Goal: Information Seeking & Learning: Learn about a topic

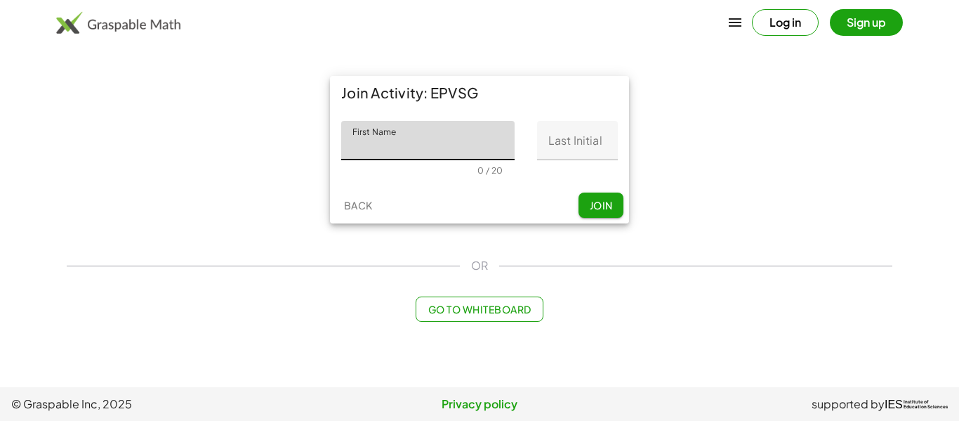
type input "*"
type input "*****"
click at [557, 136] on input "Last Initial" at bounding box center [577, 140] width 81 height 39
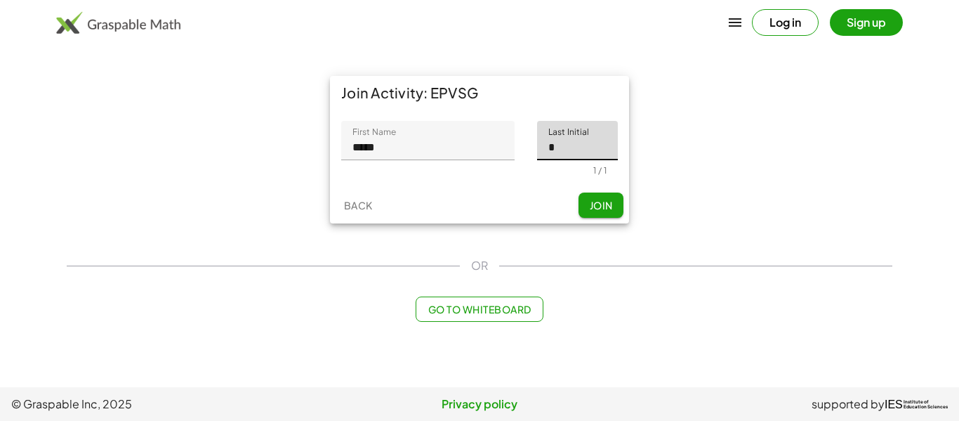
type input "*"
click at [604, 204] on span "Join" at bounding box center [600, 205] width 23 height 13
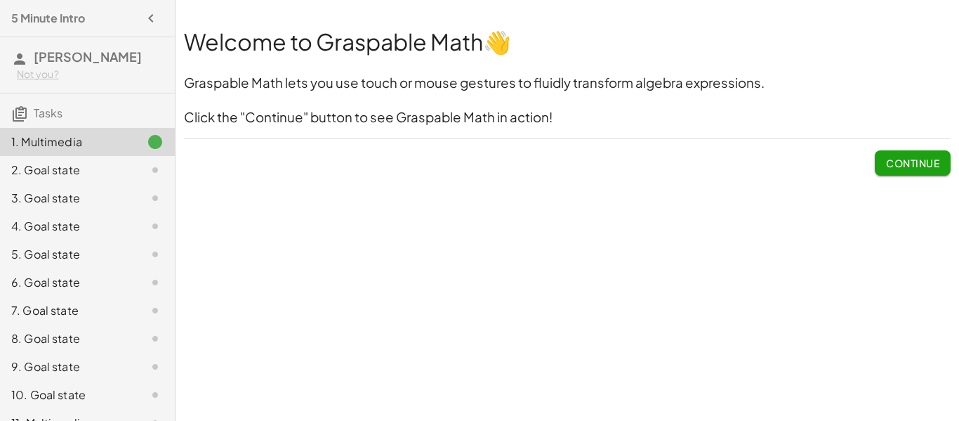
click at [896, 159] on span "Continue" at bounding box center [912, 163] width 53 height 13
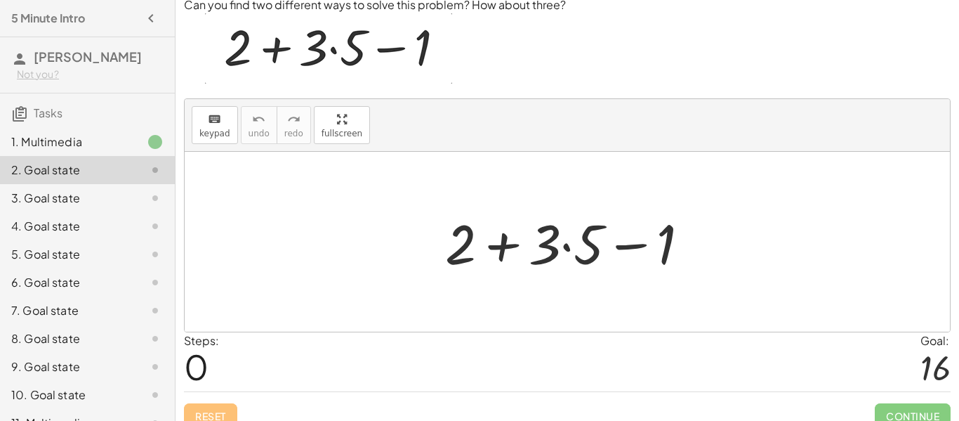
scroll to position [67, 0]
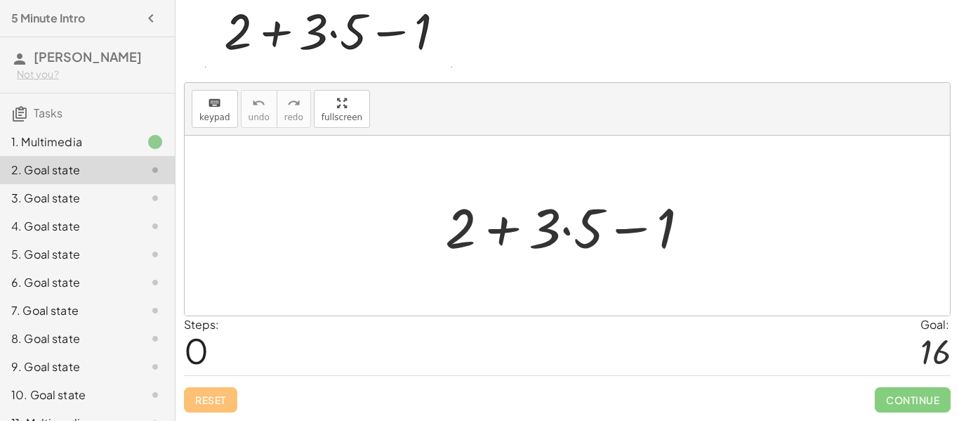
click at [489, 226] on div at bounding box center [573, 226] width 270 height 72
click at [568, 232] on div at bounding box center [573, 226] width 270 height 72
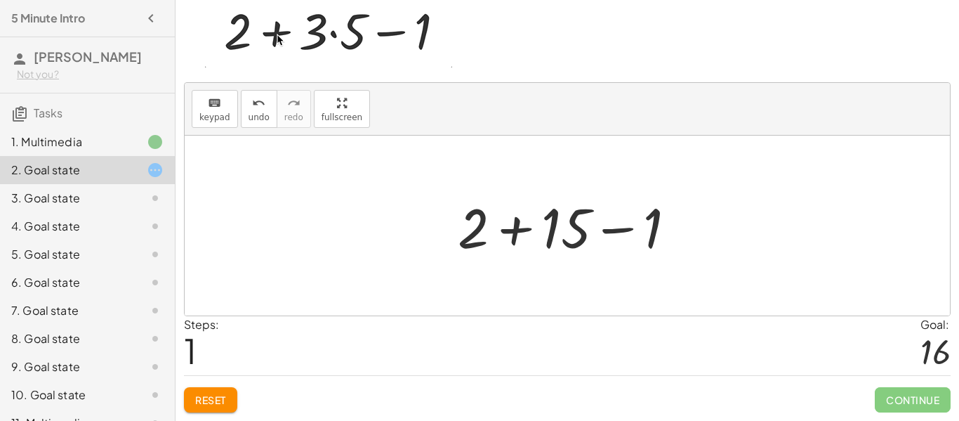
click at [520, 236] on div at bounding box center [573, 226] width 244 height 72
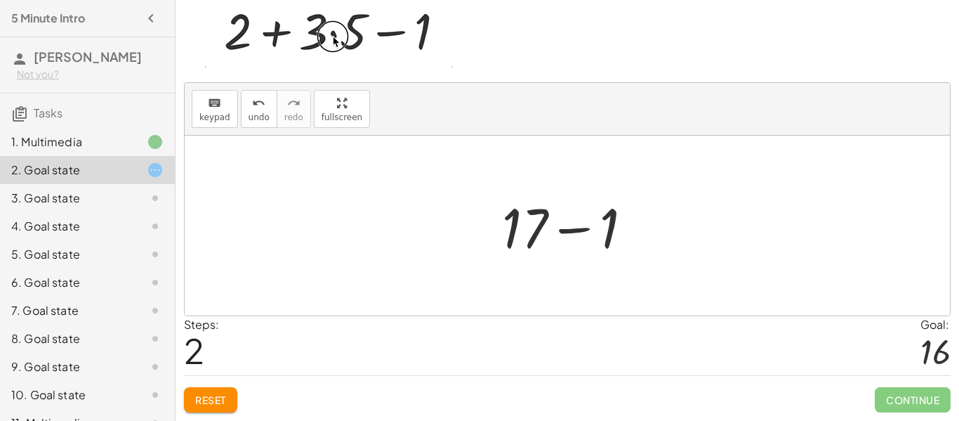
click at [567, 232] on div at bounding box center [573, 226] width 156 height 72
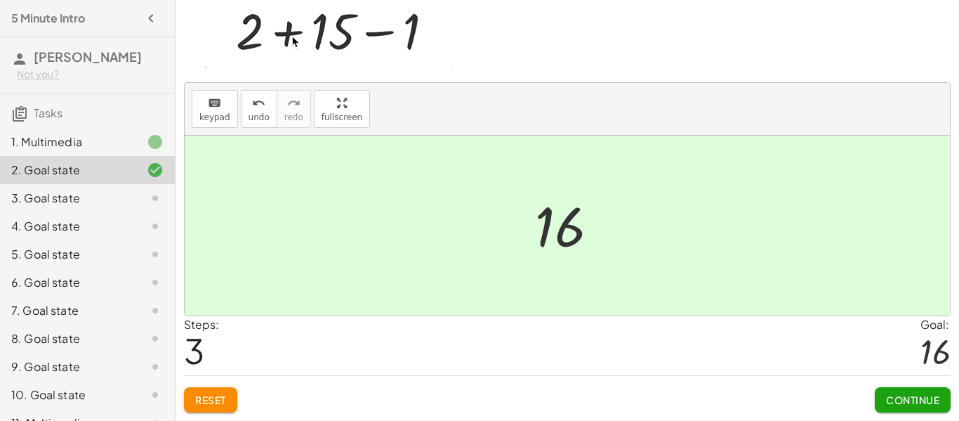
click at [924, 409] on button "Continue" at bounding box center [913, 399] width 76 height 25
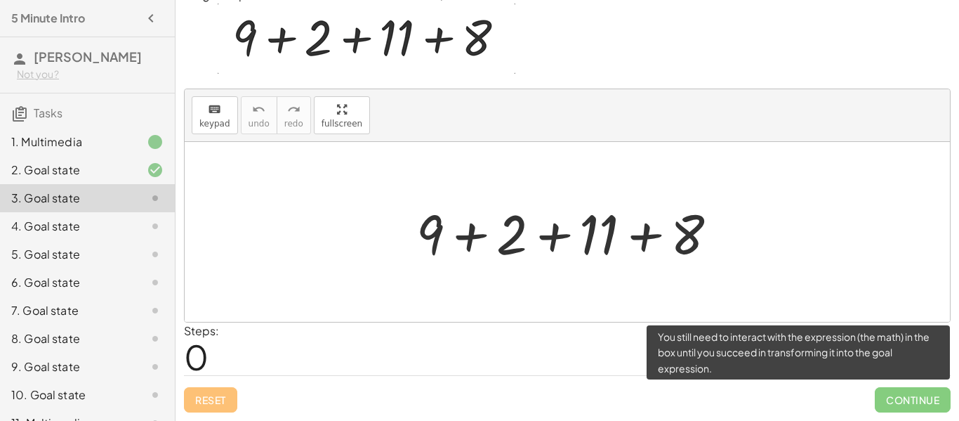
scroll to position [61, 0]
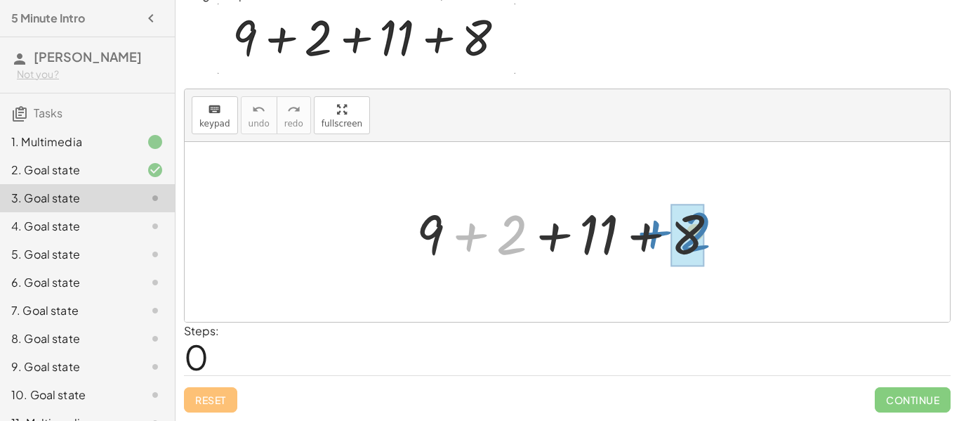
drag, startPoint x: 508, startPoint y: 236, endPoint x: 692, endPoint y: 233, distance: 184.7
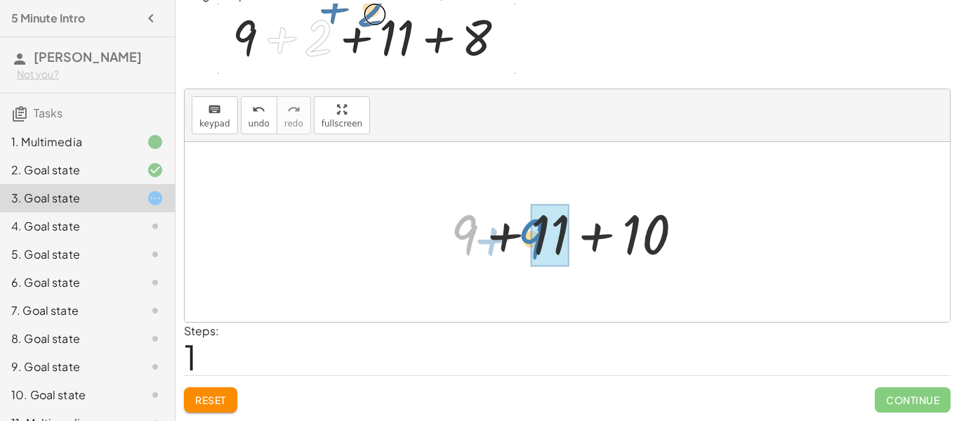
drag, startPoint x: 474, startPoint y: 235, endPoint x: 543, endPoint y: 239, distance: 68.9
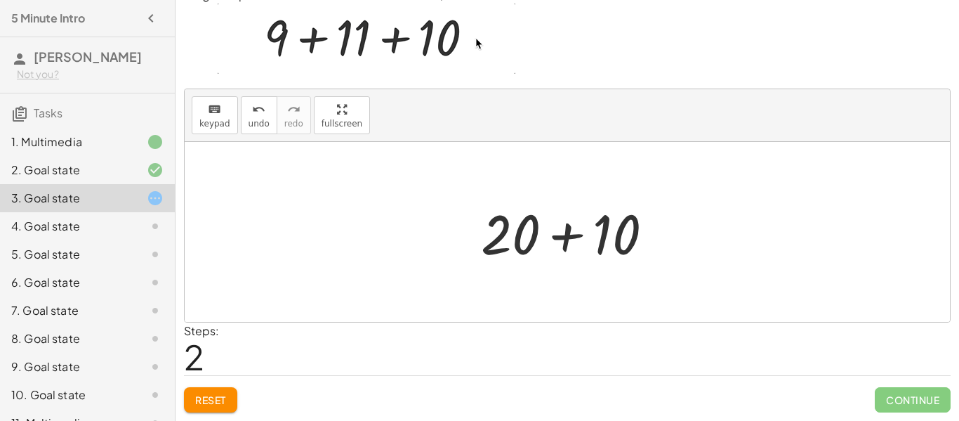
click at [570, 237] on div at bounding box center [572, 232] width 197 height 72
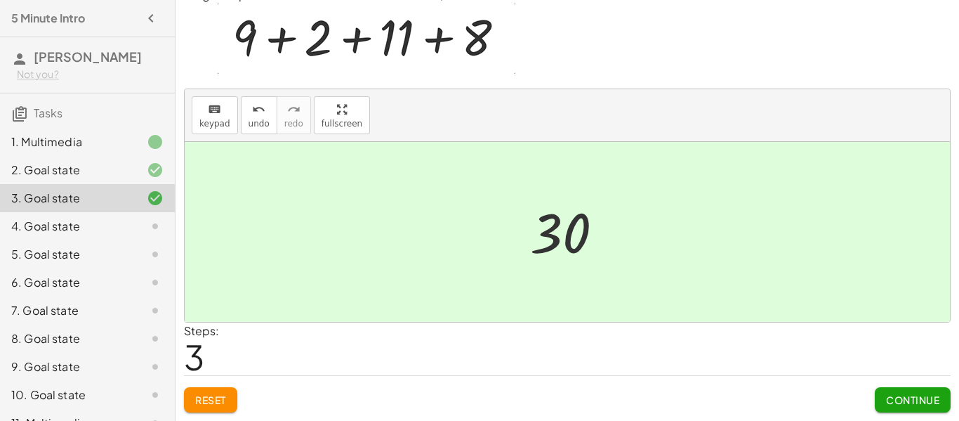
click at [896, 398] on span "Continue" at bounding box center [912, 399] width 53 height 13
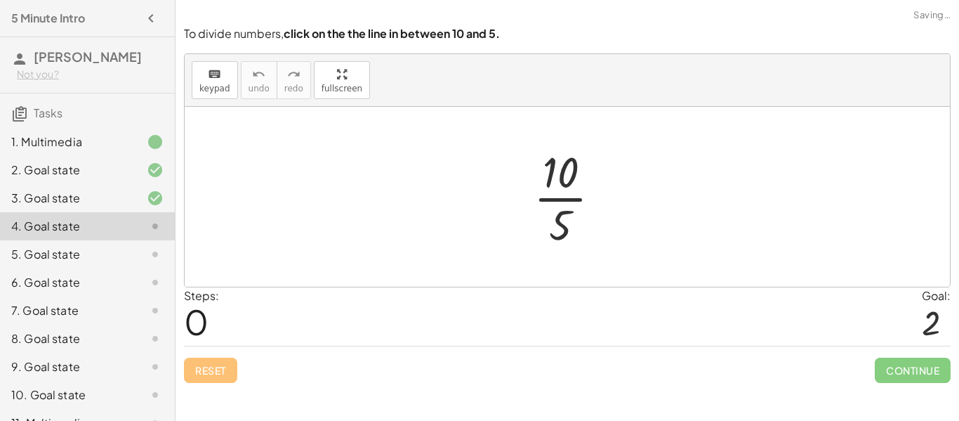
scroll to position [0, 0]
click at [552, 198] on div at bounding box center [573, 197] width 93 height 108
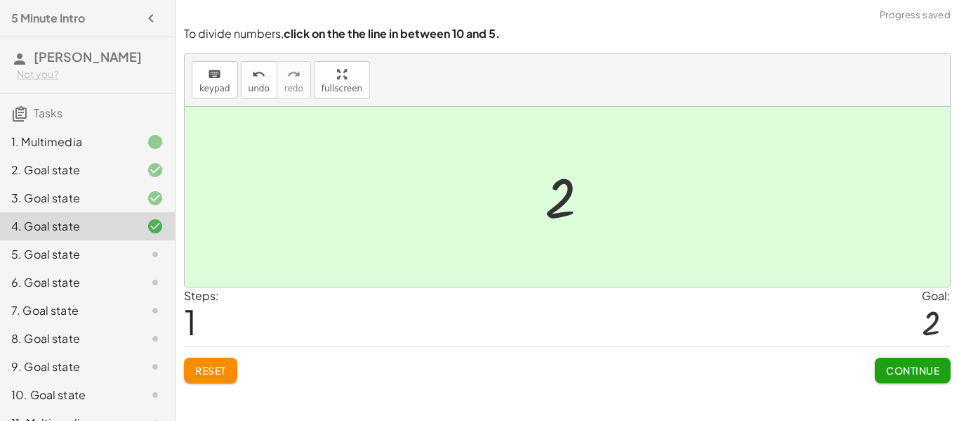
click at [912, 367] on span "Continue" at bounding box center [912, 370] width 53 height 13
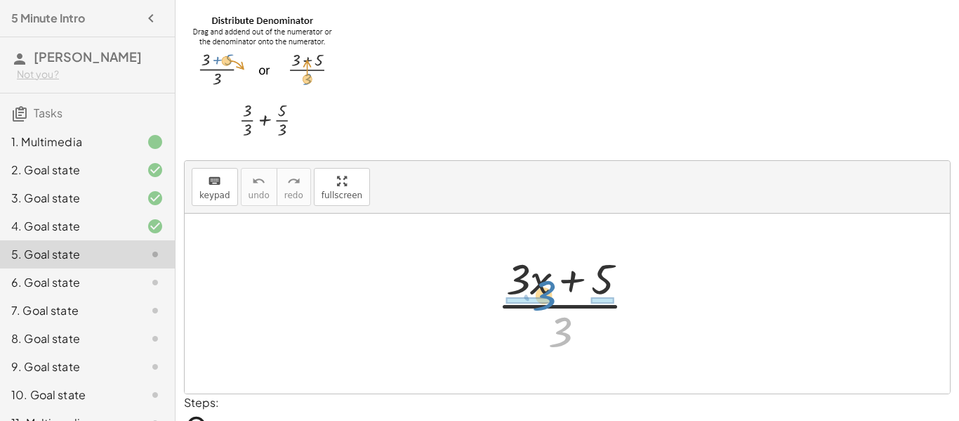
drag, startPoint x: 562, startPoint y: 326, endPoint x: 545, endPoint y: 290, distance: 40.2
click at [545, 290] on div at bounding box center [572, 303] width 164 height 108
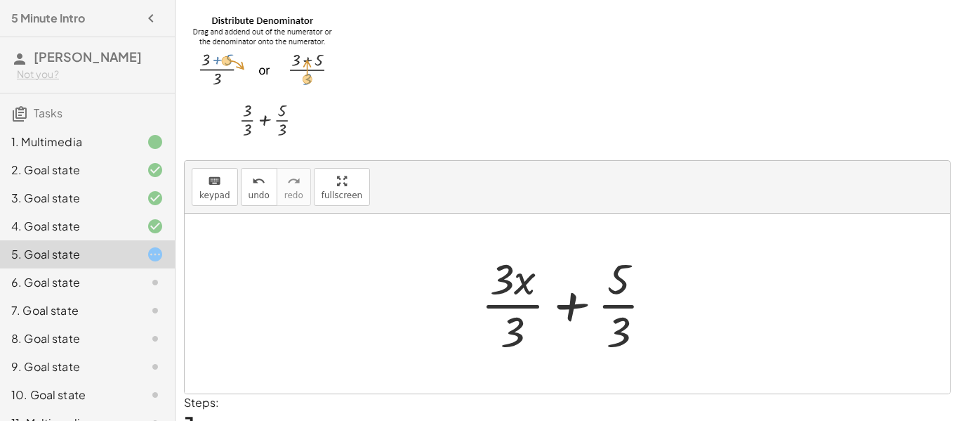
click at [618, 308] on div at bounding box center [572, 303] width 197 height 108
click at [524, 306] on div at bounding box center [572, 303] width 197 height 108
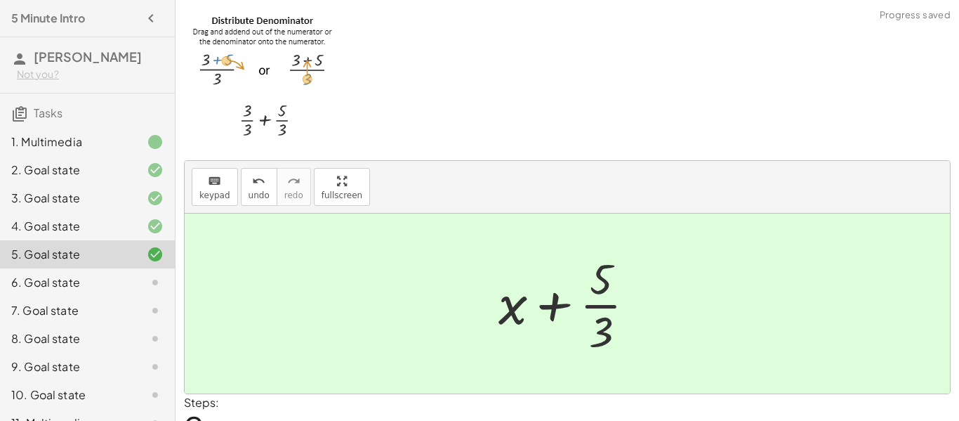
scroll to position [71, 0]
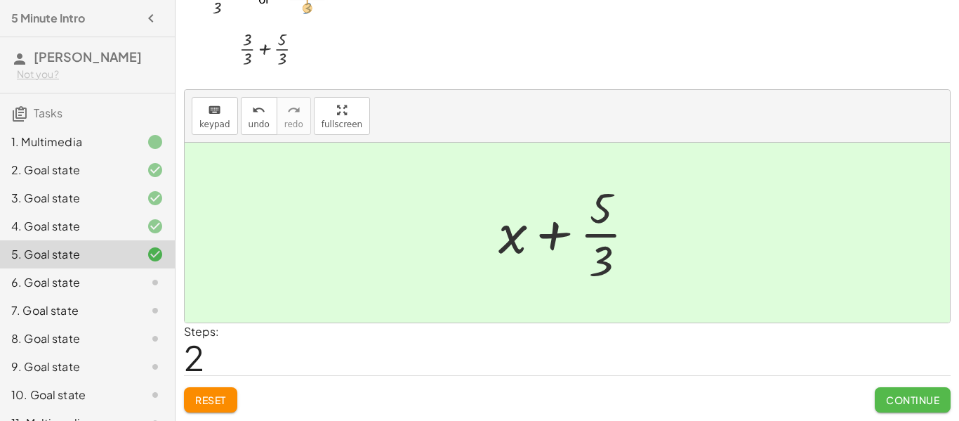
click at [906, 394] on span "Continue" at bounding box center [912, 399] width 53 height 13
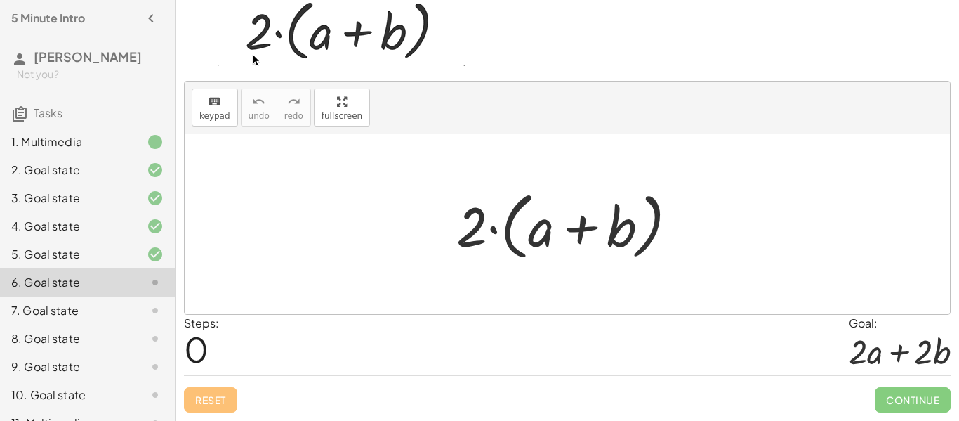
click at [476, 218] on div at bounding box center [572, 224] width 246 height 81
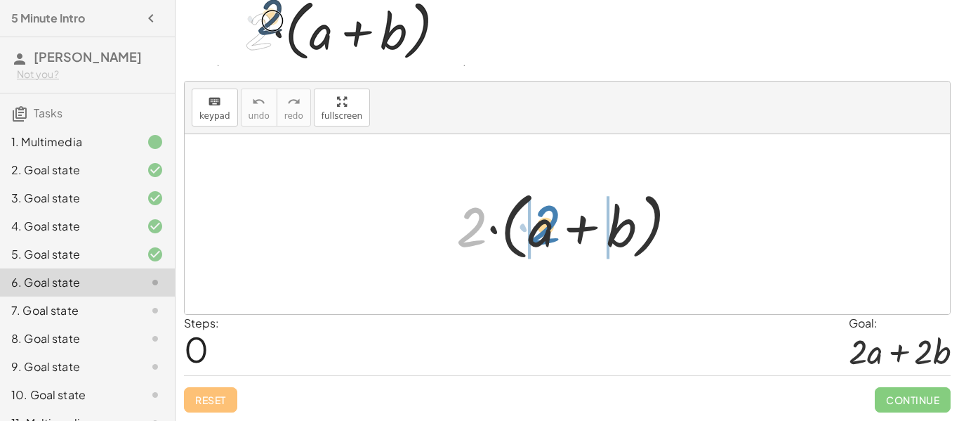
drag, startPoint x: 479, startPoint y: 229, endPoint x: 555, endPoint y: 227, distance: 75.9
click at [555, 227] on div at bounding box center [572, 224] width 246 height 81
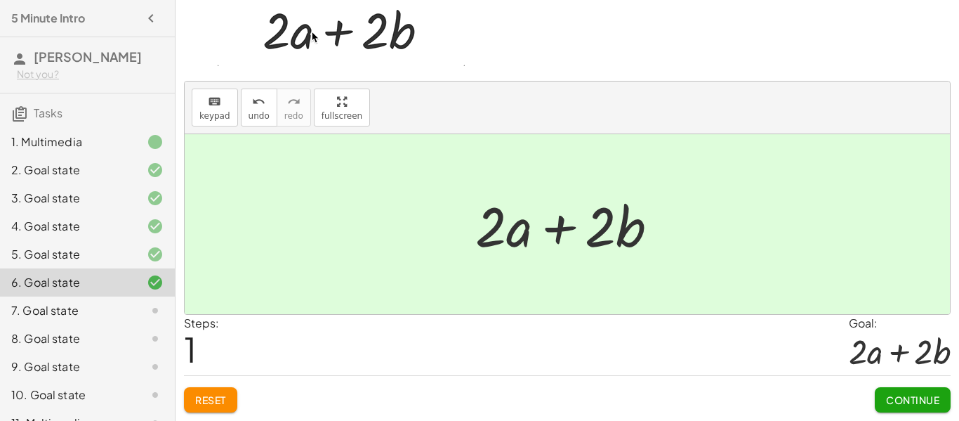
click at [940, 398] on button "Continue" at bounding box center [913, 399] width 76 height 25
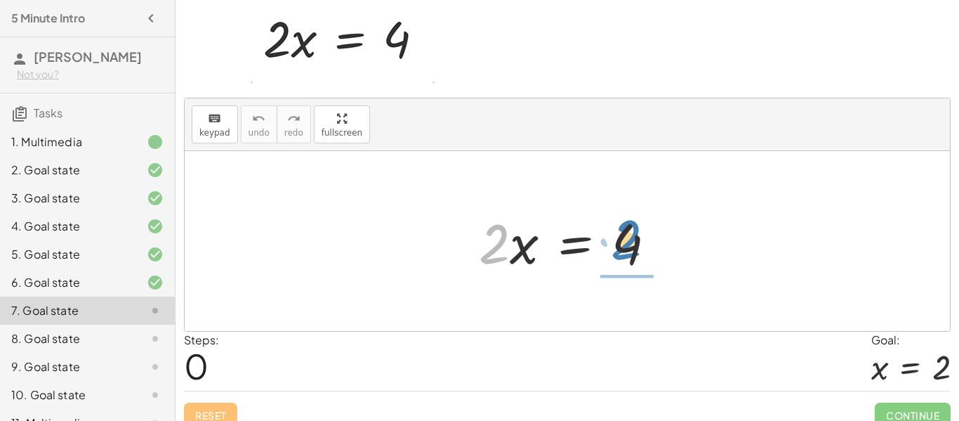
drag, startPoint x: 491, startPoint y: 258, endPoint x: 623, endPoint y: 254, distance: 132.8
click at [623, 254] on div at bounding box center [573, 241] width 202 height 72
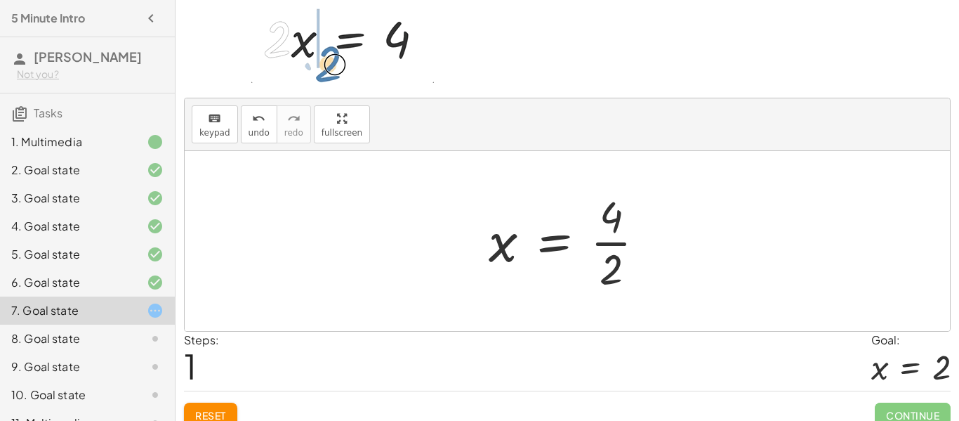
scroll to position [84, 0]
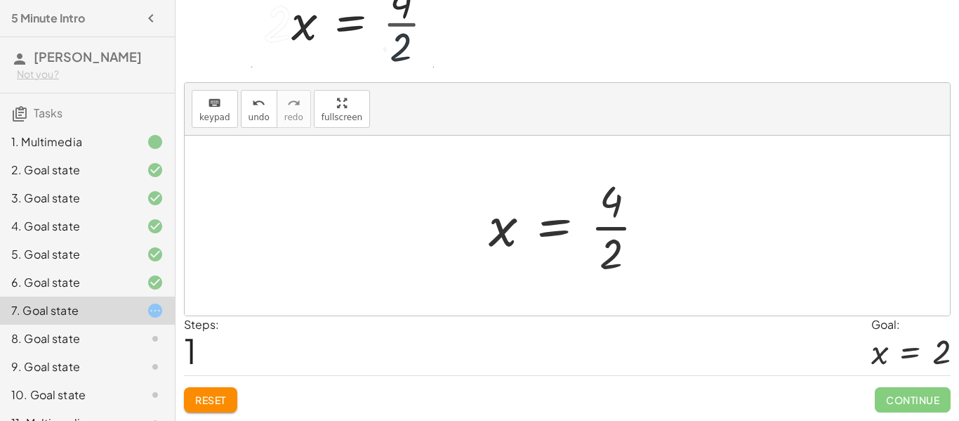
click at [614, 229] on div at bounding box center [573, 225] width 182 height 108
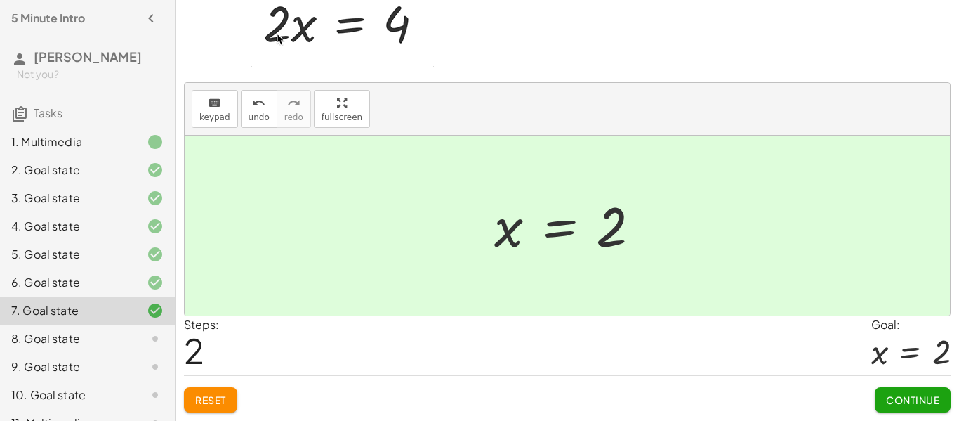
click at [904, 396] on span "Continue" at bounding box center [912, 399] width 53 height 13
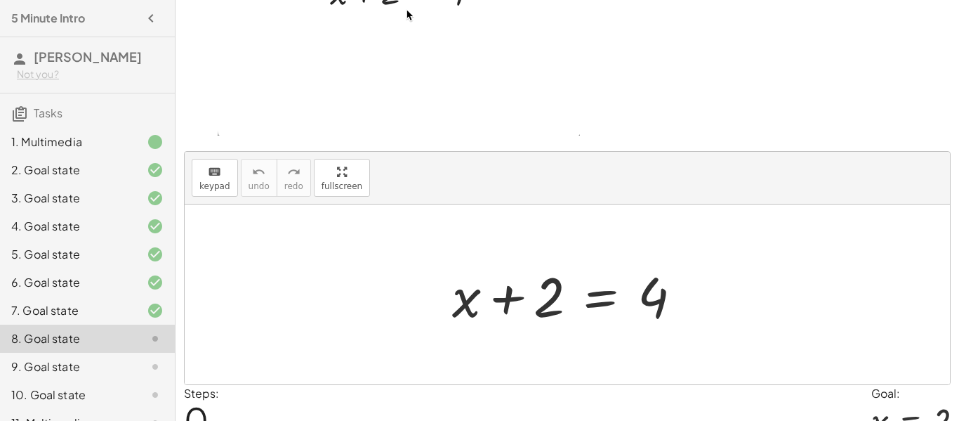
scroll to position [153, 0]
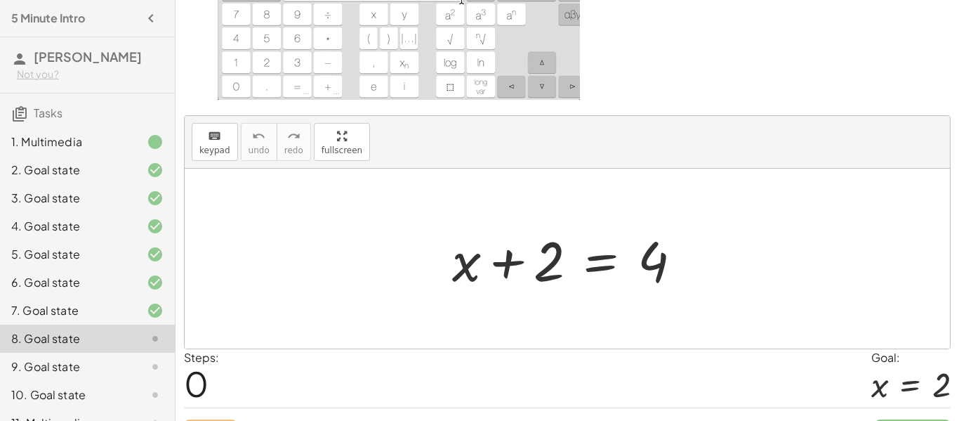
click at [604, 256] on div at bounding box center [572, 259] width 255 height 72
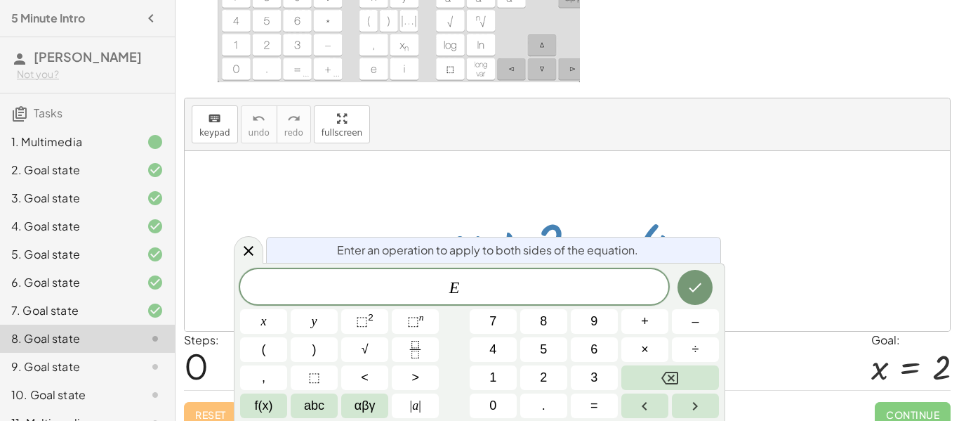
scroll to position [185, 0]
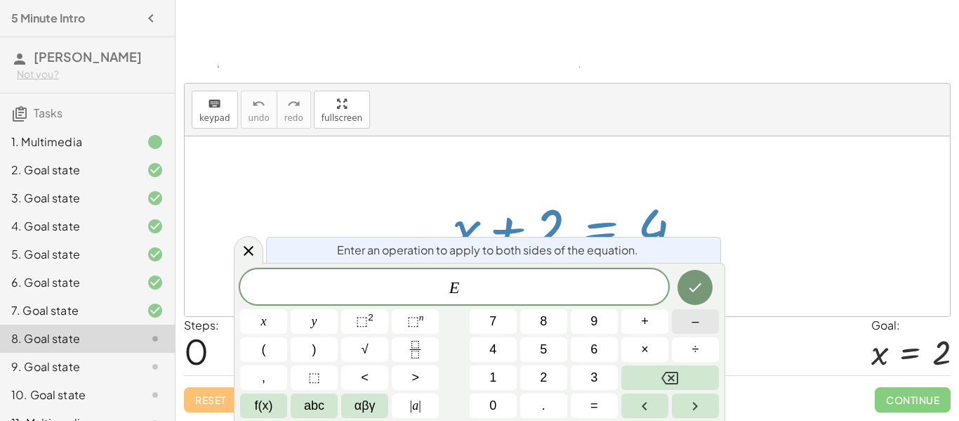
click at [678, 315] on button "–" at bounding box center [695, 321] width 47 height 25
click at [552, 371] on button "2" at bounding box center [543, 377] width 47 height 25
click at [696, 303] on button "Done" at bounding box center [694, 287] width 35 height 35
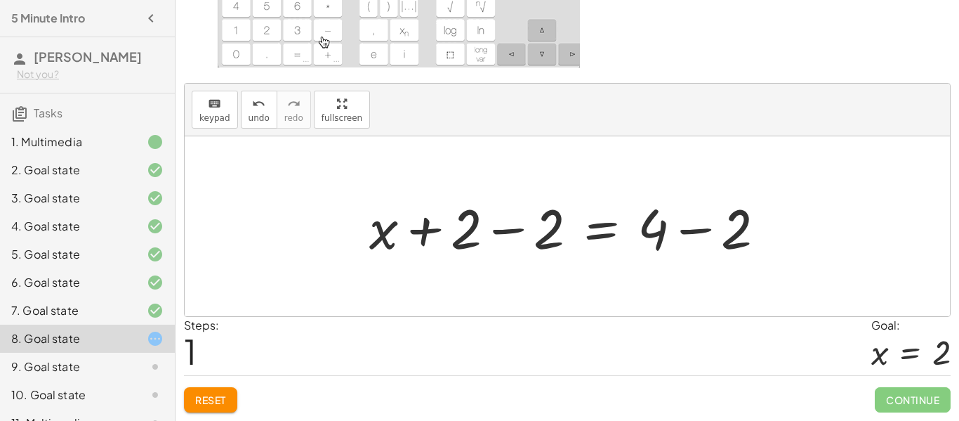
click at [509, 230] on div at bounding box center [572, 226] width 421 height 72
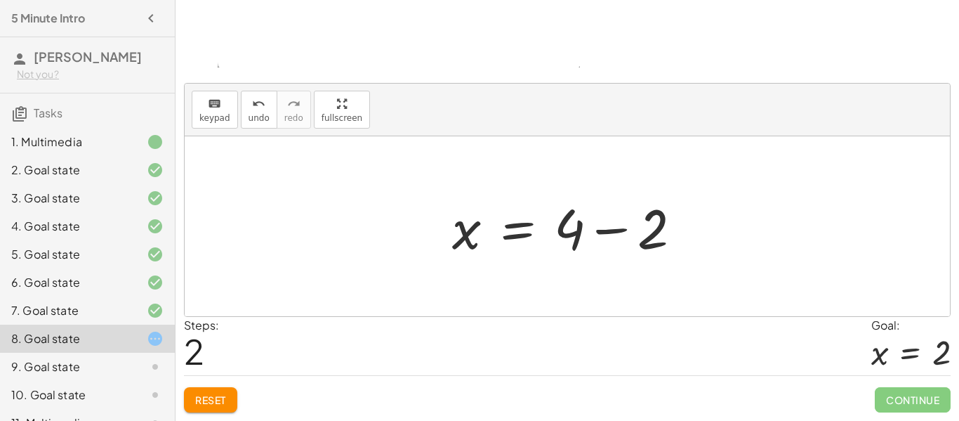
click at [615, 230] on div at bounding box center [572, 226] width 255 height 72
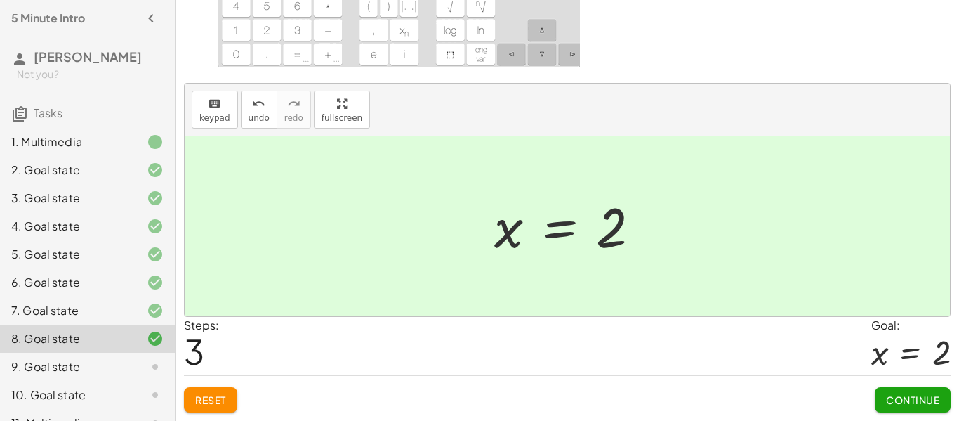
click at [916, 400] on span "Continue" at bounding box center [912, 399] width 53 height 13
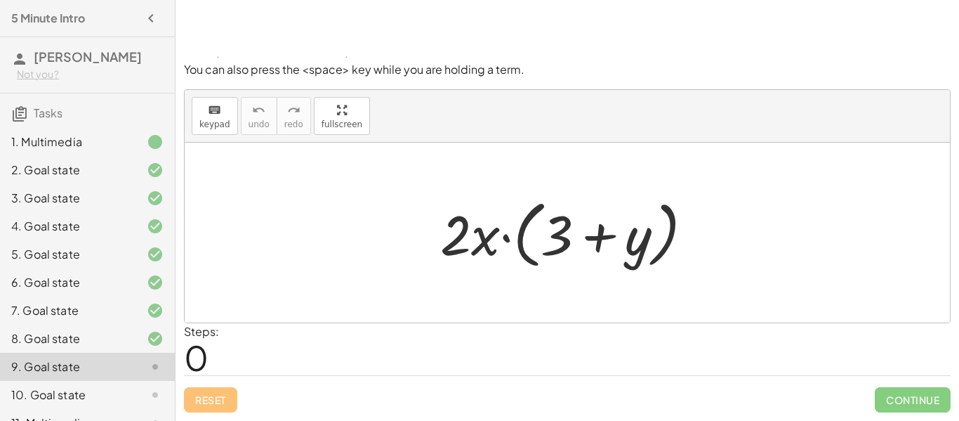
click at [508, 242] on div at bounding box center [572, 232] width 278 height 81
drag, startPoint x: 484, startPoint y: 237, endPoint x: 480, endPoint y: 291, distance: 54.9
drag, startPoint x: 477, startPoint y: 250, endPoint x: 584, endPoint y: 267, distance: 108.1
click at [584, 267] on div at bounding box center [572, 232] width 278 height 81
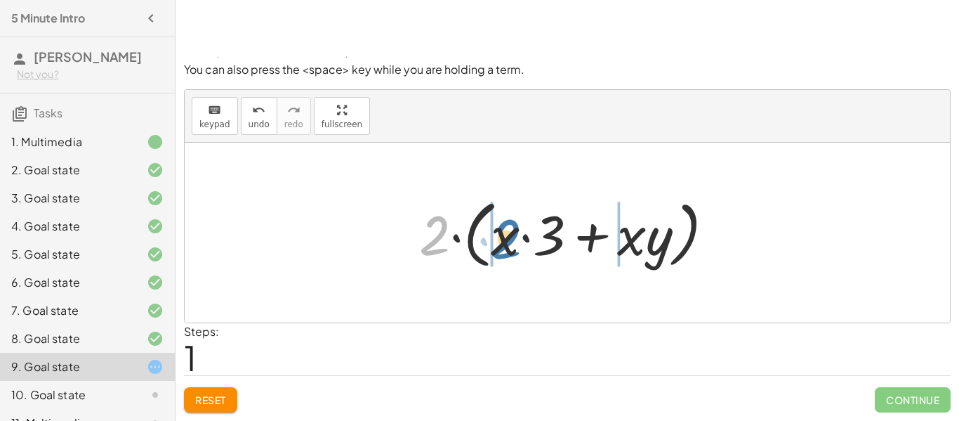
drag, startPoint x: 435, startPoint y: 241, endPoint x: 513, endPoint y: 243, distance: 78.7
click at [513, 243] on div at bounding box center [572, 232] width 320 height 81
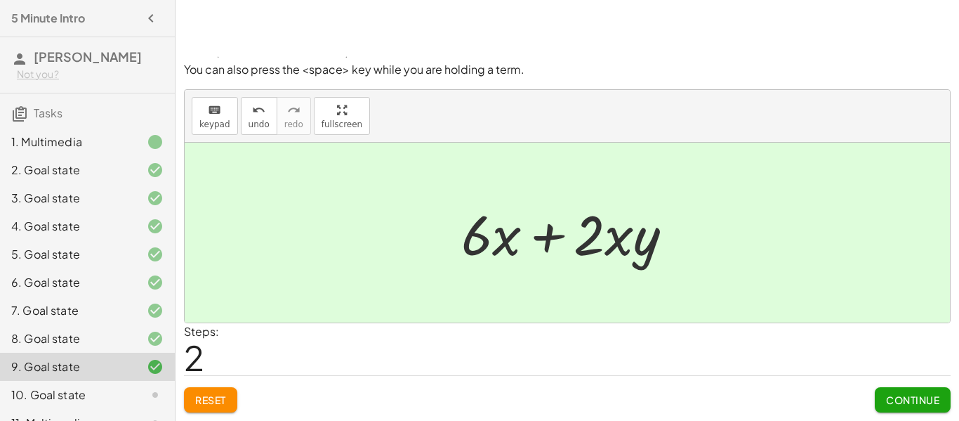
click at [886, 394] on span "Continue" at bounding box center [912, 399] width 53 height 13
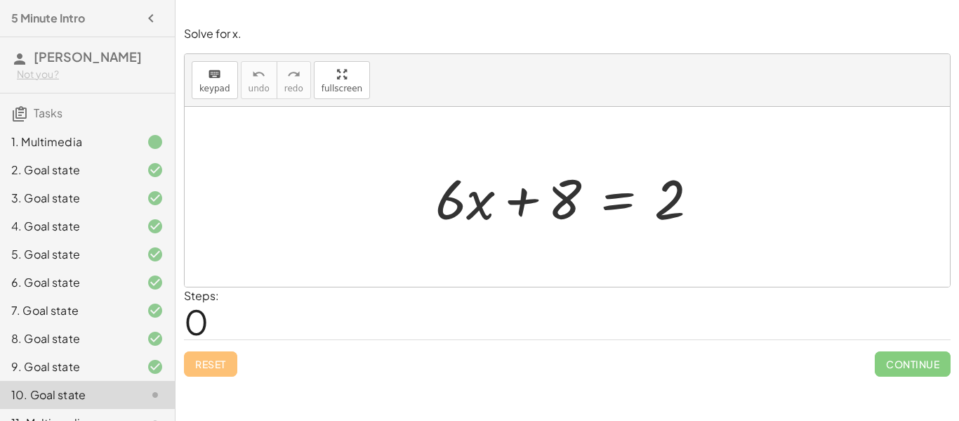
click at [567, 201] on div at bounding box center [572, 197] width 289 height 72
drag, startPoint x: 560, startPoint y: 203, endPoint x: 689, endPoint y: 199, distance: 129.2
click at [689, 199] on div at bounding box center [572, 197] width 289 height 72
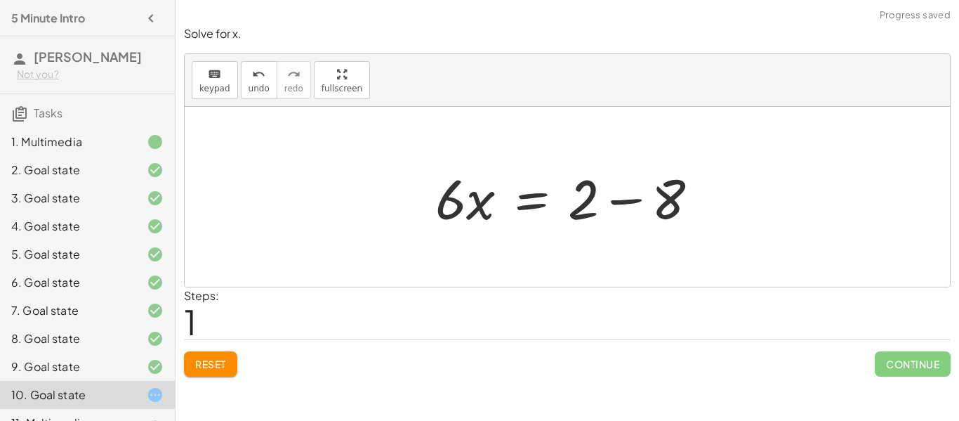
click at [630, 196] on div at bounding box center [572, 197] width 289 height 72
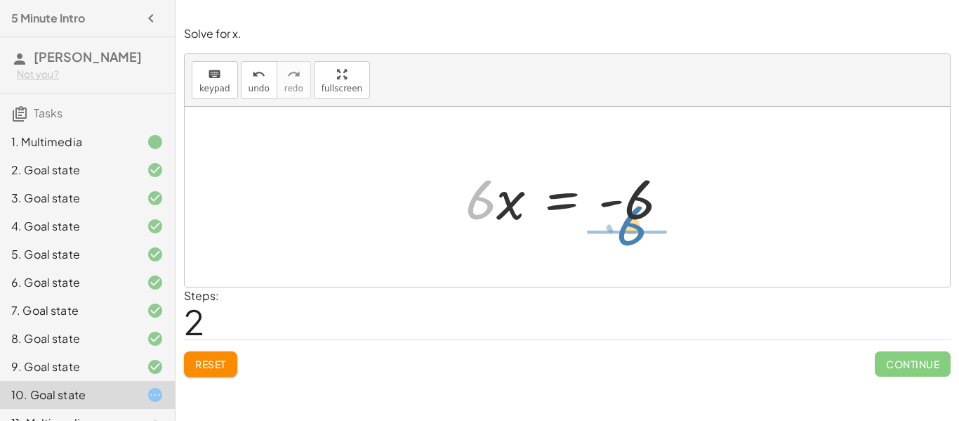
drag, startPoint x: 479, startPoint y: 200, endPoint x: 630, endPoint y: 227, distance: 153.3
click at [630, 227] on div at bounding box center [572, 197] width 229 height 72
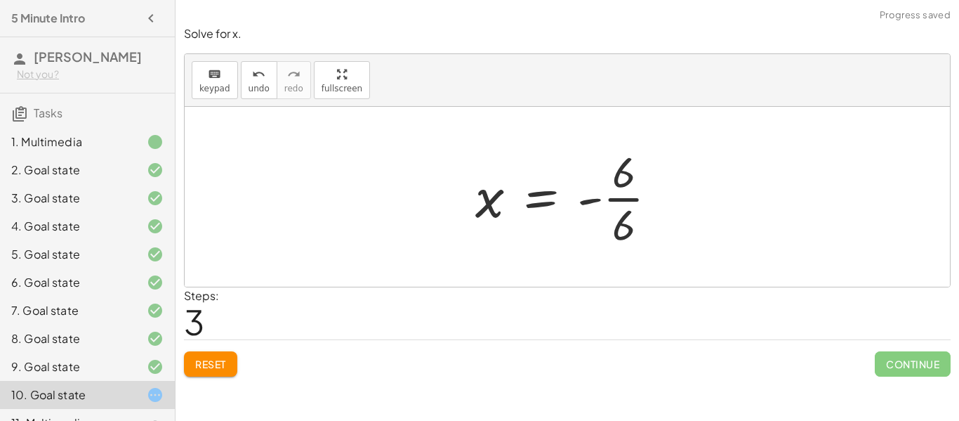
click at [629, 201] on div at bounding box center [572, 197] width 208 height 108
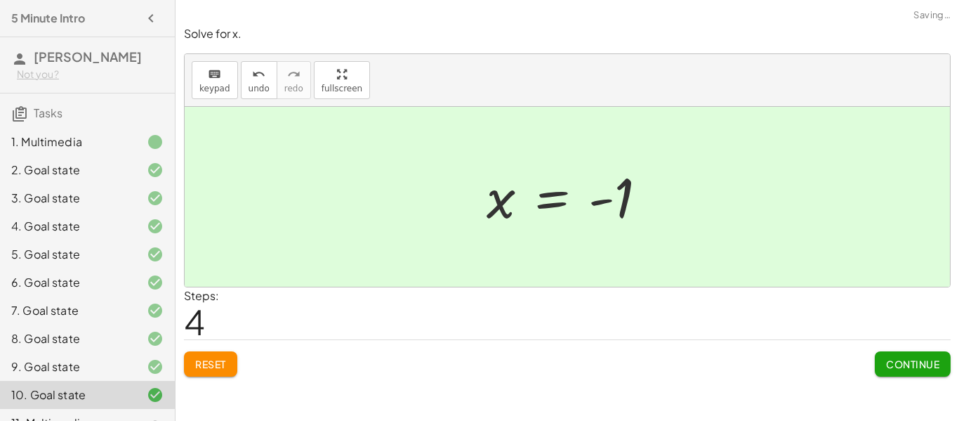
click at [929, 360] on span "Continue" at bounding box center [912, 363] width 53 height 13
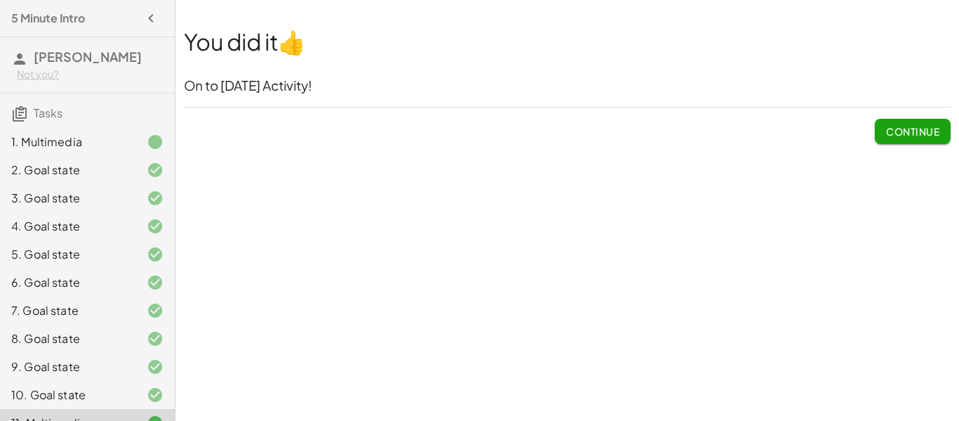
click at [902, 132] on span "Continue" at bounding box center [912, 131] width 53 height 13
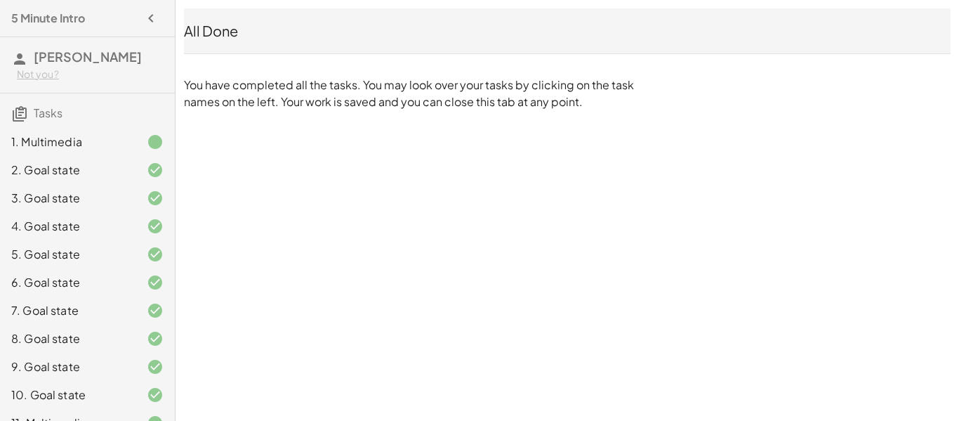
scroll to position [22, 0]
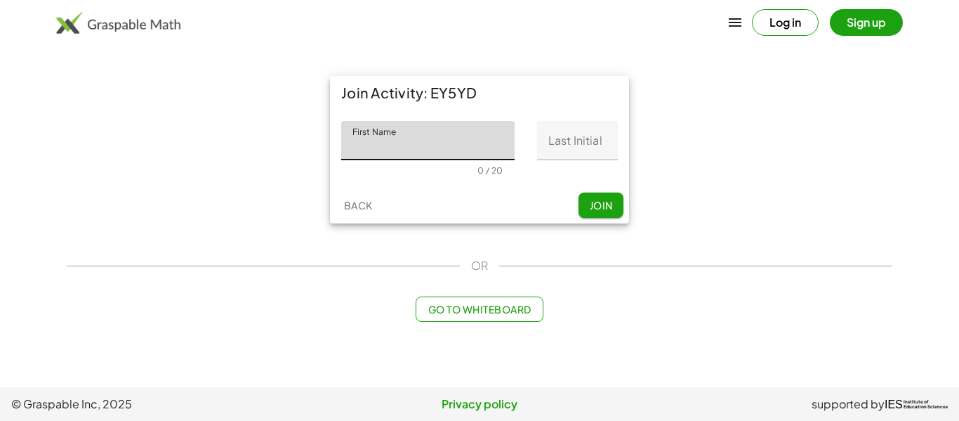
click at [565, 195] on div "Back Join" at bounding box center [479, 205] width 299 height 37
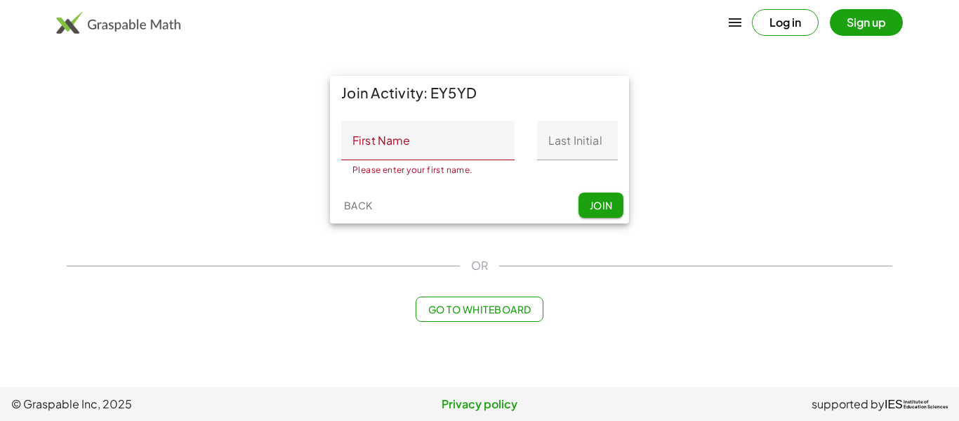
click at [496, 150] on input "First Name" at bounding box center [427, 140] width 173 height 39
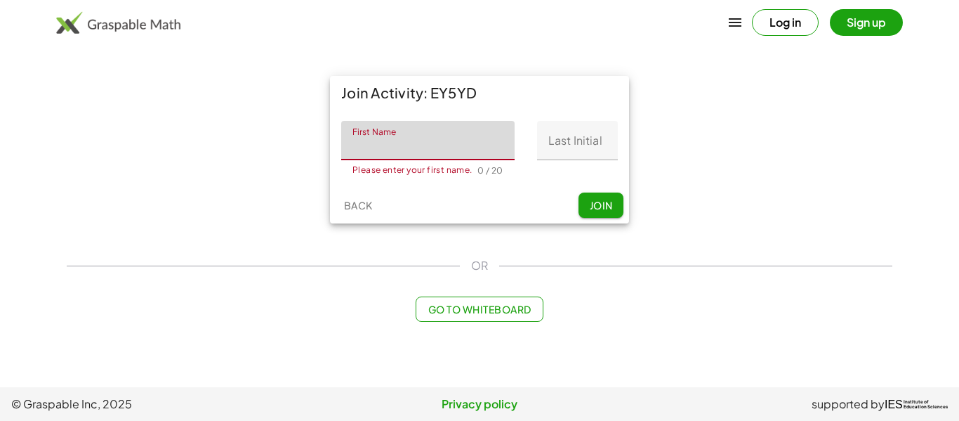
type input "*****"
click at [580, 134] on input "Last Initial" at bounding box center [577, 140] width 81 height 39
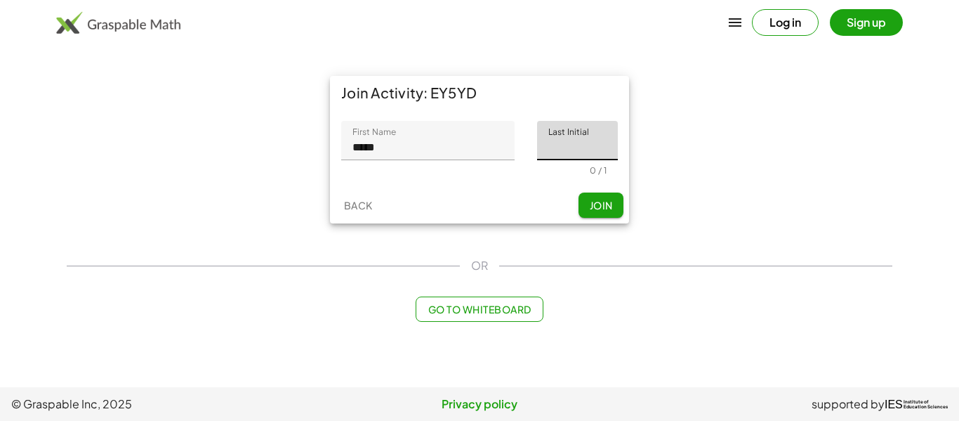
type input "*"
click at [594, 202] on span "Join" at bounding box center [600, 205] width 23 height 13
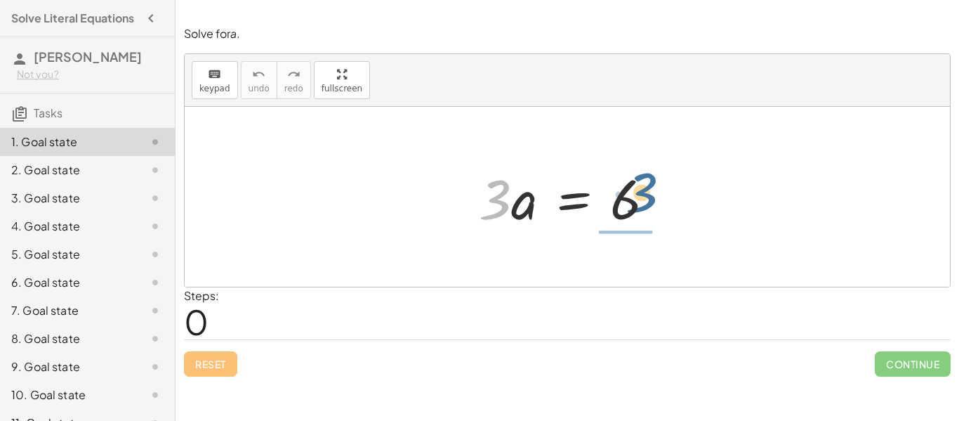
drag, startPoint x: 494, startPoint y: 211, endPoint x: 649, endPoint y: 206, distance: 154.5
click at [649, 206] on div at bounding box center [572, 197] width 201 height 72
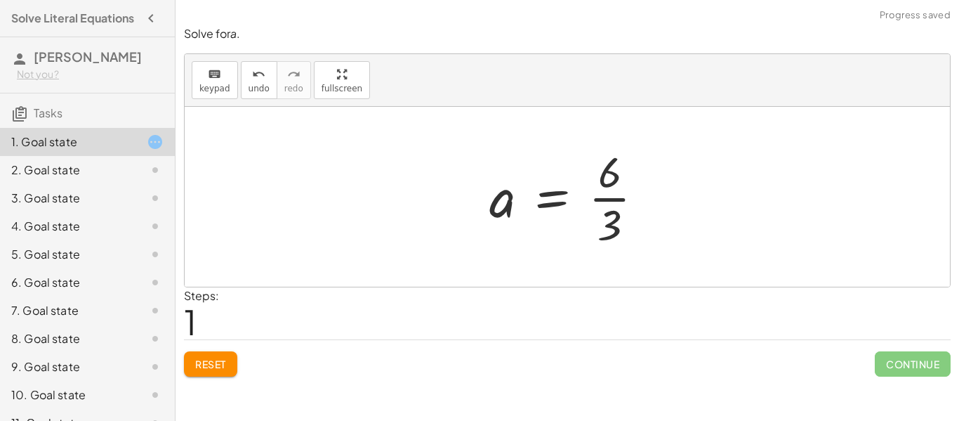
click at [626, 205] on div at bounding box center [572, 197] width 180 height 108
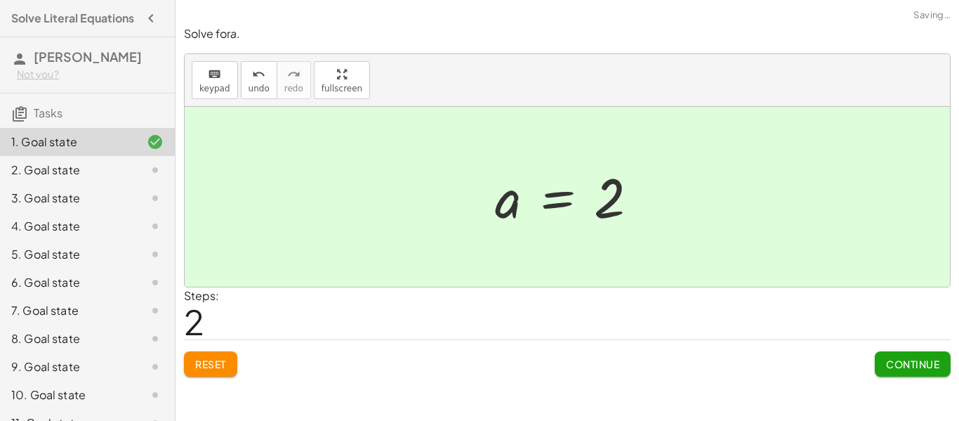
click at [890, 370] on button "Continue" at bounding box center [913, 363] width 76 height 25
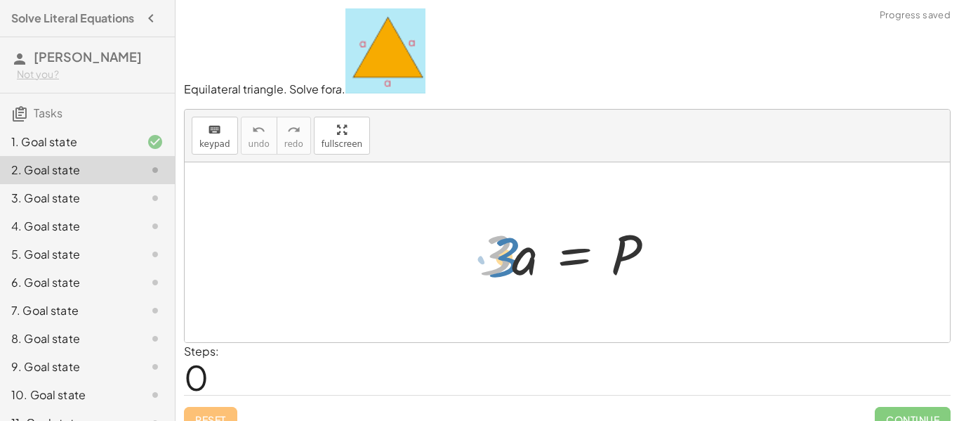
click at [509, 255] on div at bounding box center [572, 252] width 200 height 72
drag, startPoint x: 522, startPoint y: 263, endPoint x: 629, endPoint y: 266, distance: 107.4
click at [629, 266] on div at bounding box center [572, 252] width 200 height 72
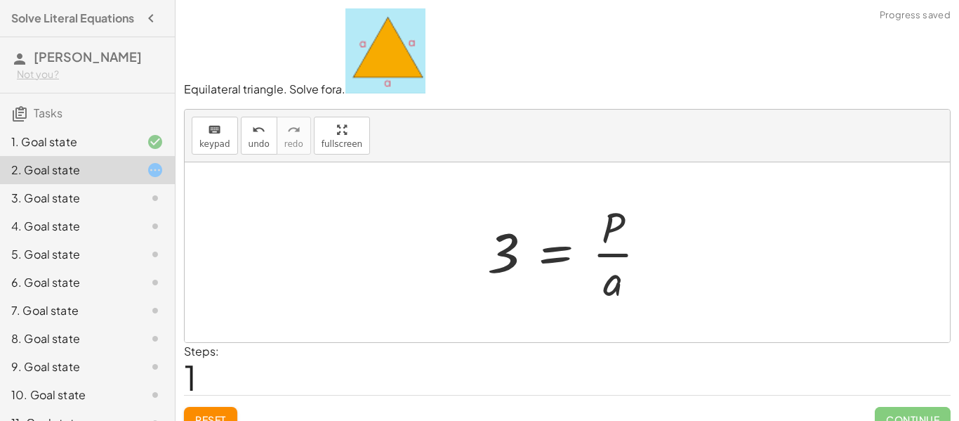
click at [621, 253] on div at bounding box center [572, 252] width 185 height 108
click at [512, 258] on div at bounding box center [572, 252] width 185 height 108
click at [559, 257] on div at bounding box center [572, 252] width 185 height 108
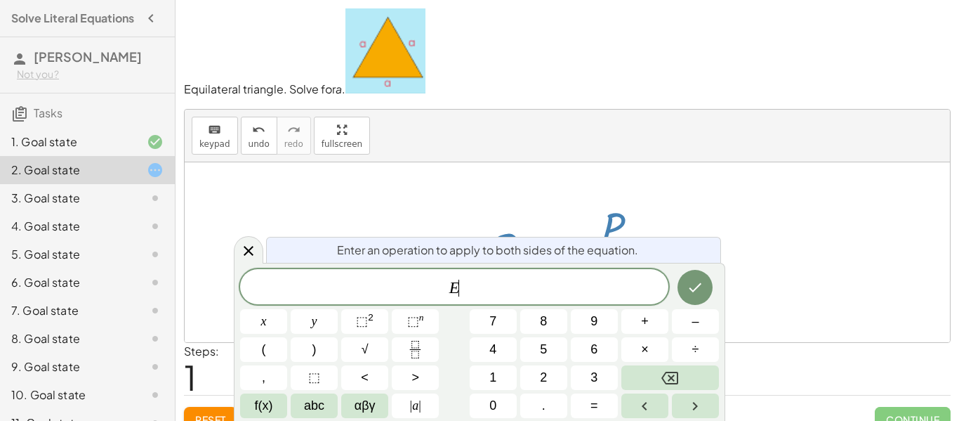
scroll to position [1, 0]
click at [577, 414] on button "=" at bounding box center [594, 405] width 47 height 25
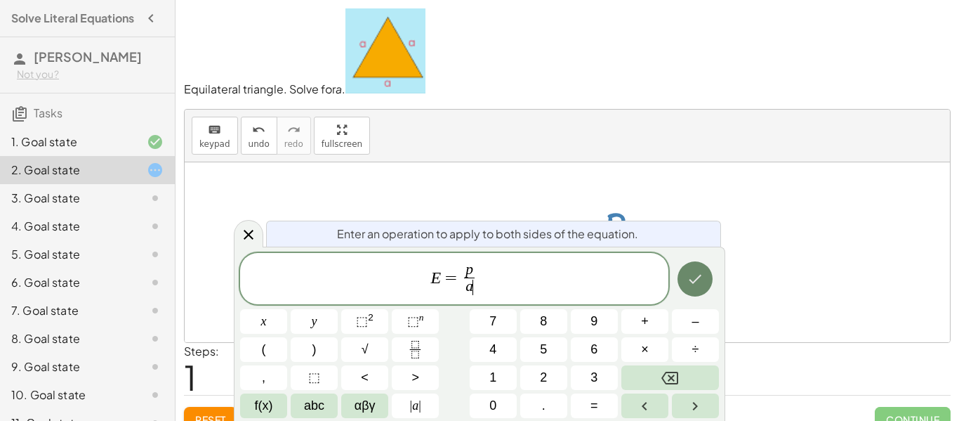
click at [696, 274] on icon "Done" at bounding box center [695, 278] width 17 height 17
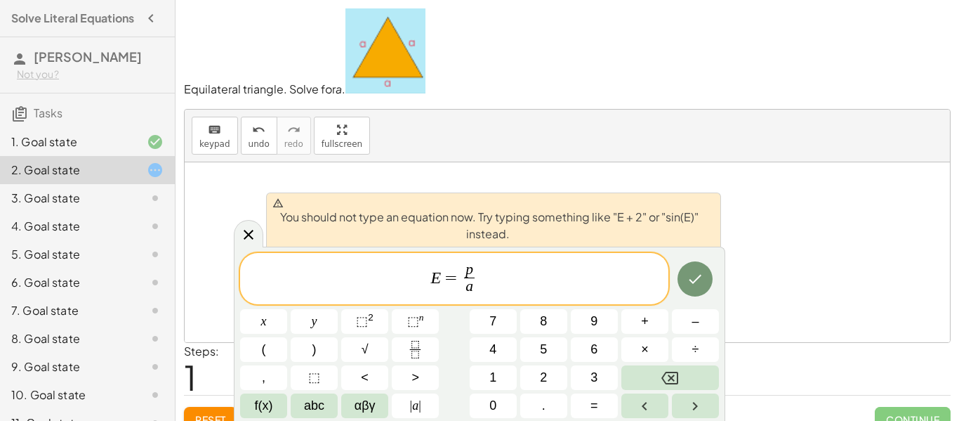
click at [608, 283] on span "E = p a ​ ​" at bounding box center [454, 279] width 428 height 37
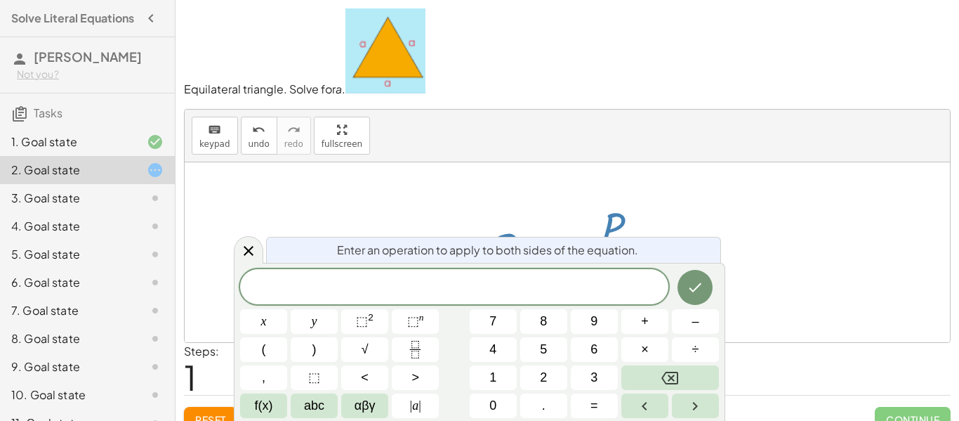
click at [742, 274] on div at bounding box center [567, 252] width 765 height 180
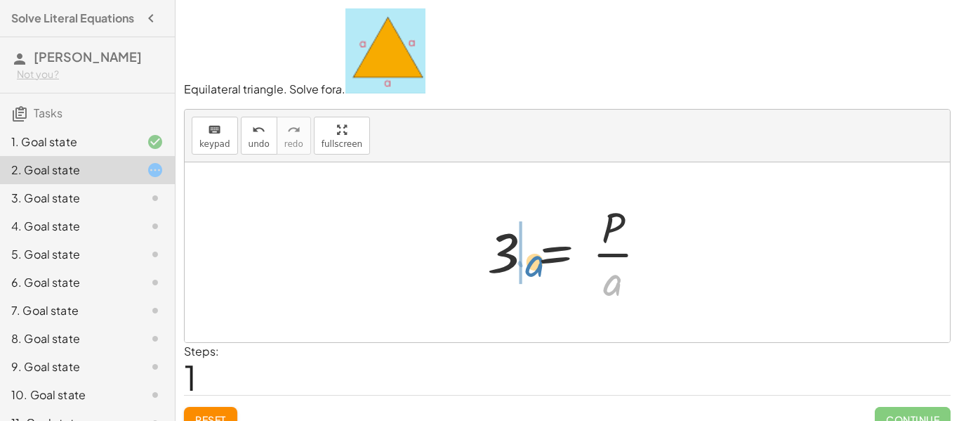
drag, startPoint x: 604, startPoint y: 281, endPoint x: 527, endPoint y: 262, distance: 80.2
click at [527, 262] on div at bounding box center [572, 252] width 185 height 108
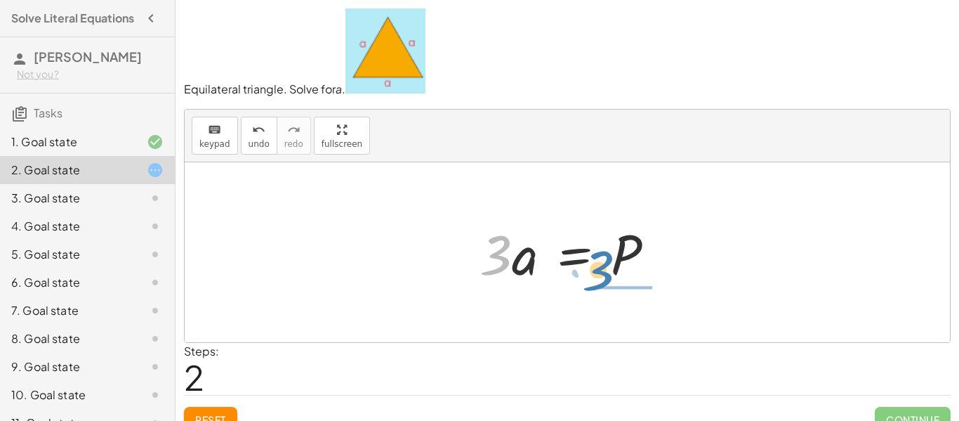
drag, startPoint x: 496, startPoint y: 265, endPoint x: 626, endPoint y: 277, distance: 131.1
click at [626, 277] on div at bounding box center [572, 252] width 200 height 72
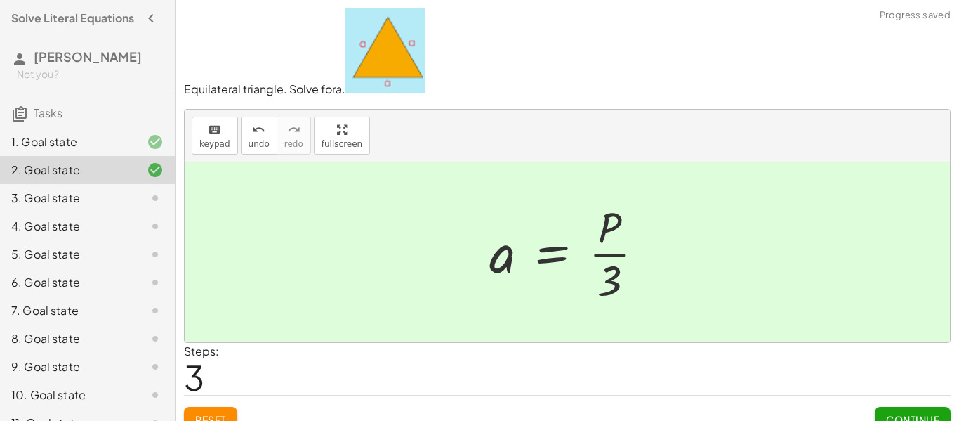
scroll to position [20, 0]
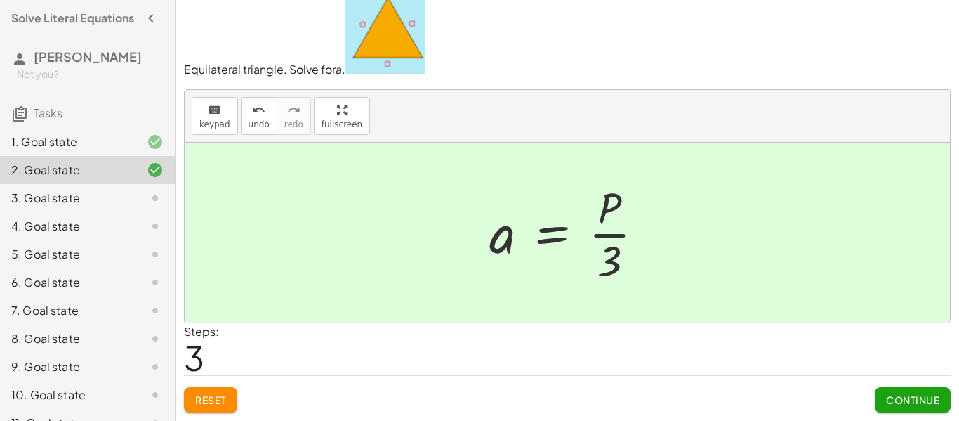
click at [926, 395] on span "Continue" at bounding box center [912, 399] width 53 height 13
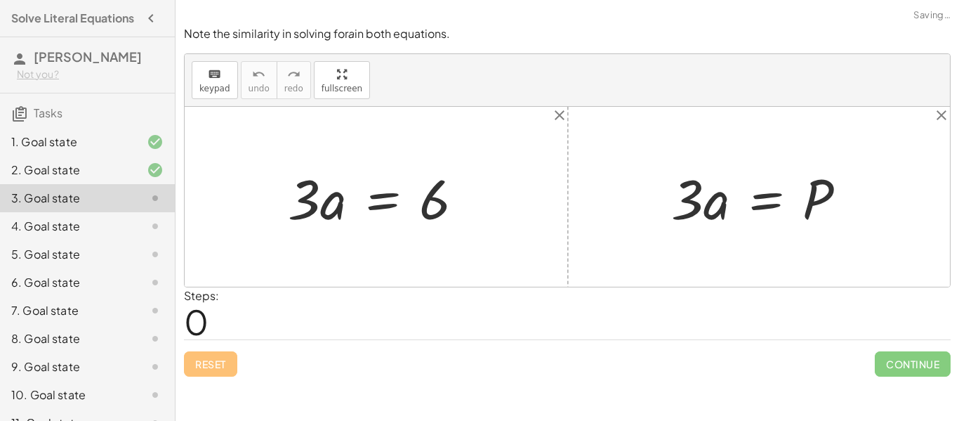
scroll to position [0, 0]
click at [824, 183] on div at bounding box center [764, 197] width 200 height 72
click at [771, 199] on div at bounding box center [764, 197] width 200 height 72
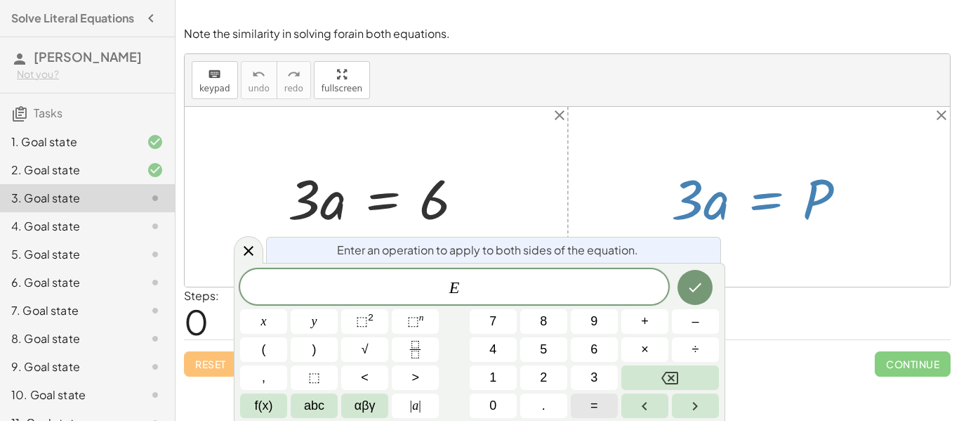
click at [609, 404] on button "=" at bounding box center [594, 405] width 47 height 25
click at [687, 294] on icon "Done" at bounding box center [695, 287] width 17 height 17
click at [611, 170] on div at bounding box center [567, 197] width 765 height 180
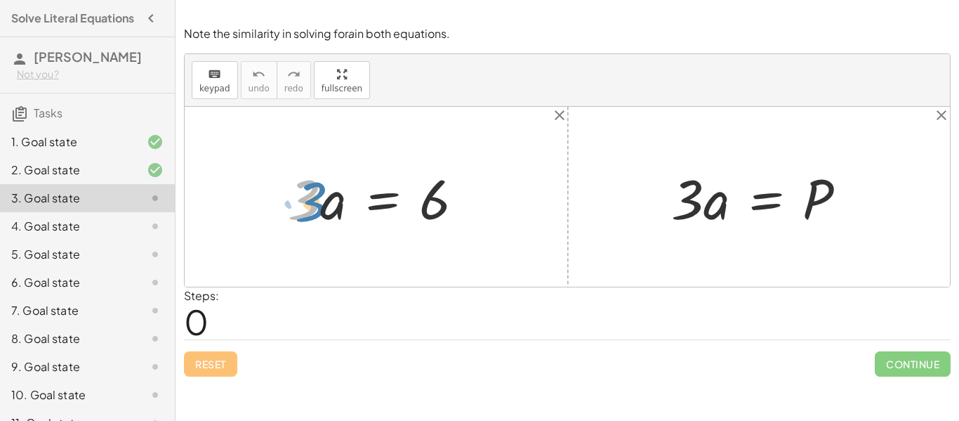
click at [320, 204] on div at bounding box center [381, 197] width 201 height 72
drag, startPoint x: 437, startPoint y: 201, endPoint x: 750, endPoint y: 191, distance: 313.3
drag, startPoint x: 338, startPoint y: 202, endPoint x: 439, endPoint y: 223, distance: 103.3
click at [439, 223] on div at bounding box center [381, 197] width 201 height 72
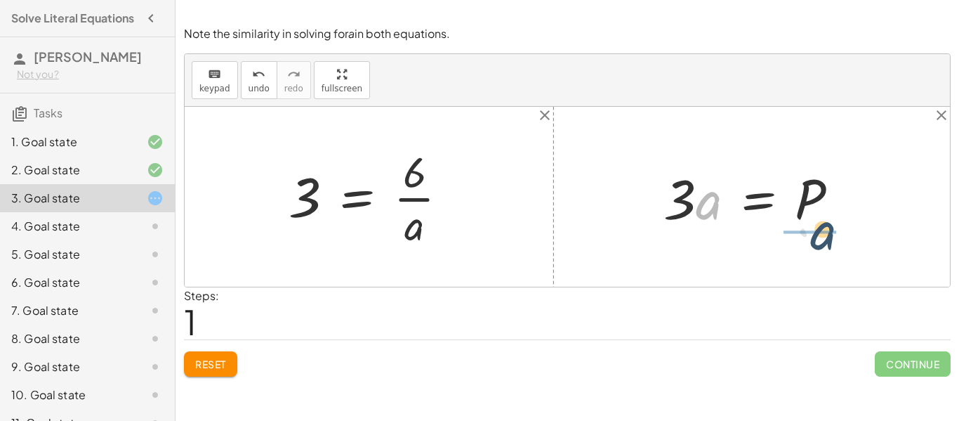
drag, startPoint x: 702, startPoint y: 209, endPoint x: 820, endPoint y: 239, distance: 121.9
click at [820, 239] on div "· 3 · a = 6 3 · a = 6 · · a · 3 · a = P" at bounding box center [567, 197] width 765 height 180
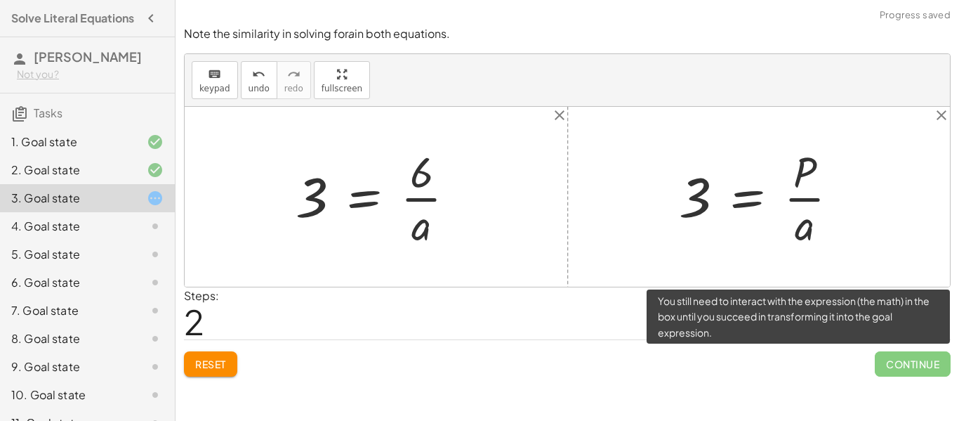
click at [897, 370] on span "Continue" at bounding box center [913, 363] width 76 height 25
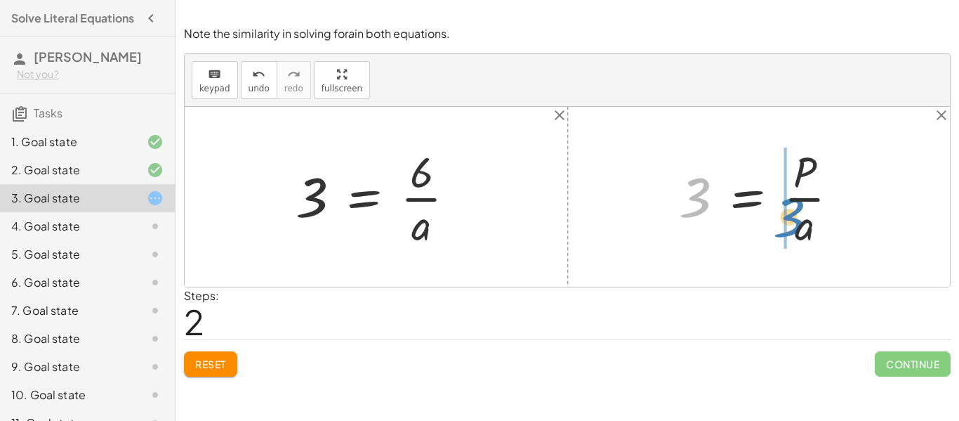
drag, startPoint x: 681, startPoint y: 197, endPoint x: 781, endPoint y: 218, distance: 102.6
click at [781, 218] on div at bounding box center [764, 197] width 185 height 108
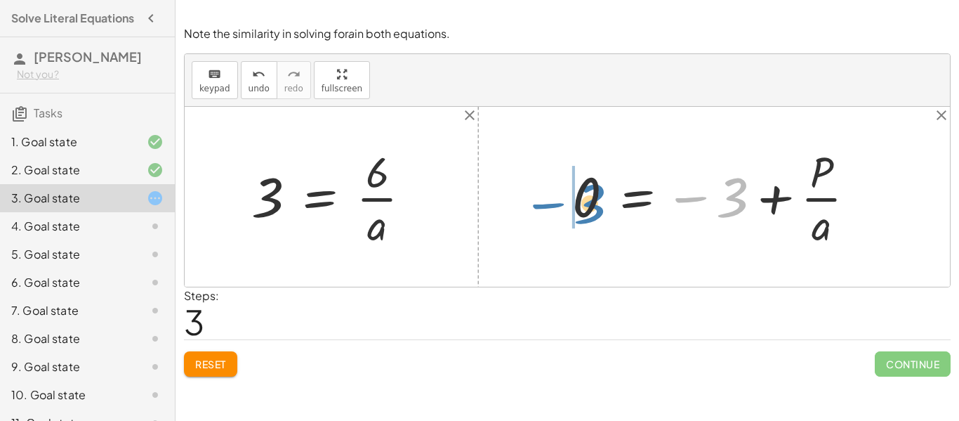
drag, startPoint x: 726, startPoint y: 199, endPoint x: 568, endPoint y: 202, distance: 158.0
click at [568, 202] on div at bounding box center [719, 197] width 308 height 108
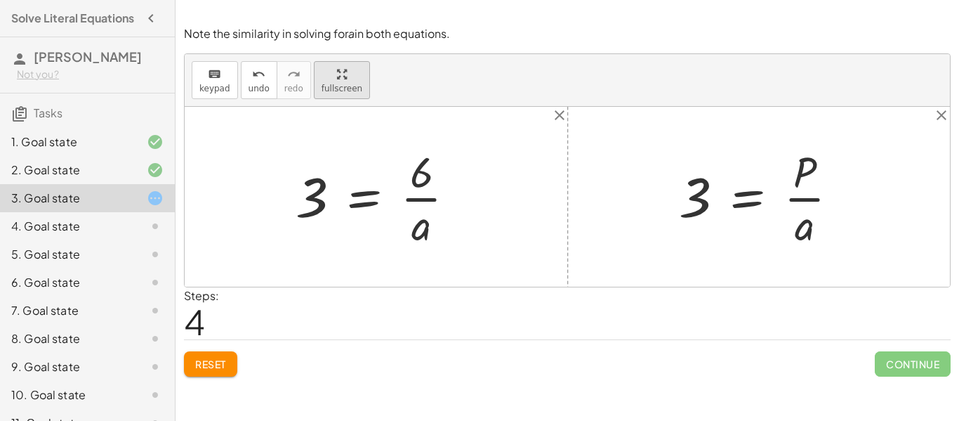
click at [355, 74] on button "fullscreen" at bounding box center [342, 80] width 56 height 38
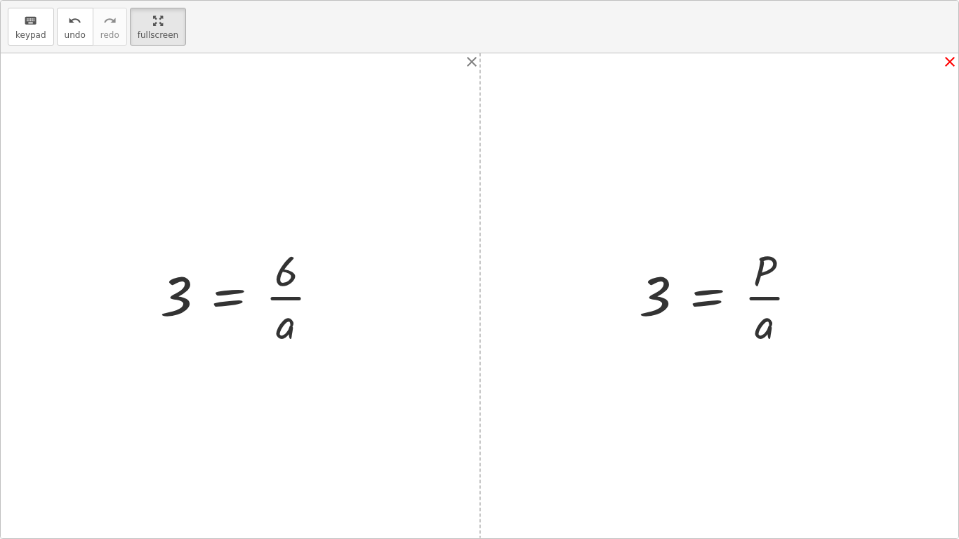
click at [945, 61] on icon "close" at bounding box center [949, 61] width 17 height 17
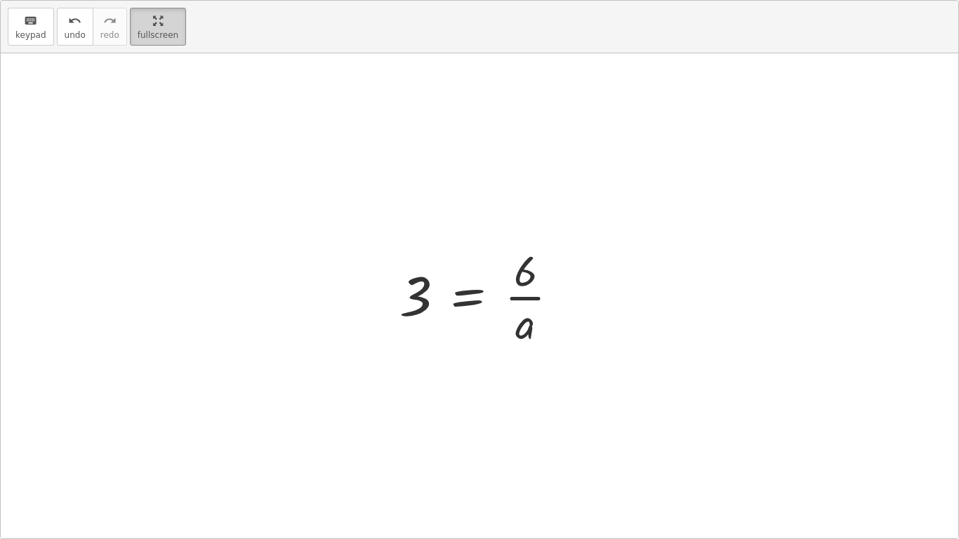
click at [155, 27] on icon "button" at bounding box center [158, 21] width 10 height 17
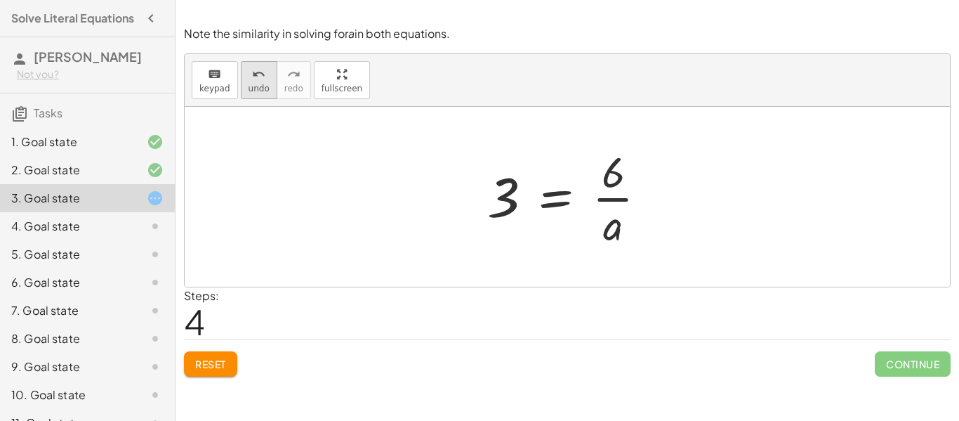
click at [261, 85] on span "undo" at bounding box center [259, 89] width 21 height 10
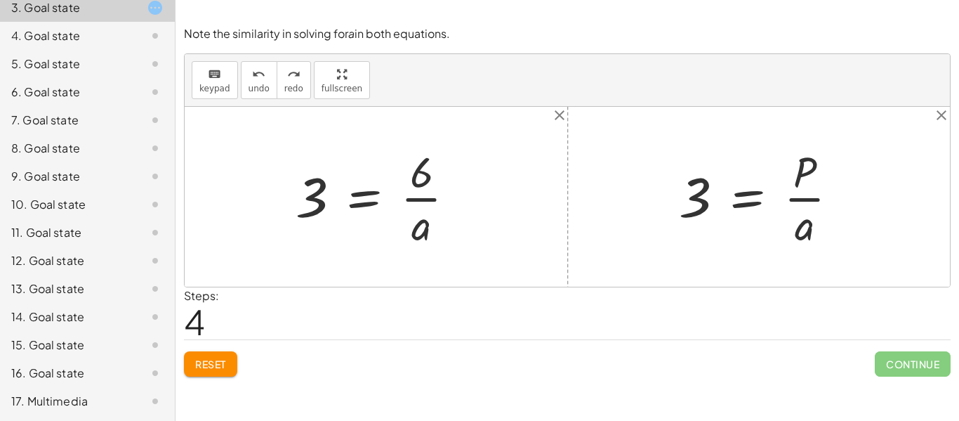
scroll to position [0, 0]
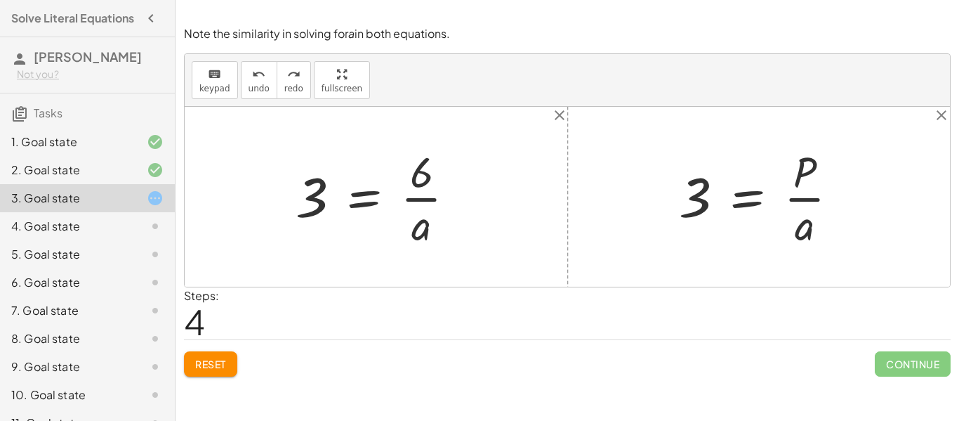
click at [295, 34] on p "Note the similarity in solving for a in both equations." at bounding box center [567, 34] width 767 height 16
click at [206, 373] on button "Reset" at bounding box center [210, 363] width 53 height 25
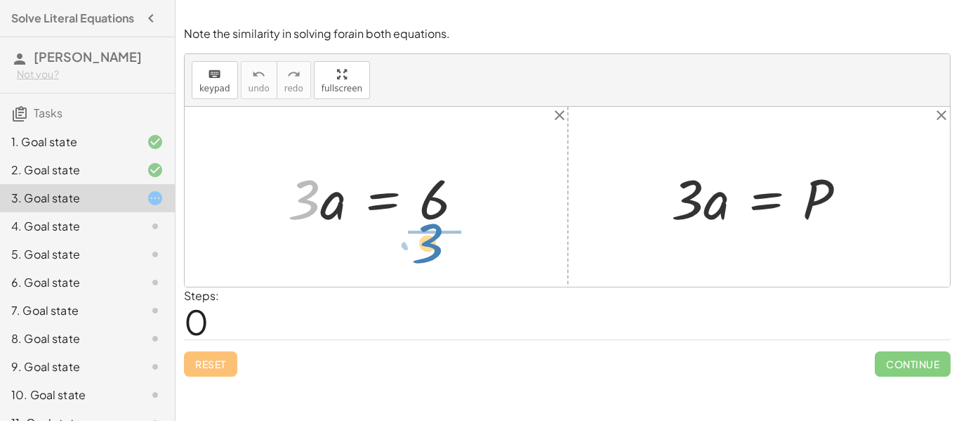
drag, startPoint x: 307, startPoint y: 185, endPoint x: 434, endPoint y: 232, distance: 135.5
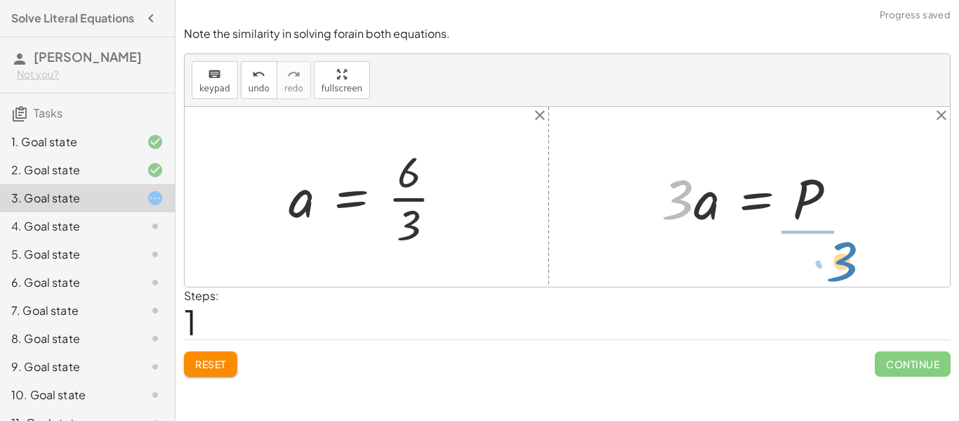
drag, startPoint x: 688, startPoint y: 204, endPoint x: 829, endPoint y: 260, distance: 151.9
click at [829, 260] on div "· 3 · a = 6 · 3 a = 6 · · 3 · 3 · a = P" at bounding box center [567, 197] width 765 height 180
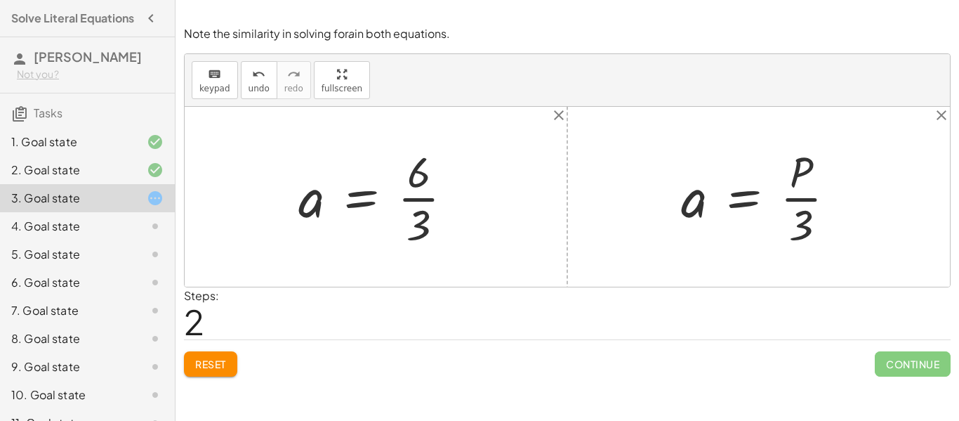
click at [0, 0] on div "Note the similarity in solving for a in both equations. keyboard keypad undo un…" at bounding box center [0, 0] width 0 height 0
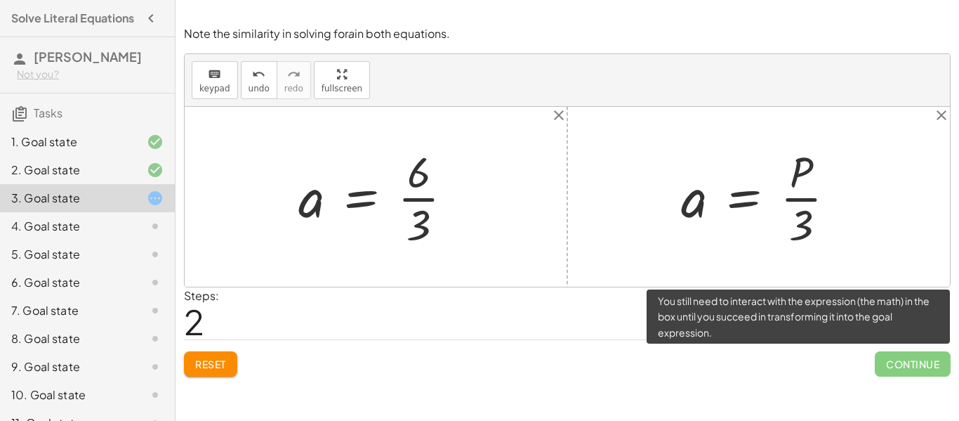
click at [908, 369] on span "Continue" at bounding box center [913, 363] width 76 height 25
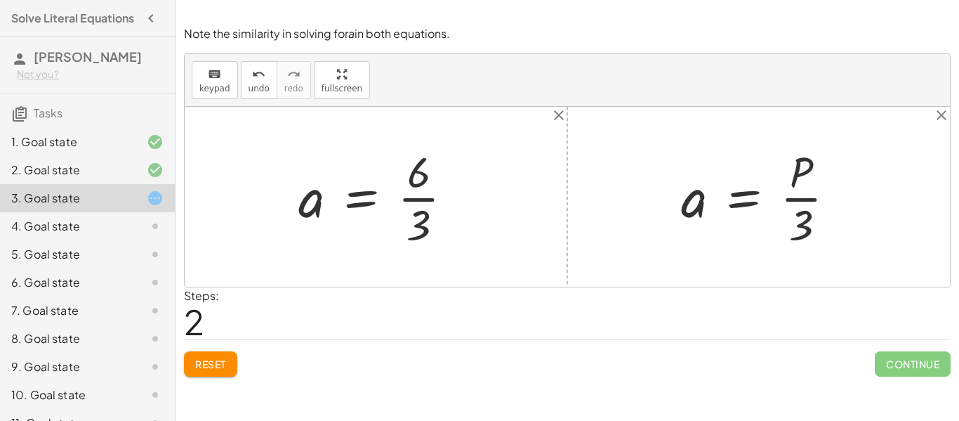
click at [811, 197] on div at bounding box center [764, 197] width 180 height 108
click at [428, 201] on div at bounding box center [381, 197] width 180 height 108
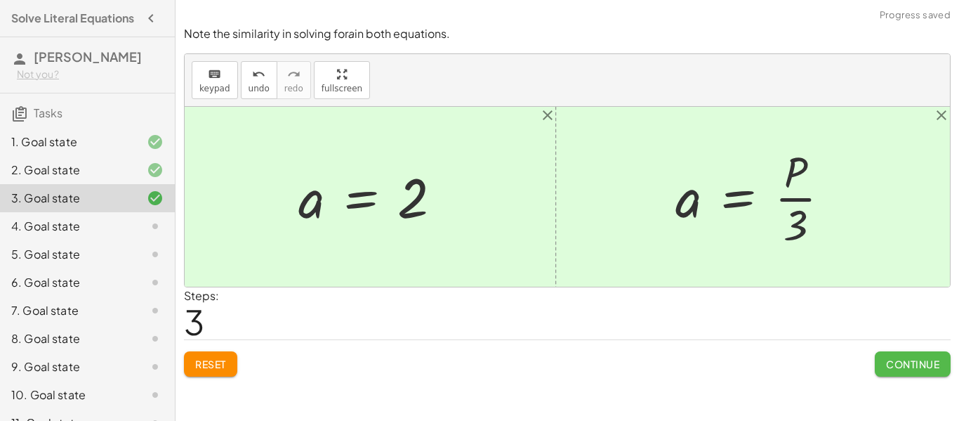
click at [930, 360] on span "Continue" at bounding box center [912, 363] width 53 height 13
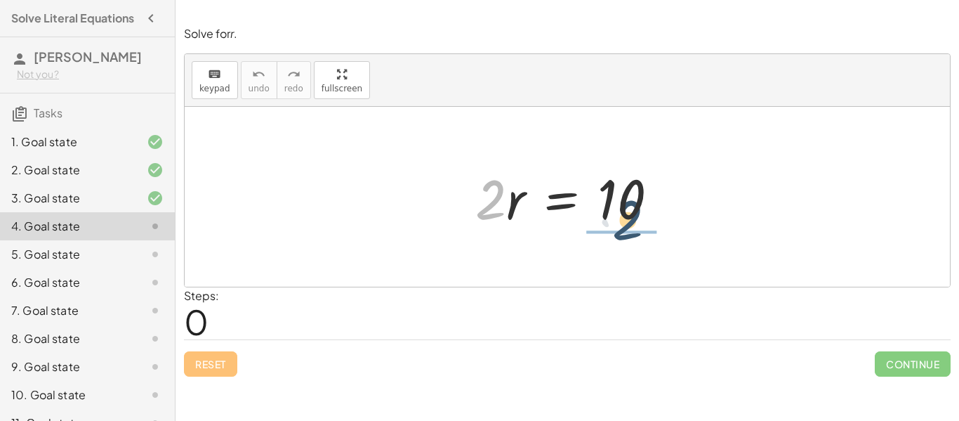
drag, startPoint x: 500, startPoint y: 211, endPoint x: 642, endPoint y: 235, distance: 144.6
click at [642, 235] on div "· 2 · 2 · r = 10" at bounding box center [567, 196] width 226 height 79
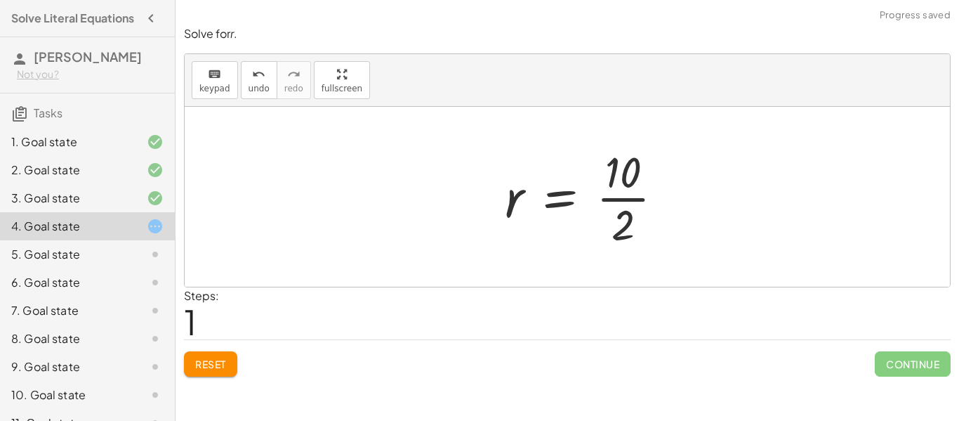
click at [628, 197] on div at bounding box center [590, 197] width 184 height 108
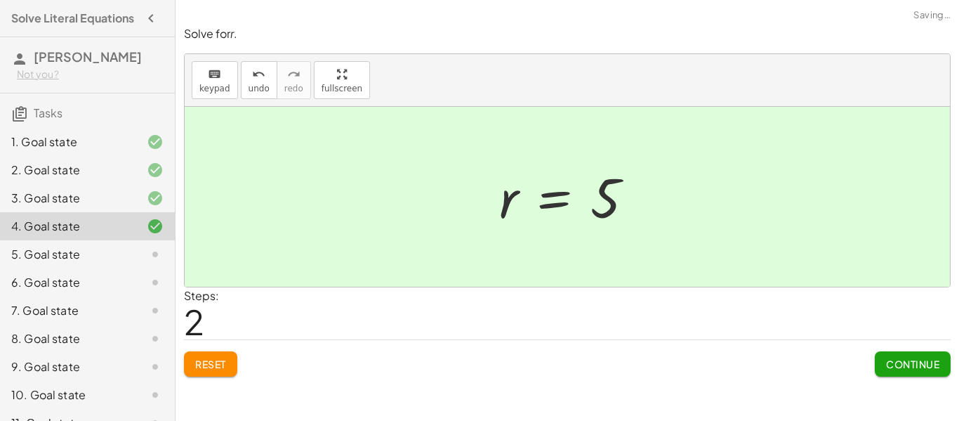
click at [889, 352] on button "Continue" at bounding box center [913, 363] width 76 height 25
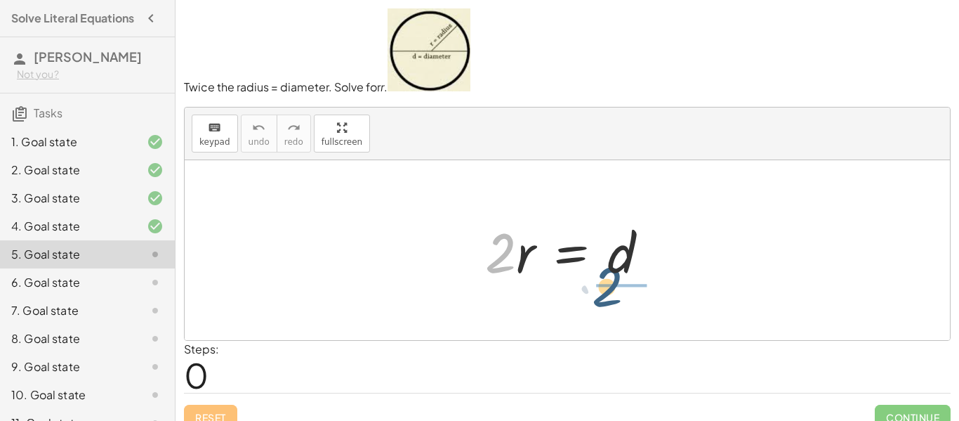
drag, startPoint x: 502, startPoint y: 245, endPoint x: 613, endPoint y: 283, distance: 117.2
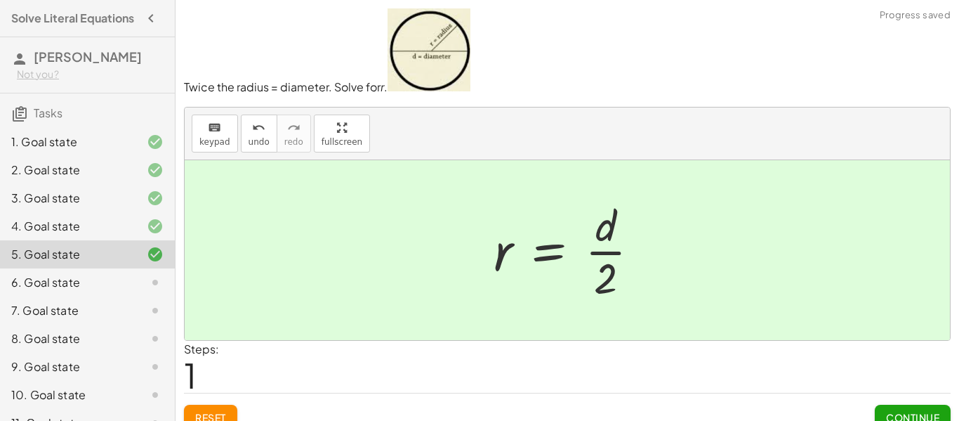
click at [888, 409] on button "Continue" at bounding box center [913, 416] width 76 height 25
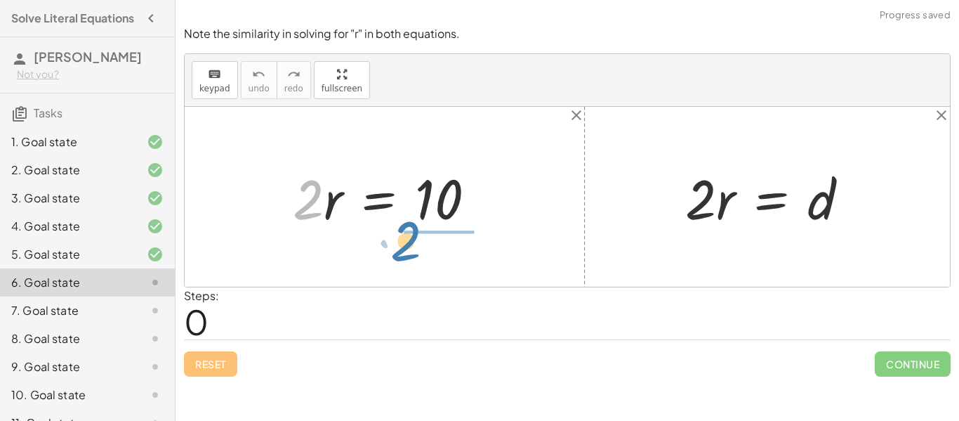
drag, startPoint x: 306, startPoint y: 186, endPoint x: 414, endPoint y: 230, distance: 115.9
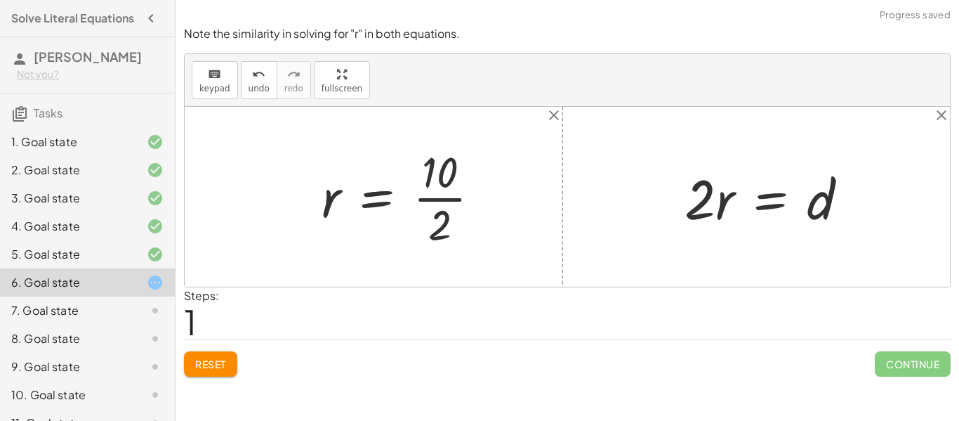
click at [449, 201] on div at bounding box center [407, 197] width 184 height 108
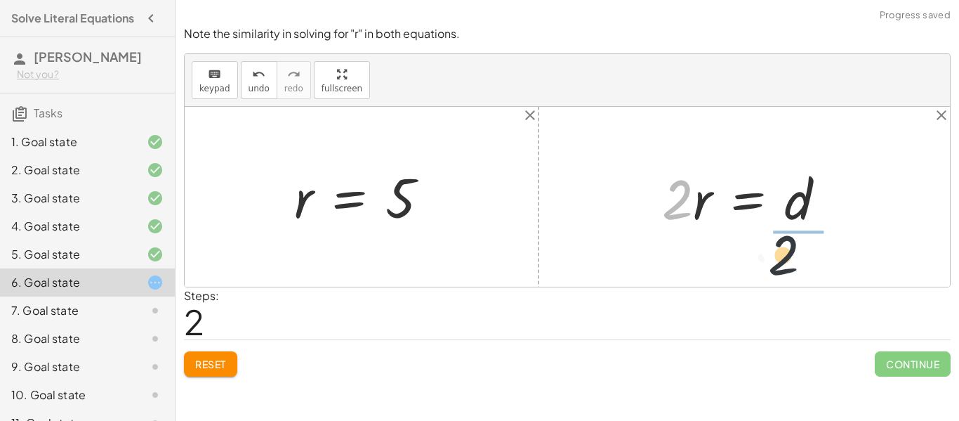
drag, startPoint x: 682, startPoint y: 193, endPoint x: 821, endPoint y: 242, distance: 147.4
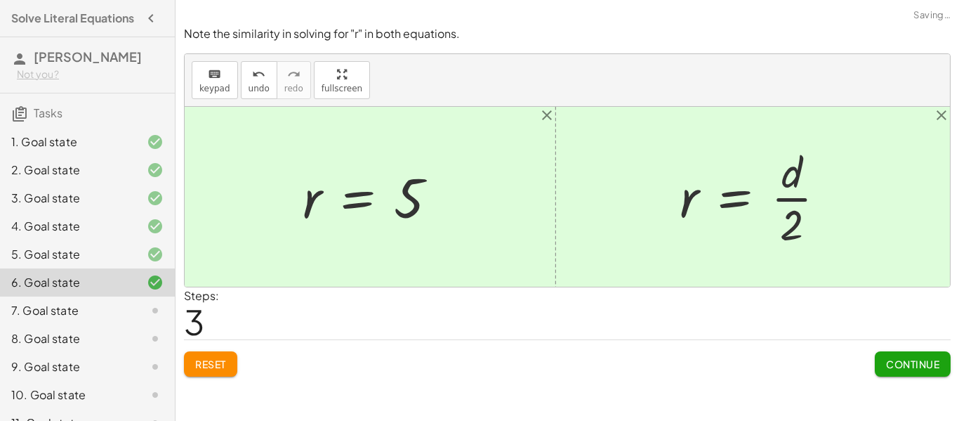
click at [927, 360] on span "Continue" at bounding box center [912, 363] width 53 height 13
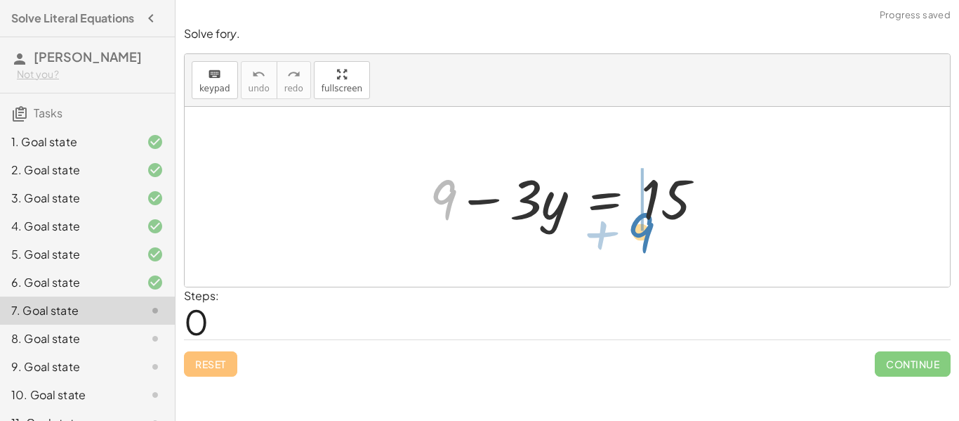
drag, startPoint x: 453, startPoint y: 195, endPoint x: 665, endPoint y: 230, distance: 214.8
click at [665, 230] on div at bounding box center [572, 197] width 299 height 72
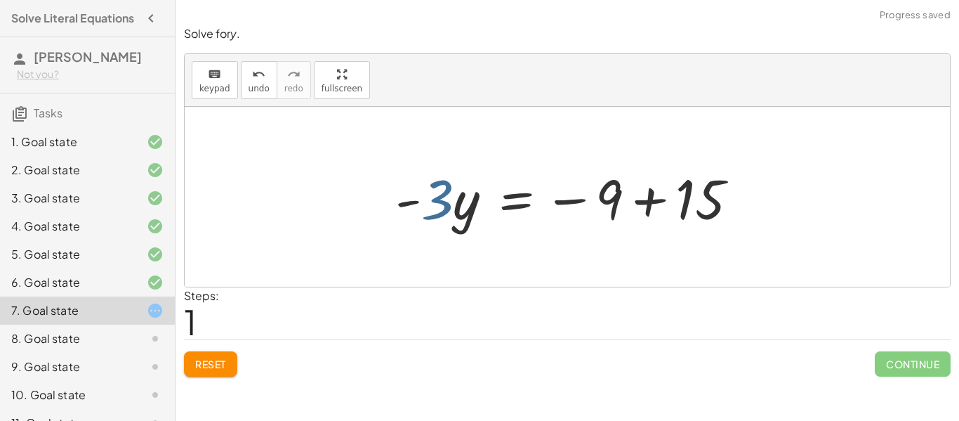
click at [425, 195] on div at bounding box center [572, 197] width 368 height 72
click at [648, 204] on div at bounding box center [572, 197] width 368 height 72
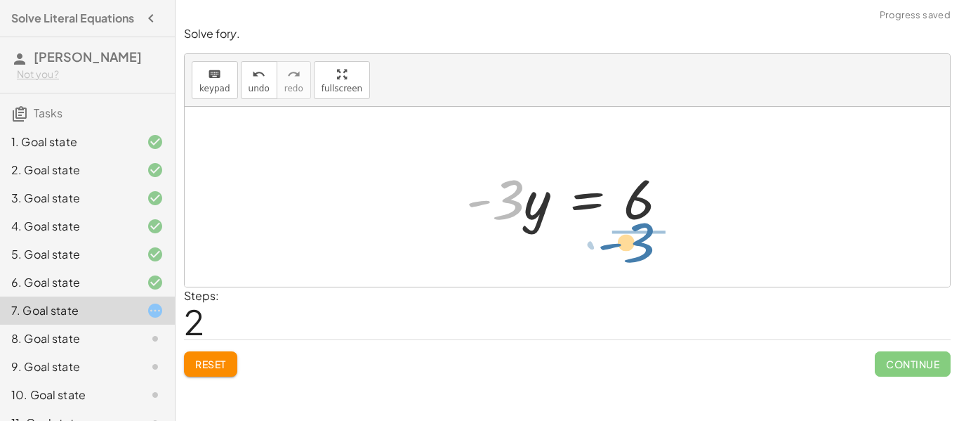
drag, startPoint x: 498, startPoint y: 208, endPoint x: 630, endPoint y: 251, distance: 139.0
click at [630, 251] on div "+ 9 − · 3 · y = 15 · - 3 · y = − 9 + 15 · - 3 · 3 · y = - 6" at bounding box center [567, 197] width 765 height 180
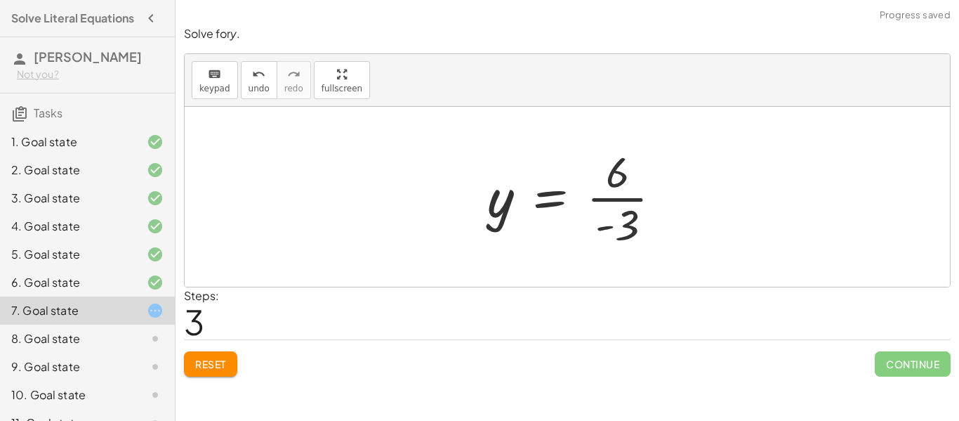
click at [651, 198] on div at bounding box center [579, 197] width 199 height 108
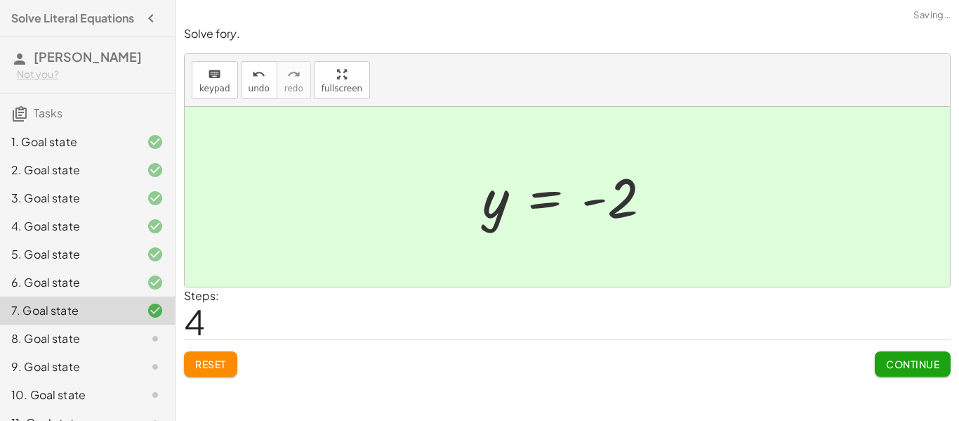
click at [879, 359] on button "Continue" at bounding box center [913, 363] width 76 height 25
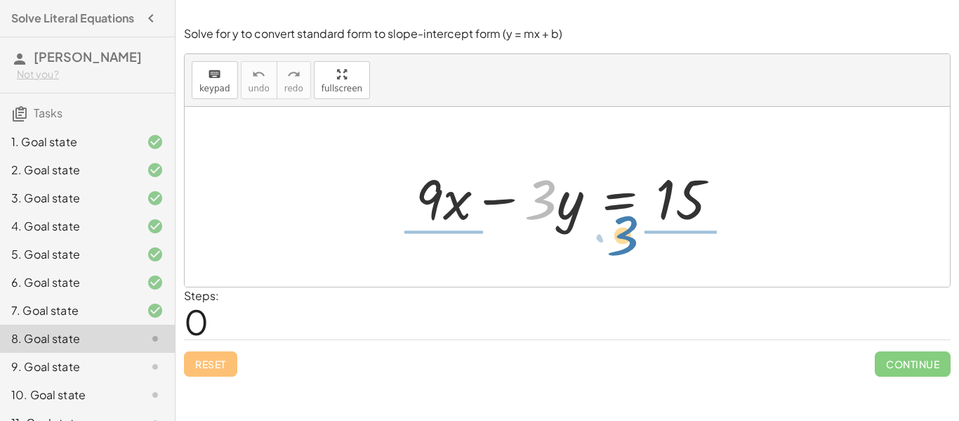
drag, startPoint x: 538, startPoint y: 216, endPoint x: 677, endPoint y: 271, distance: 149.7
click at [677, 271] on div "· 3 + · 9 · x − · 3 · y = 15" at bounding box center [567, 197] width 765 height 180
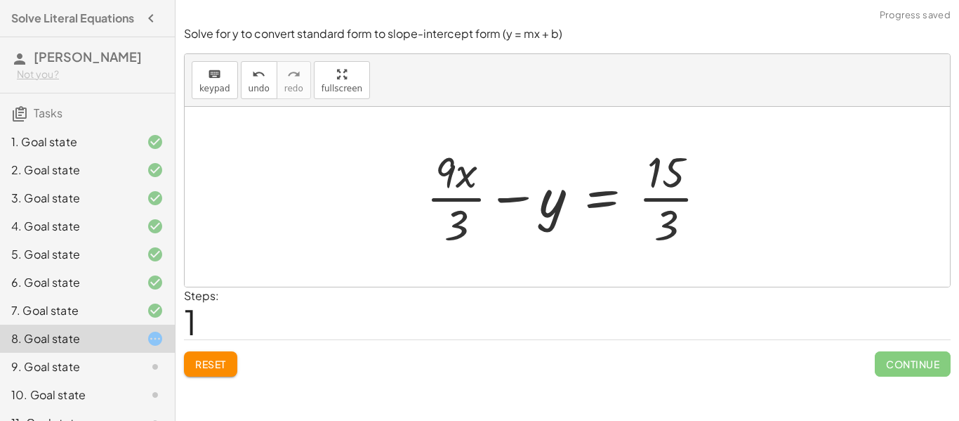
click at [662, 194] on div at bounding box center [572, 197] width 306 height 108
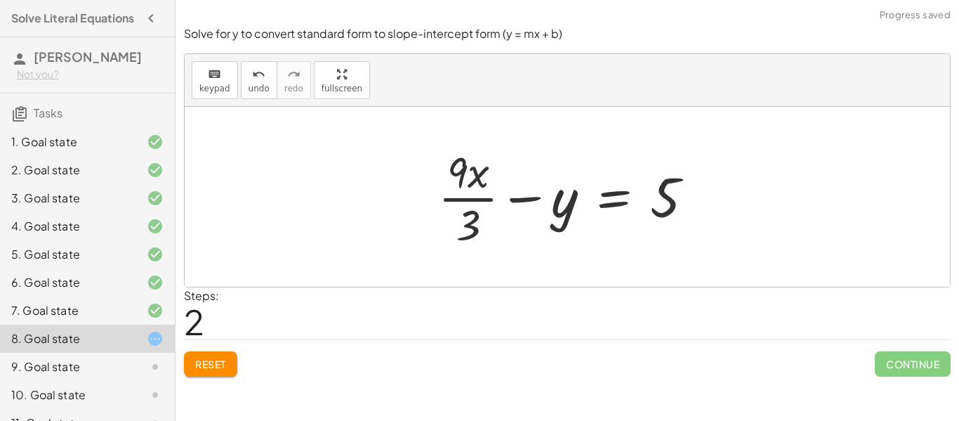
click at [449, 201] on div at bounding box center [571, 197] width 281 height 108
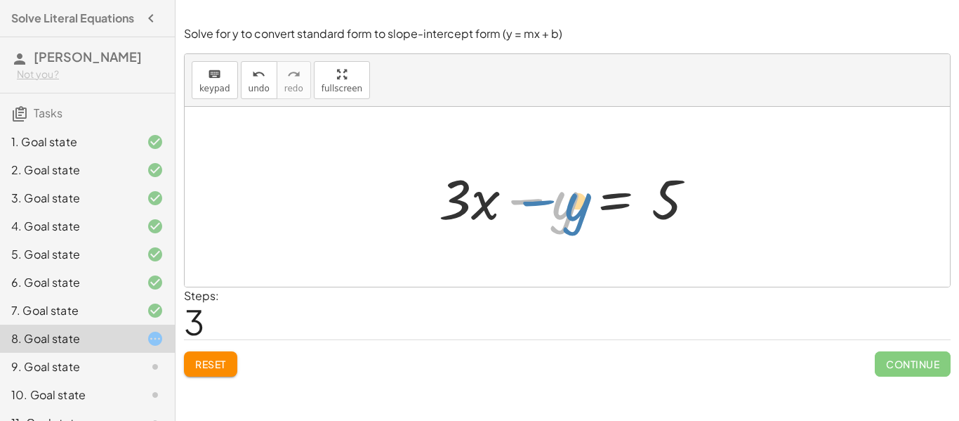
drag, startPoint x: 522, startPoint y: 200, endPoint x: 533, endPoint y: 201, distance: 11.3
click at [533, 201] on div at bounding box center [573, 197] width 282 height 72
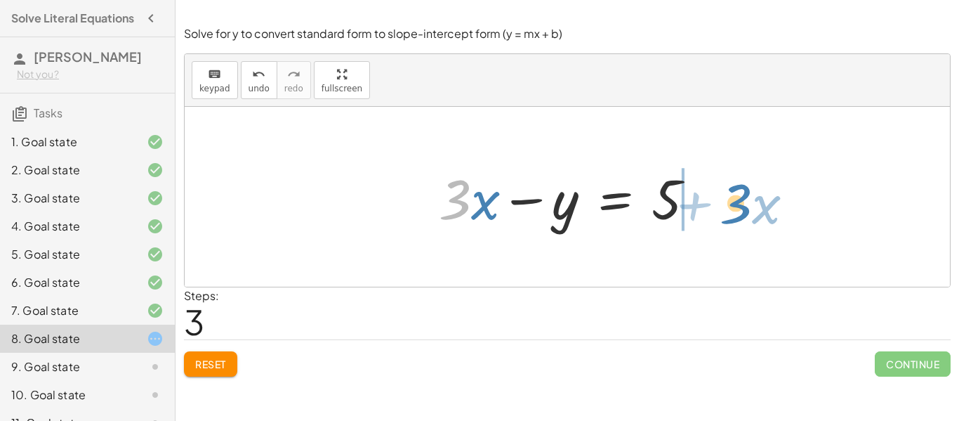
drag, startPoint x: 465, startPoint y: 197, endPoint x: 753, endPoint y: 199, distance: 287.8
click at [753, 199] on div "+ · 9 · x − · 3 · y = 15 + · 9 · x · 3 − y = · 15 · 3 + · 9 · x · 3 − y = 5 · 3…" at bounding box center [567, 197] width 765 height 180
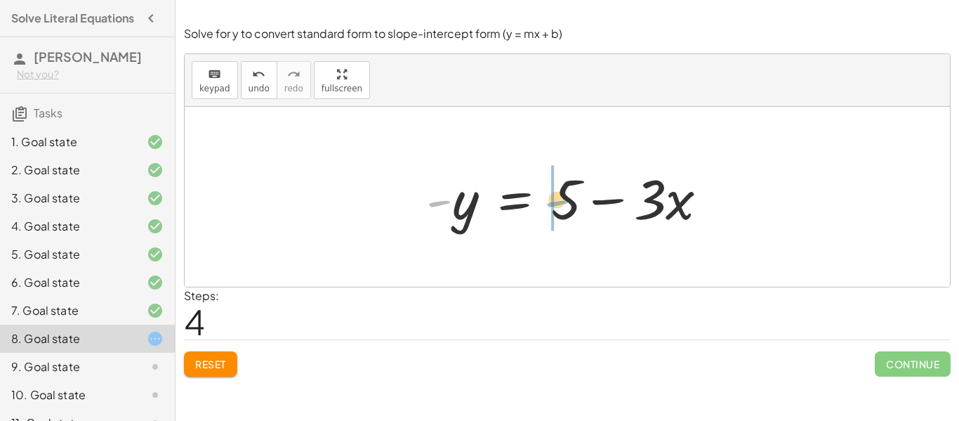
drag, startPoint x: 446, startPoint y: 204, endPoint x: 564, endPoint y: 204, distance: 118.6
click at [564, 204] on div at bounding box center [572, 197] width 307 height 72
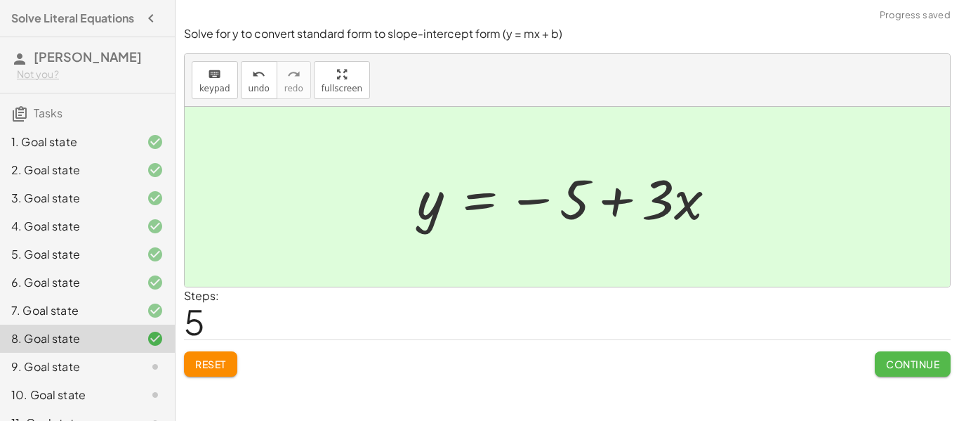
click at [920, 369] on span "Continue" at bounding box center [912, 363] width 53 height 13
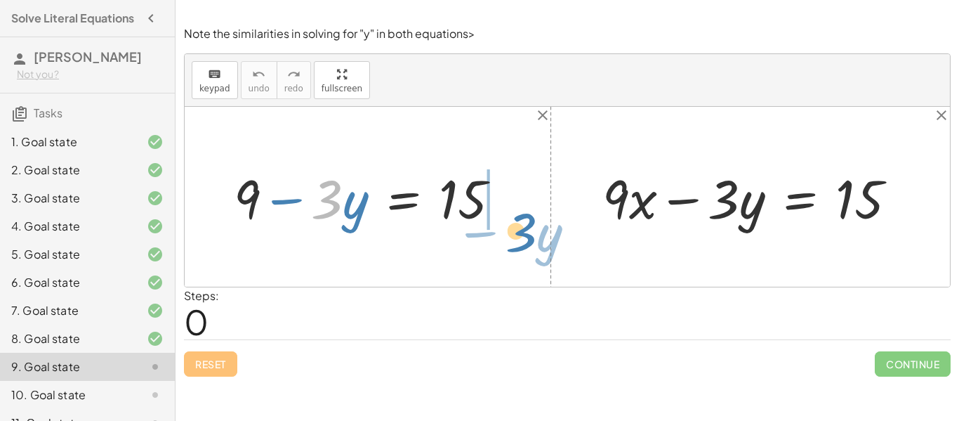
drag, startPoint x: 322, startPoint y: 204, endPoint x: 517, endPoint y: 239, distance: 198.2
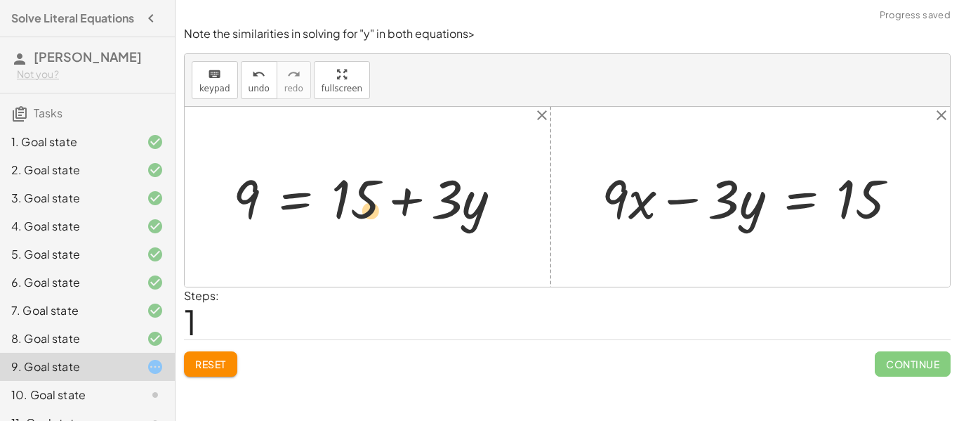
drag, startPoint x: 463, startPoint y: 198, endPoint x: 365, endPoint y: 204, distance: 97.7
click at [365, 204] on div at bounding box center [372, 196] width 293 height 71
click at [214, 372] on button "Reset" at bounding box center [210, 363] width 53 height 25
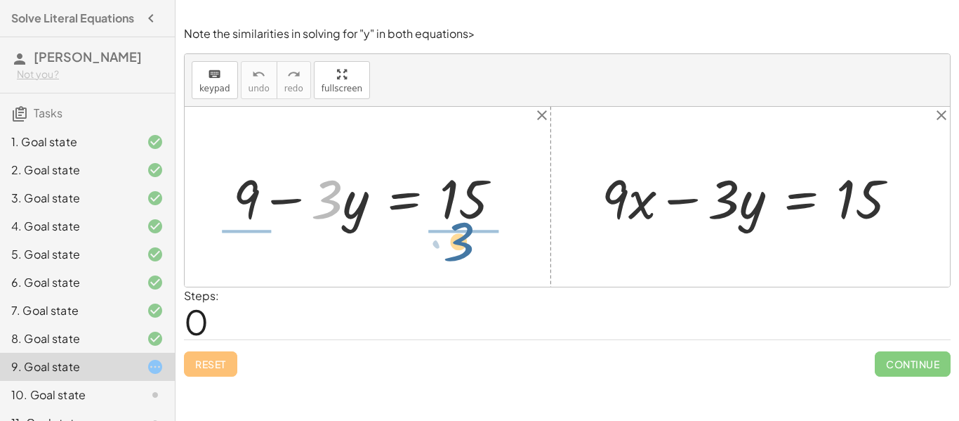
drag, startPoint x: 318, startPoint y: 197, endPoint x: 463, endPoint y: 239, distance: 150.6
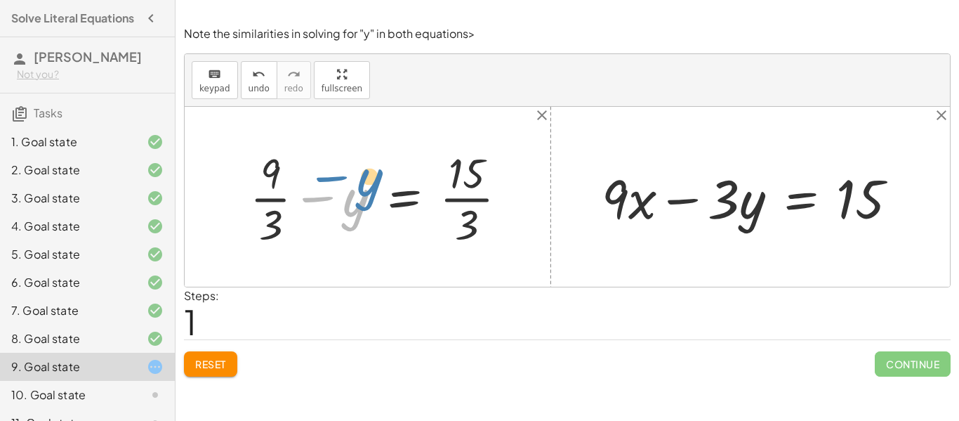
drag, startPoint x: 324, startPoint y: 194, endPoint x: 331, endPoint y: 181, distance: 15.1
click at [331, 181] on div at bounding box center [384, 197] width 282 height 106
click at [458, 208] on div at bounding box center [384, 197] width 282 height 106
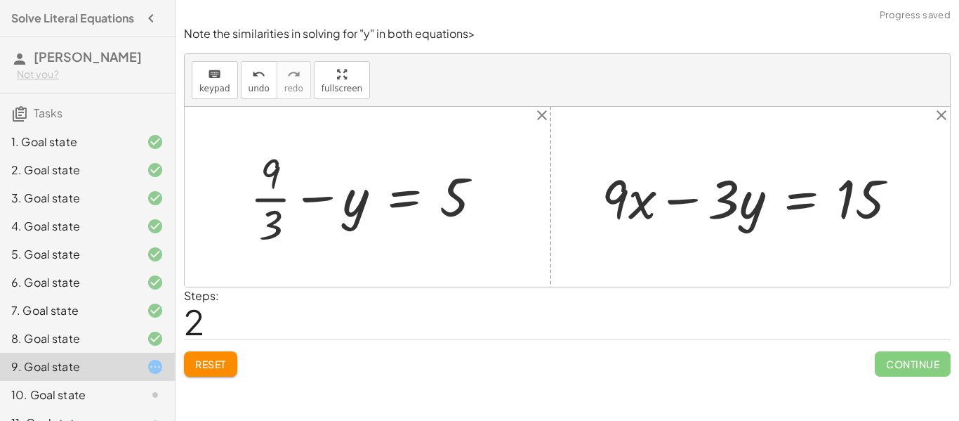
click at [279, 199] on div at bounding box center [372, 197] width 258 height 106
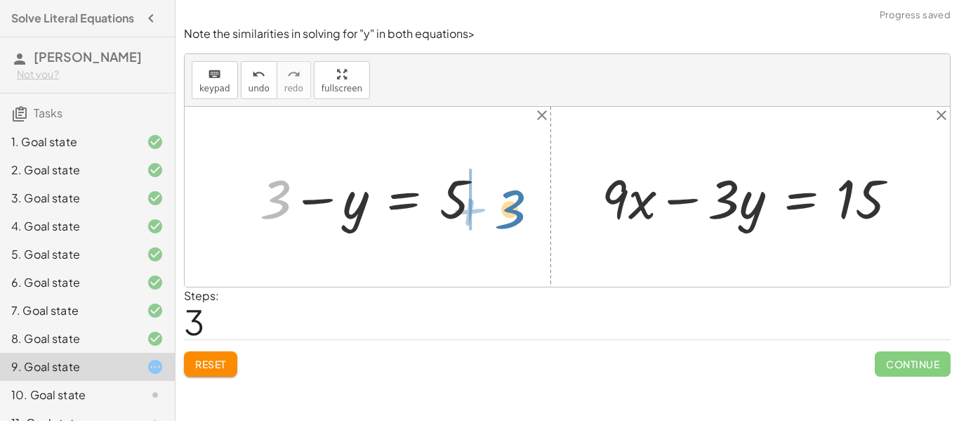
drag, startPoint x: 270, startPoint y: 197, endPoint x: 519, endPoint y: 206, distance: 249.4
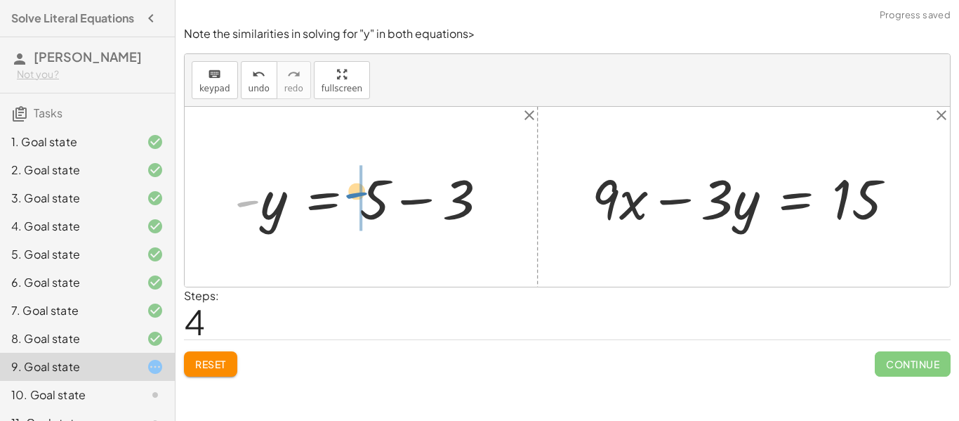
drag, startPoint x: 254, startPoint y: 203, endPoint x: 365, endPoint y: 195, distance: 111.2
click at [365, 195] on div at bounding box center [366, 197] width 278 height 72
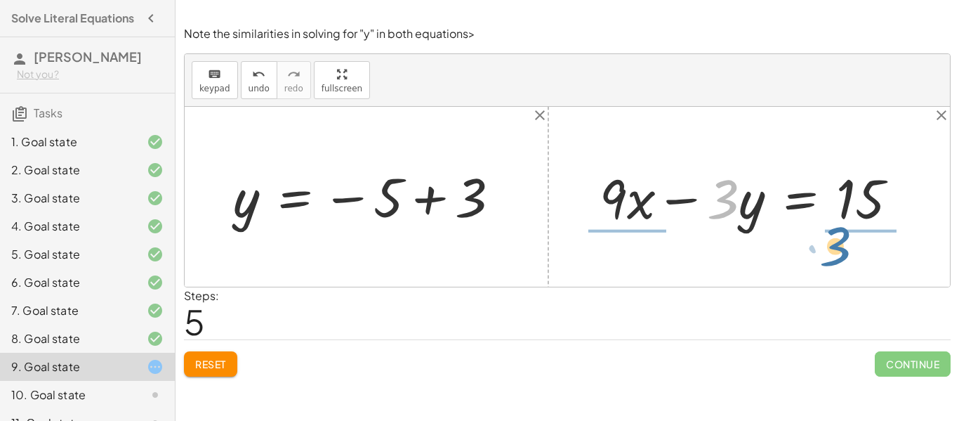
drag, startPoint x: 722, startPoint y: 190, endPoint x: 840, endPoint y: 238, distance: 127.2
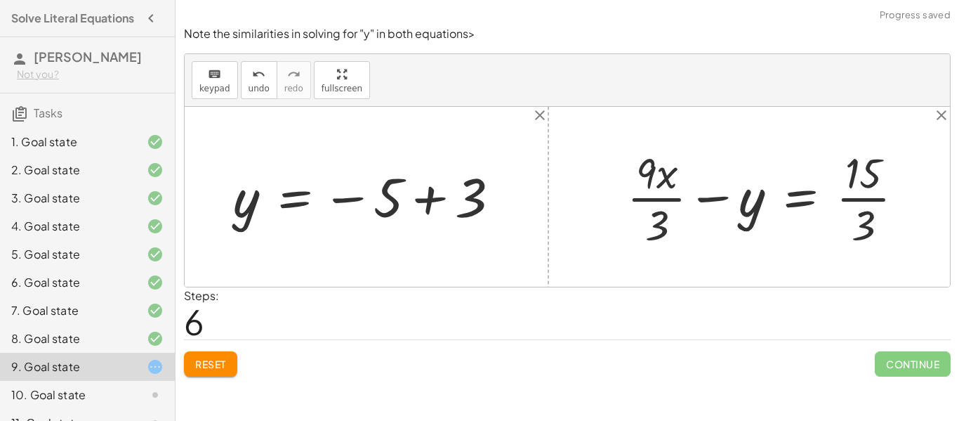
click at [852, 205] on div at bounding box center [771, 196] width 303 height 107
click at [667, 201] on div at bounding box center [758, 196] width 277 height 107
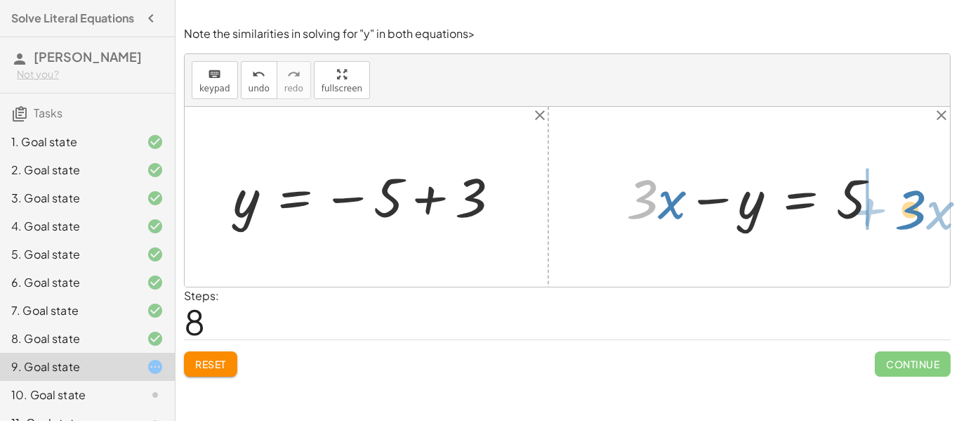
drag, startPoint x: 654, startPoint y: 206, endPoint x: 925, endPoint y: 216, distance: 270.5
click at [925, 216] on div "+ 9 − · 3 · y = 15 + · 9 · 3 − y = · 15 · 3 + · 9 · 3 − y = 5 + 3 − y = 5 - y =…" at bounding box center [567, 197] width 765 height 180
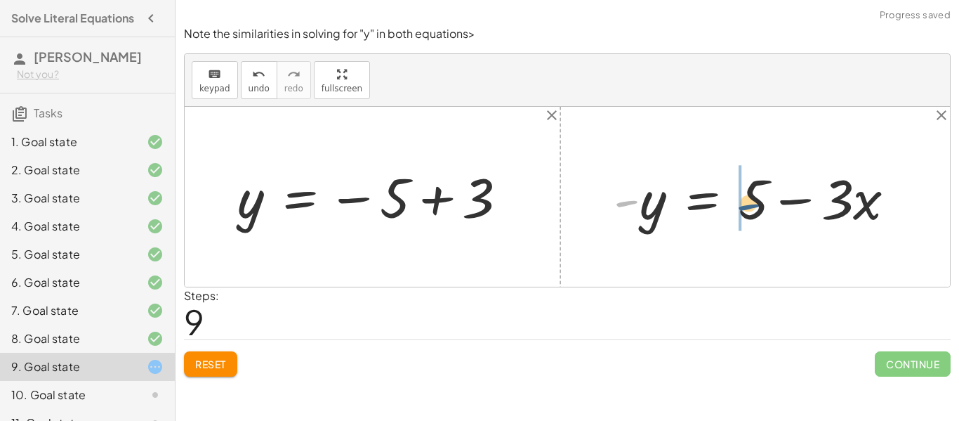
drag, startPoint x: 616, startPoint y: 203, endPoint x: 745, endPoint y: 205, distance: 128.5
click at [745, 205] on div at bounding box center [760, 197] width 307 height 72
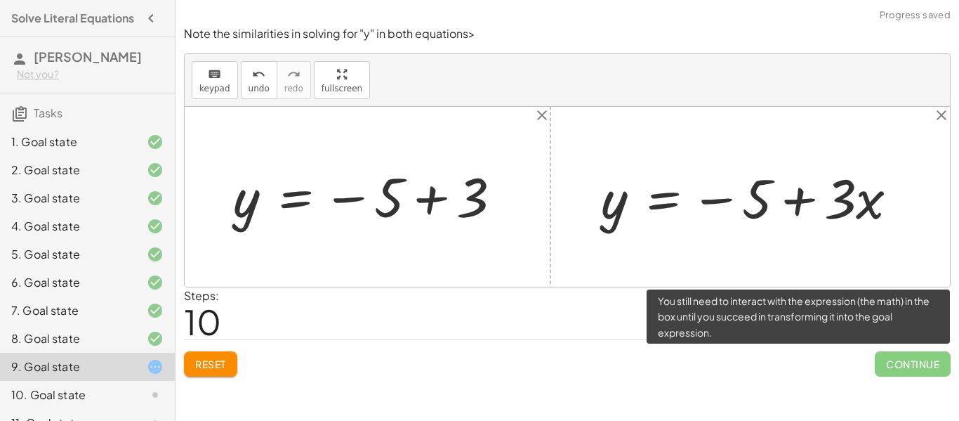
click at [894, 359] on span "Continue" at bounding box center [913, 363] width 76 height 25
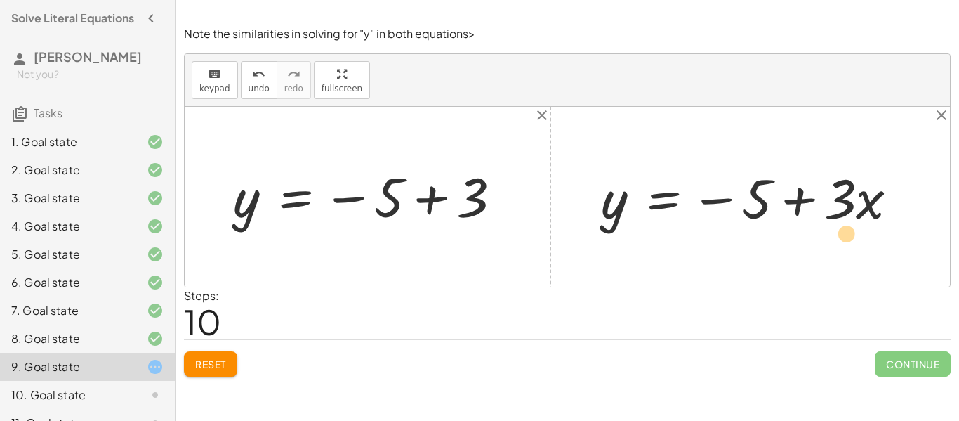
drag, startPoint x: 845, startPoint y: 209, endPoint x: 852, endPoint y: 241, distance: 32.5
click at [852, 241] on div "+ 9 − · 3 · y = 15 + · 9 · 3 − y = · 15 · 3 + · 9 · 3 − y = 5 + 3 − y = 5 - y =…" at bounding box center [567, 197] width 765 height 180
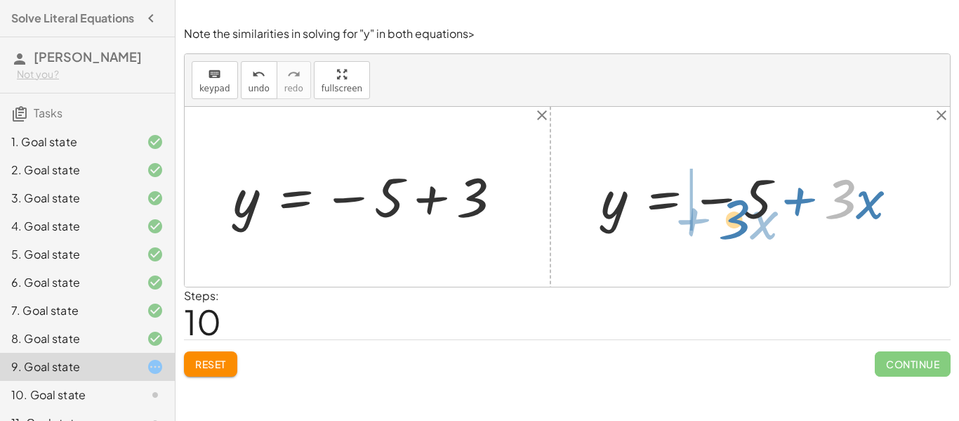
drag, startPoint x: 840, startPoint y: 184, endPoint x: 734, endPoint y: 204, distance: 107.9
click at [734, 204] on div at bounding box center [755, 197] width 322 height 72
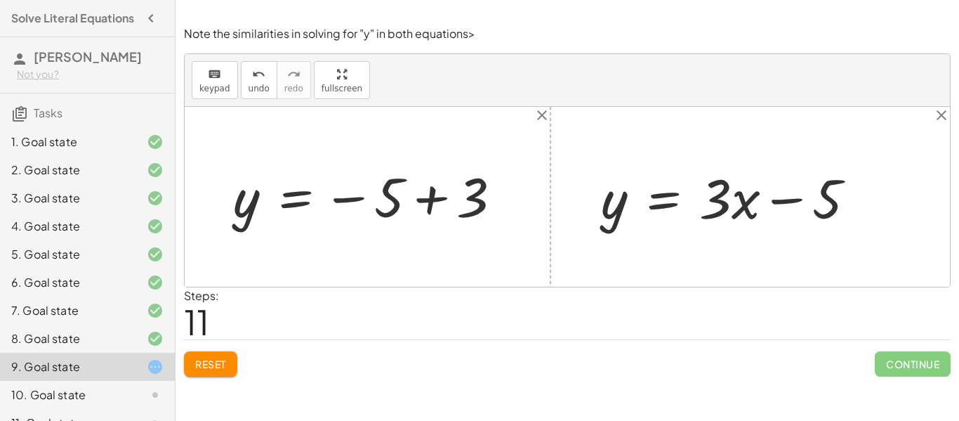
click at [676, 274] on div at bounding box center [567, 197] width 765 height 180
drag, startPoint x: 706, startPoint y: 211, endPoint x: 583, endPoint y: 267, distance: 135.1
click at [583, 267] on div "+ 9 − · 3 · y = 15 + · 9 · 3 − y = · 15 · 3 + · 9 · 3 − y = 5 + 3 − y = 5 - y =…" at bounding box center [567, 197] width 765 height 180
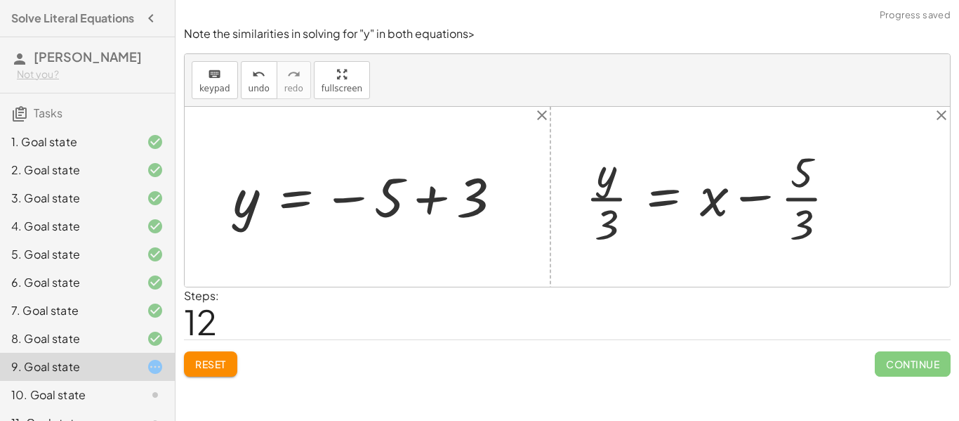
click at [607, 203] on div at bounding box center [716, 196] width 276 height 107
click at [811, 197] on div at bounding box center [716, 196] width 276 height 107
click at [749, 204] on div at bounding box center [716, 196] width 276 height 107
click at [669, 190] on div at bounding box center [716, 196] width 276 height 107
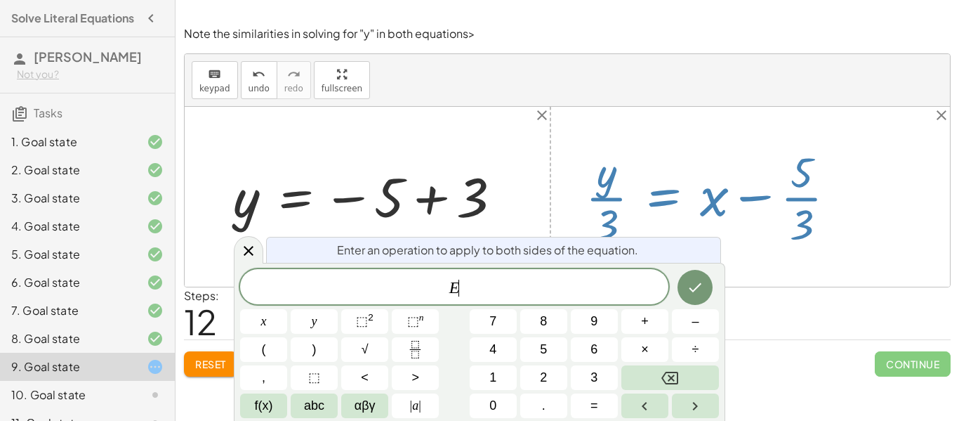
scroll to position [1, 0]
click at [741, 284] on div at bounding box center [567, 197] width 765 height 180
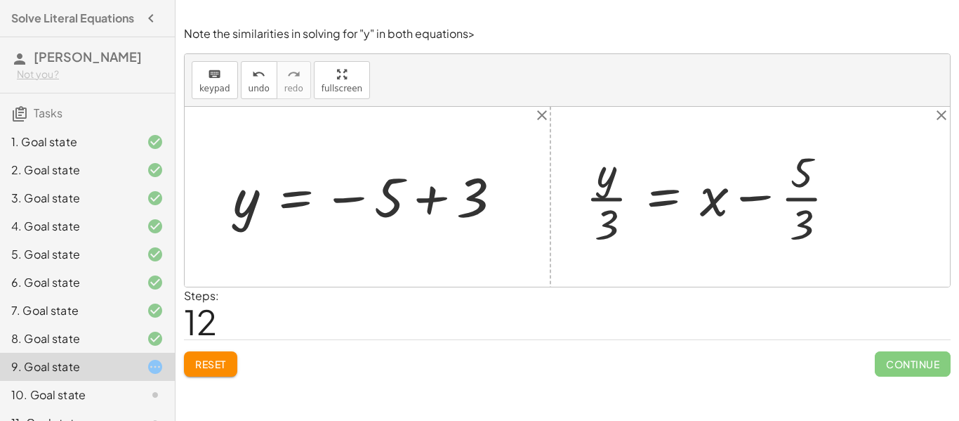
click at [192, 369] on button "Reset" at bounding box center [210, 363] width 53 height 25
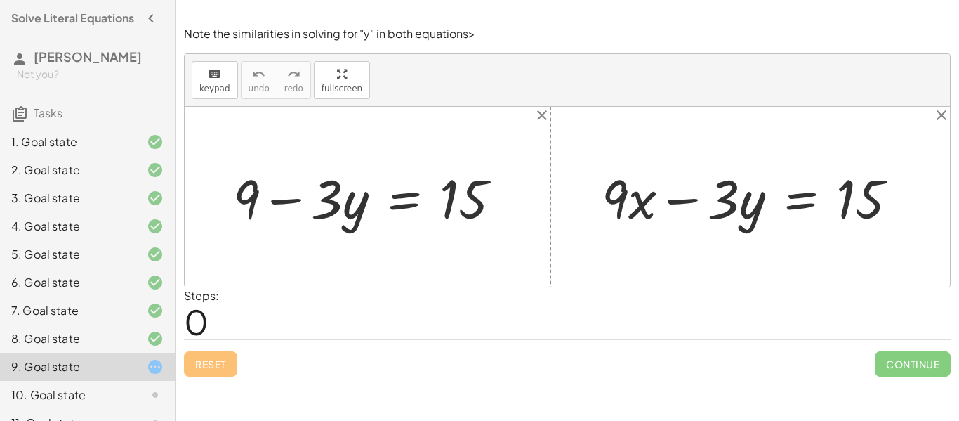
scroll to position [190, 0]
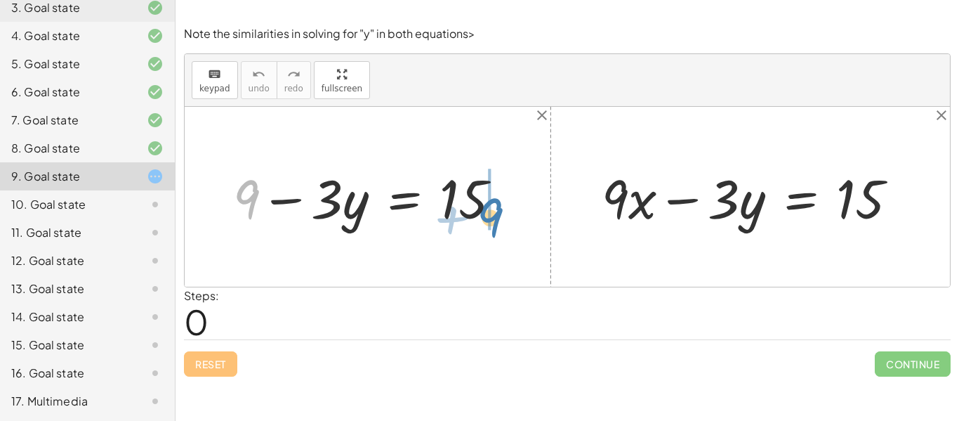
drag, startPoint x: 251, startPoint y: 201, endPoint x: 495, endPoint y: 219, distance: 244.3
click at [495, 219] on div at bounding box center [372, 196] width 293 height 71
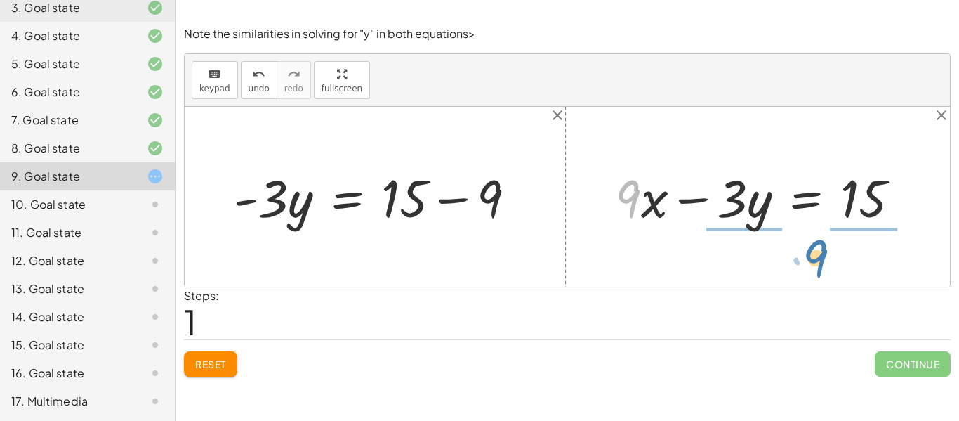
drag, startPoint x: 633, startPoint y: 211, endPoint x: 826, endPoint y: 269, distance: 200.8
click at [826, 269] on div "+ 9 − · 3 · y = 15 9 · 3 · y = 15 - + − · 9 + · x + · 9 · x − · 3 · y = 15" at bounding box center [567, 197] width 765 height 180
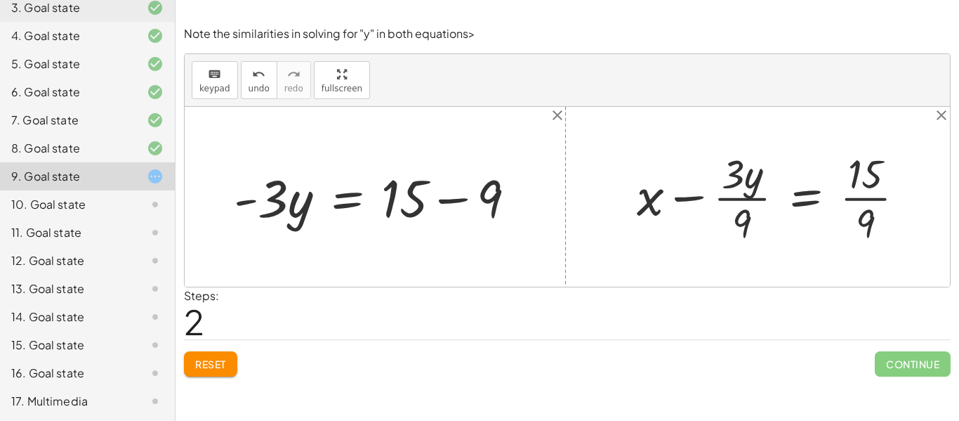
click at [878, 195] on div at bounding box center [776, 196] width 293 height 102
click at [758, 199] on div at bounding box center [771, 196] width 282 height 102
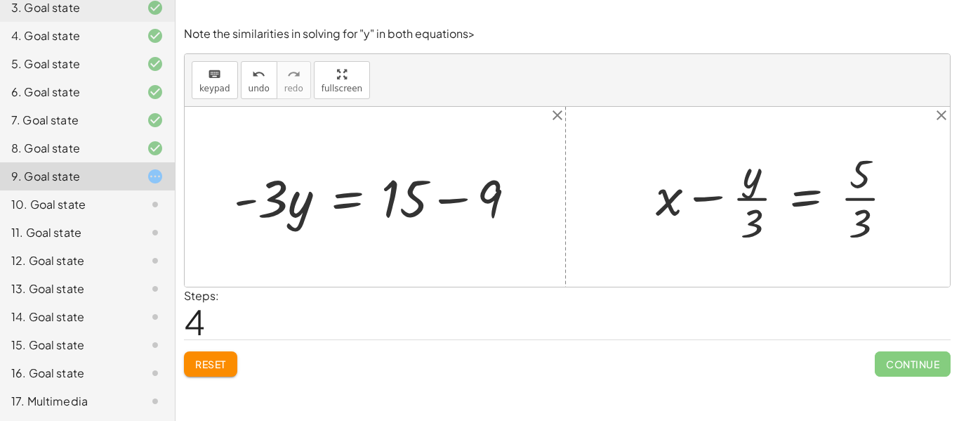
click at [755, 201] on div at bounding box center [780, 196] width 263 height 102
drag, startPoint x: 668, startPoint y: 203, endPoint x: 659, endPoint y: 211, distance: 12.0
click at [659, 211] on div at bounding box center [780, 196] width 263 height 102
drag, startPoint x: 751, startPoint y: 184, endPoint x: 633, endPoint y: 206, distance: 119.9
click at [633, 206] on div "+ 9 − · 3 · y = 15 9 · 3 · y = 15 - + − + · 9 · x − · 3 · y = 15 + x − · 3 · y …" at bounding box center [567, 197] width 765 height 180
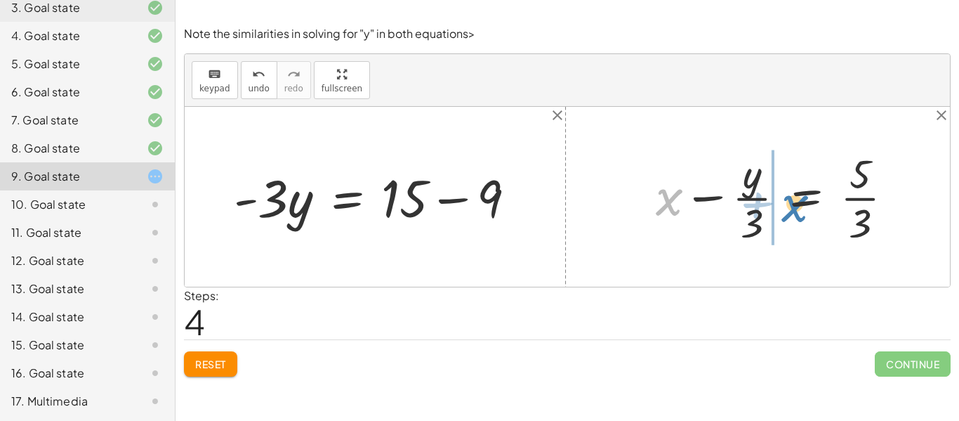
drag, startPoint x: 675, startPoint y: 215, endPoint x: 799, endPoint y: 220, distance: 124.4
click at [799, 220] on div at bounding box center [780, 196] width 263 height 102
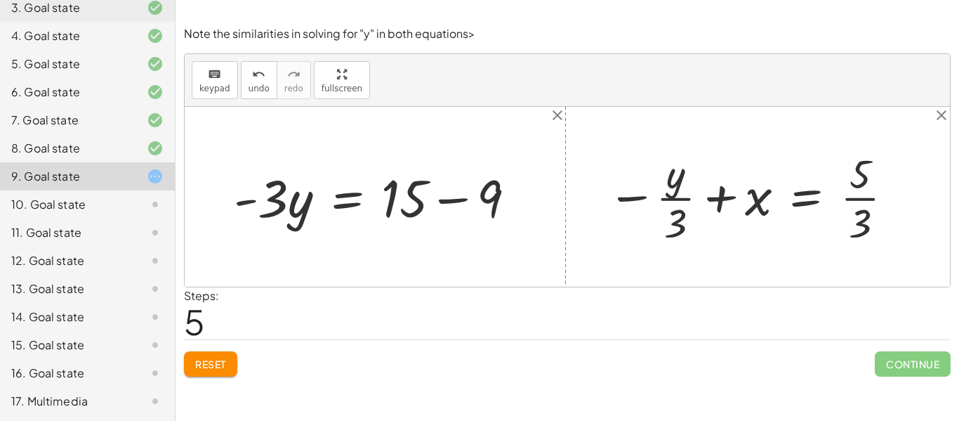
click at [800, 205] on div at bounding box center [751, 196] width 303 height 102
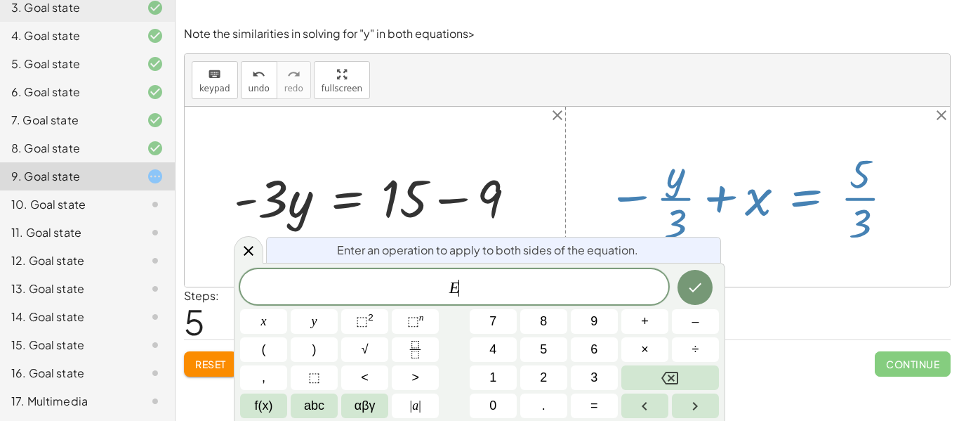
scroll to position [1, 0]
click at [835, 205] on div at bounding box center [751, 196] width 303 height 102
click at [852, 183] on div at bounding box center [751, 196] width 303 height 102
click at [768, 152] on div at bounding box center [751, 196] width 303 height 102
click at [253, 251] on icon at bounding box center [248, 250] width 17 height 17
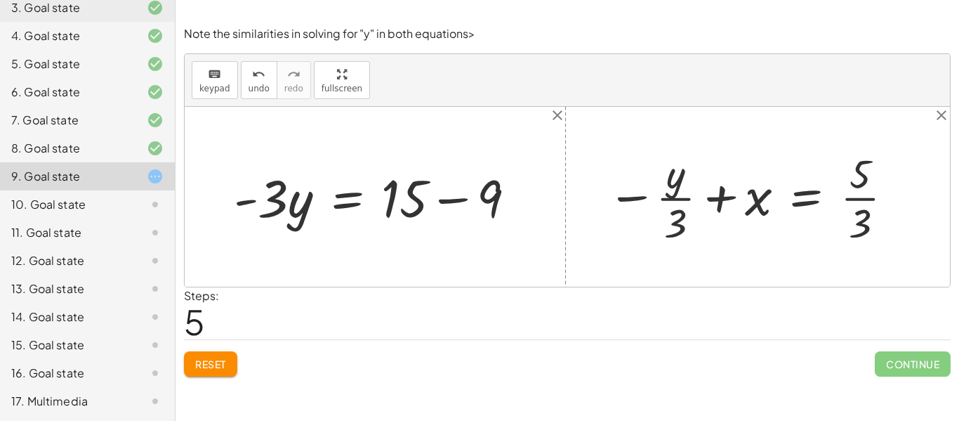
click at [467, 38] on p "Note the similarities in solving for "y" in both equations>" at bounding box center [567, 34] width 767 height 16
click at [675, 192] on div at bounding box center [751, 196] width 303 height 102
click at [679, 223] on div at bounding box center [751, 196] width 303 height 102
click at [722, 199] on div at bounding box center [751, 196] width 303 height 102
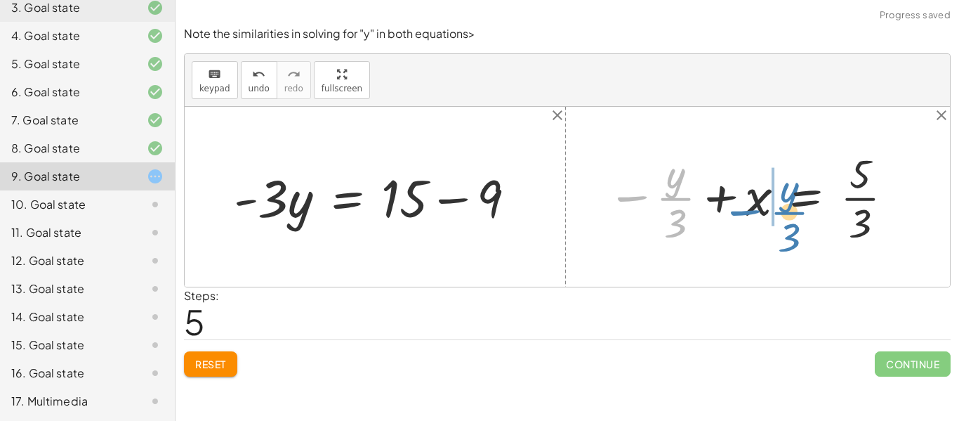
drag, startPoint x: 634, startPoint y: 193, endPoint x: 748, endPoint y: 207, distance: 114.6
click at [748, 207] on div at bounding box center [751, 196] width 303 height 102
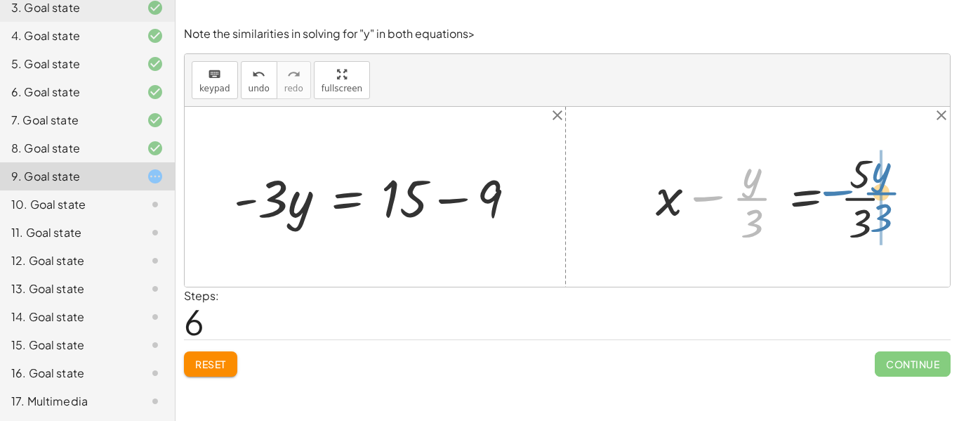
drag, startPoint x: 736, startPoint y: 201, endPoint x: 866, endPoint y: 195, distance: 130.0
click at [866, 195] on div at bounding box center [780, 196] width 263 height 102
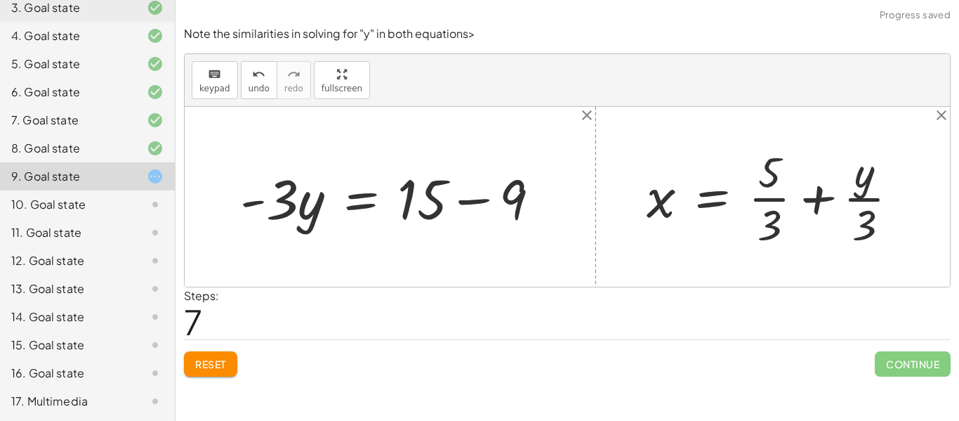
click at [815, 197] on div at bounding box center [778, 197] width 277 height 108
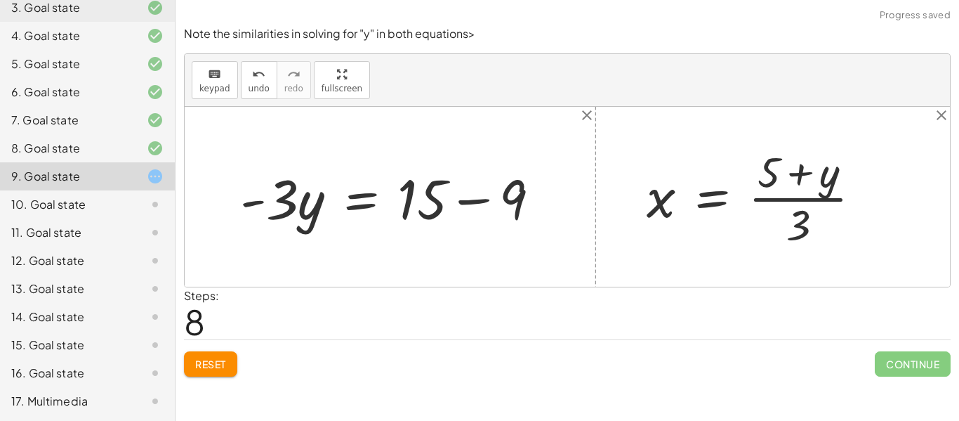
click at [816, 201] on div at bounding box center [760, 197] width 240 height 108
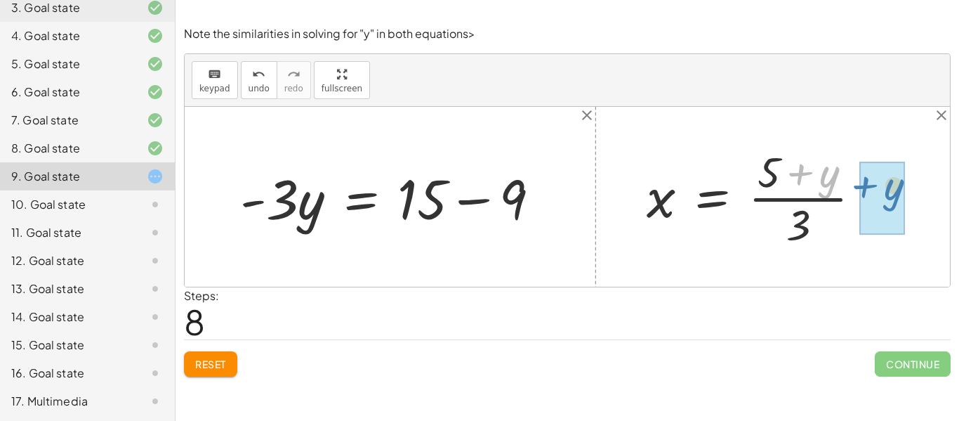
drag, startPoint x: 823, startPoint y: 180, endPoint x: 889, endPoint y: 193, distance: 67.3
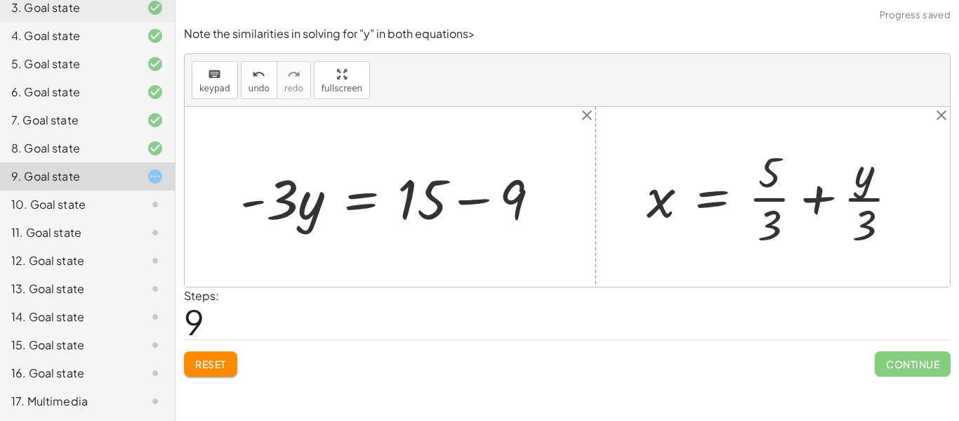
click at [817, 201] on div at bounding box center [778, 197] width 277 height 108
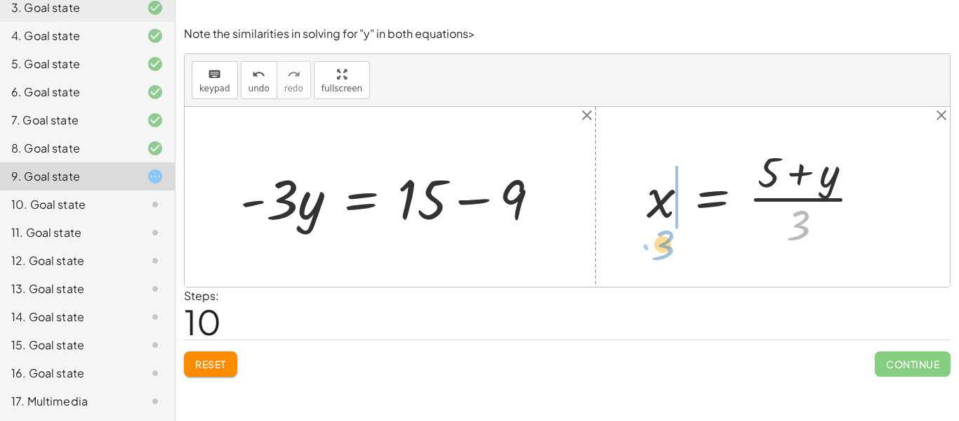
drag, startPoint x: 798, startPoint y: 225, endPoint x: 665, endPoint y: 245, distance: 134.8
click at [665, 245] on div at bounding box center [760, 197] width 240 height 108
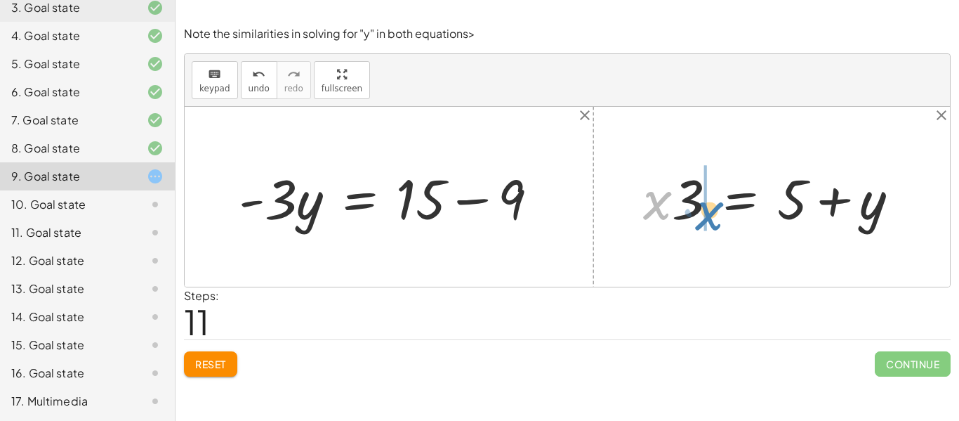
drag, startPoint x: 651, startPoint y: 209, endPoint x: 704, endPoint y: 218, distance: 53.6
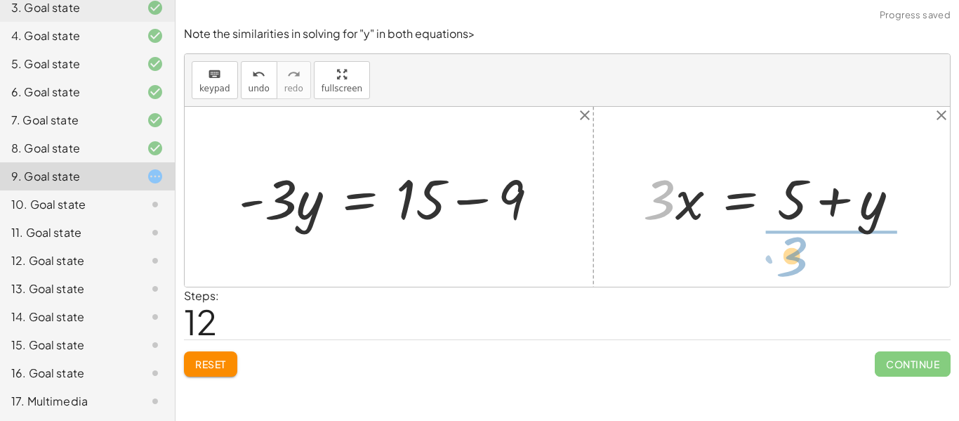
drag, startPoint x: 668, startPoint y: 208, endPoint x: 800, endPoint y: 265, distance: 144.4
click at [800, 265] on div "+ 9 − · 3 · y = 15 9 · 3 · y = 15 - + − + · 9 · x − · 3 · y = 15 + x − · 3 · y …" at bounding box center [567, 197] width 765 height 180
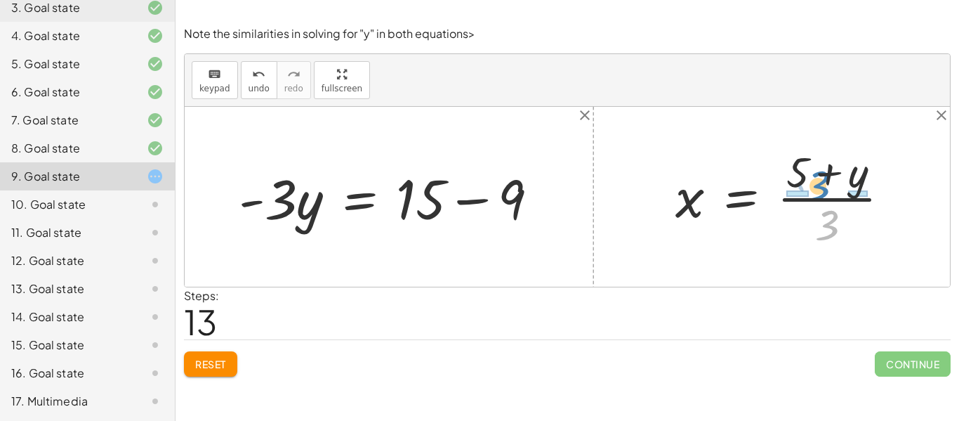
drag, startPoint x: 827, startPoint y: 218, endPoint x: 818, endPoint y: 179, distance: 40.4
click at [818, 179] on div at bounding box center [788, 197] width 240 height 108
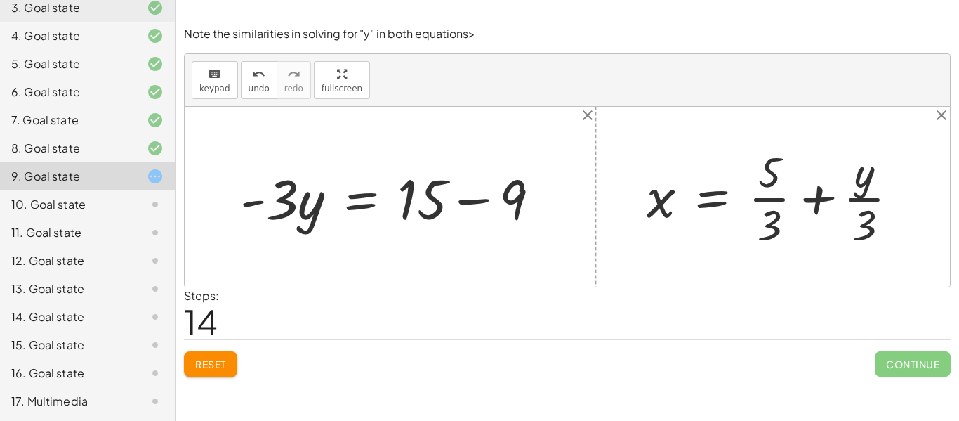
click at [808, 197] on div at bounding box center [778, 197] width 277 height 108
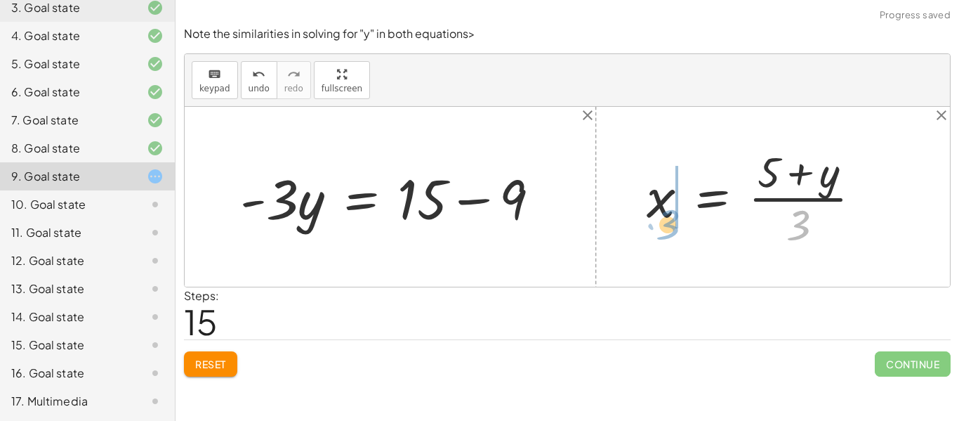
drag, startPoint x: 801, startPoint y: 218, endPoint x: 675, endPoint y: 217, distance: 125.7
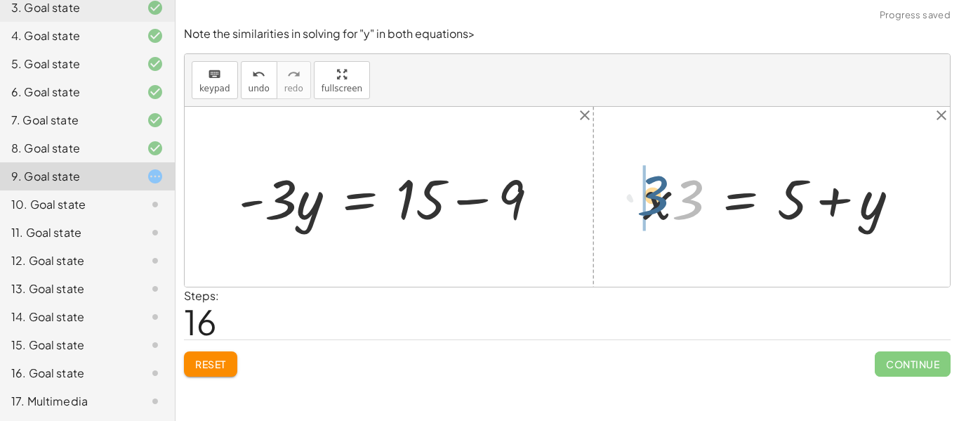
drag, startPoint x: 684, startPoint y: 220, endPoint x: 641, endPoint y: 217, distance: 42.9
click at [641, 217] on div at bounding box center [777, 197] width 282 height 72
drag, startPoint x: 791, startPoint y: 199, endPoint x: 788, endPoint y: 213, distance: 14.5
click at [788, 213] on div at bounding box center [777, 197] width 282 height 72
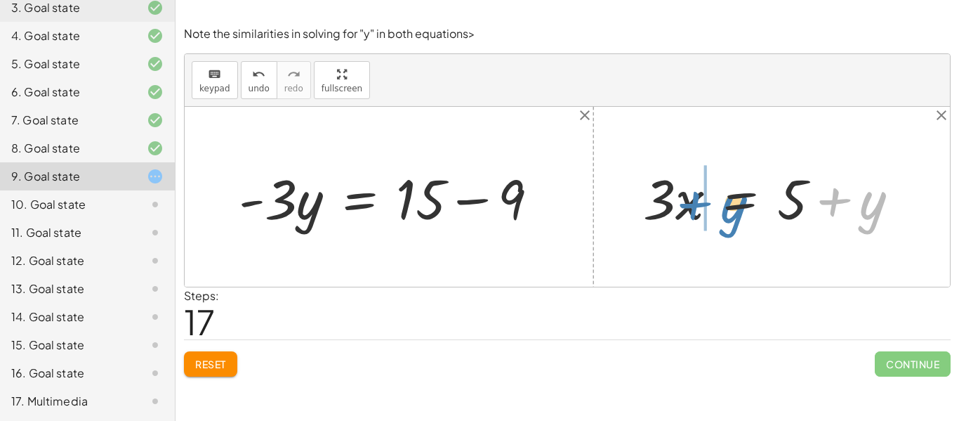
drag, startPoint x: 838, startPoint y: 201, endPoint x: 699, endPoint y: 204, distance: 139.7
click at [699, 204] on div at bounding box center [777, 197] width 282 height 72
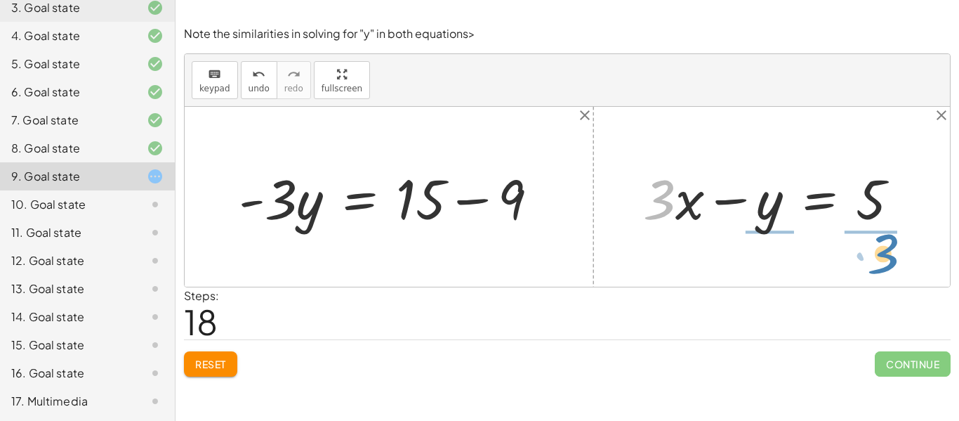
drag, startPoint x: 660, startPoint y: 211, endPoint x: 884, endPoint y: 265, distance: 230.4
click at [884, 265] on div "+ 9 − · 3 · y = 15 9 · 3 · y = 15 - + − + · 9 · x − · 3 · y = 15 + x − · 3 · y …" at bounding box center [567, 197] width 765 height 180
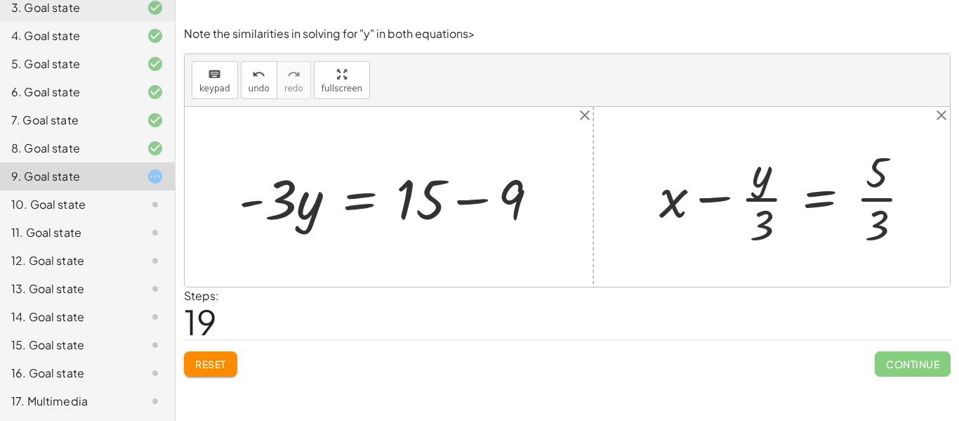
click at [880, 198] on div at bounding box center [790, 197] width 277 height 108
click at [768, 197] on div at bounding box center [790, 197] width 277 height 108
click at [687, 201] on div at bounding box center [790, 197] width 277 height 108
click at [679, 205] on div at bounding box center [790, 197] width 277 height 108
drag, startPoint x: 679, startPoint y: 205, endPoint x: 777, endPoint y: 201, distance: 98.3
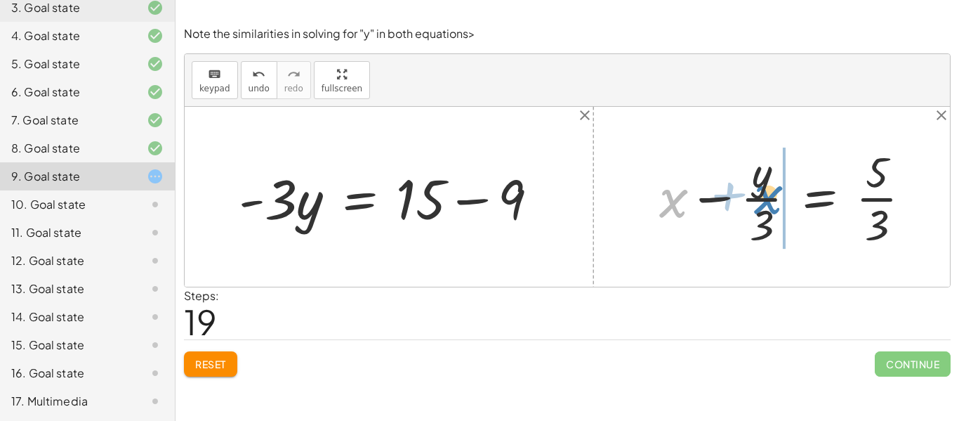
click at [777, 201] on div at bounding box center [790, 197] width 277 height 108
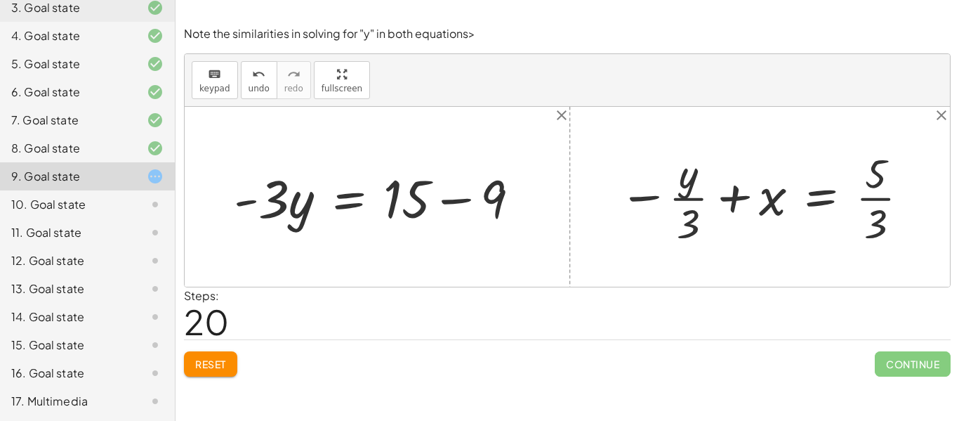
click at [156, 170] on icon at bounding box center [155, 176] width 17 height 17
click at [156, 196] on icon at bounding box center [155, 204] width 17 height 17
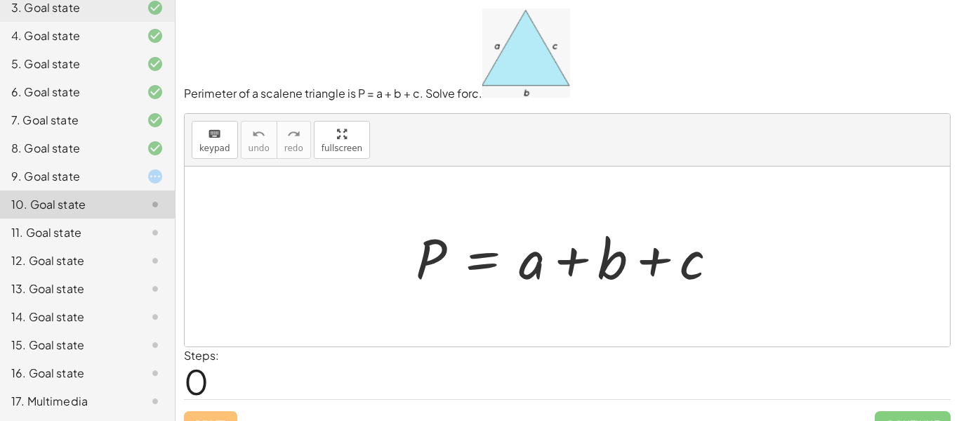
click at [567, 258] on div at bounding box center [573, 256] width 328 height 72
click at [655, 265] on div at bounding box center [573, 256] width 328 height 72
drag, startPoint x: 687, startPoint y: 262, endPoint x: 384, endPoint y: 267, distance: 302.6
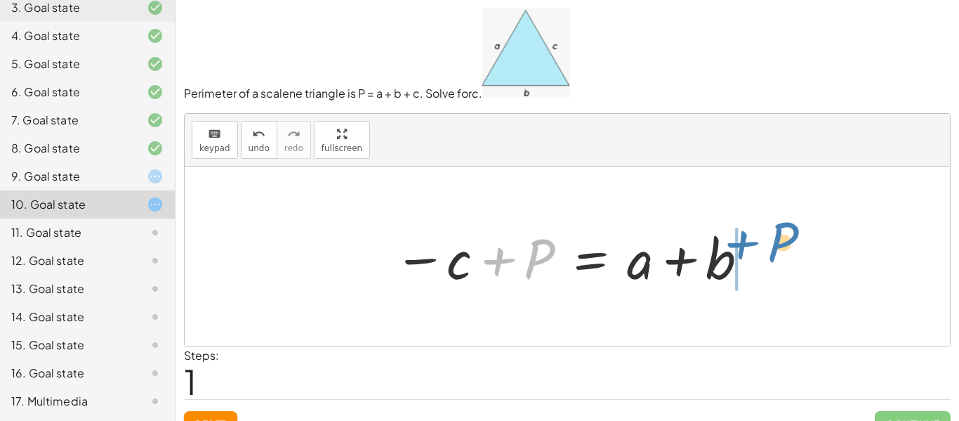
drag, startPoint x: 535, startPoint y: 252, endPoint x: 779, endPoint y: 235, distance: 244.9
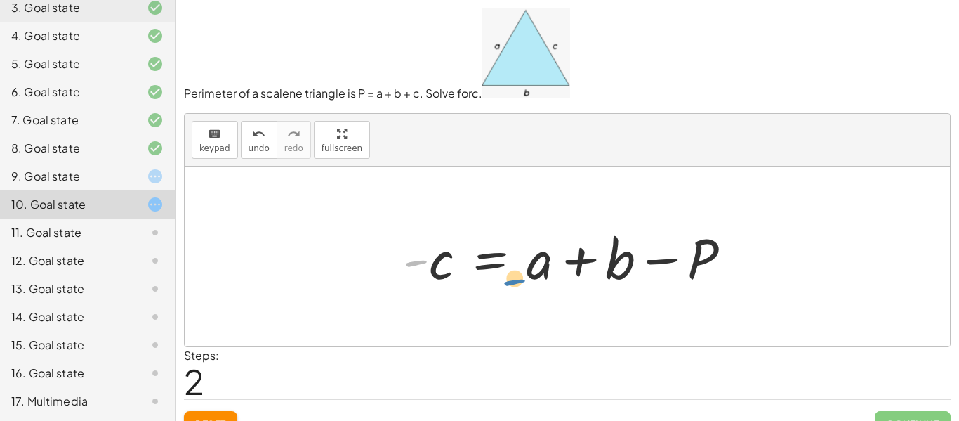
drag, startPoint x: 414, startPoint y: 260, endPoint x: 514, endPoint y: 278, distance: 102.0
click at [514, 278] on div at bounding box center [572, 256] width 353 height 72
drag, startPoint x: 425, startPoint y: 263, endPoint x: 531, endPoint y: 266, distance: 105.4
click at [531, 266] on div at bounding box center [572, 256] width 353 height 72
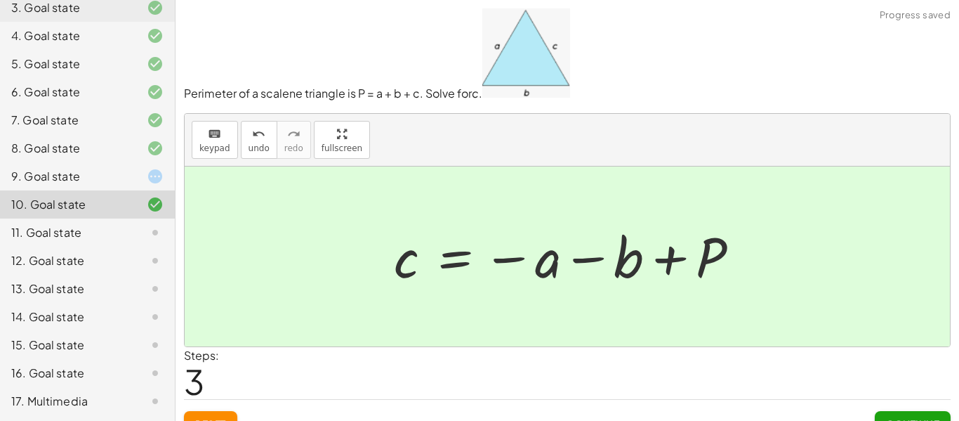
scroll to position [24, 0]
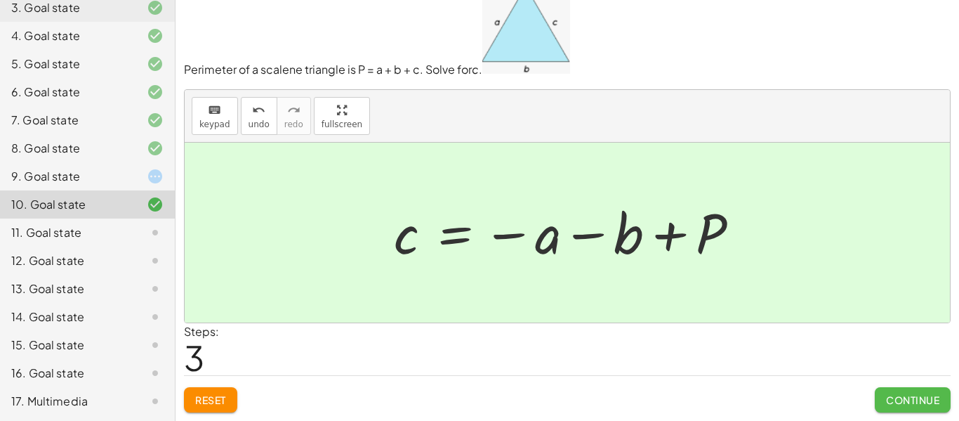
click at [925, 389] on button "Continue" at bounding box center [913, 399] width 76 height 25
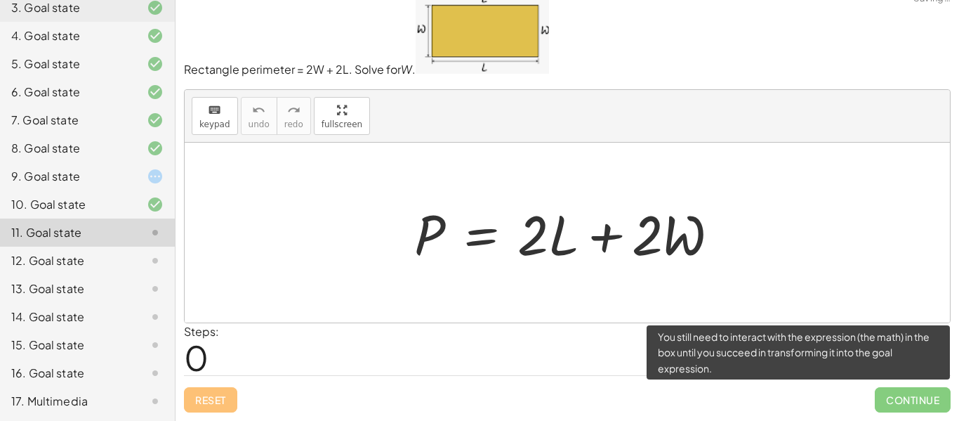
scroll to position [17, 0]
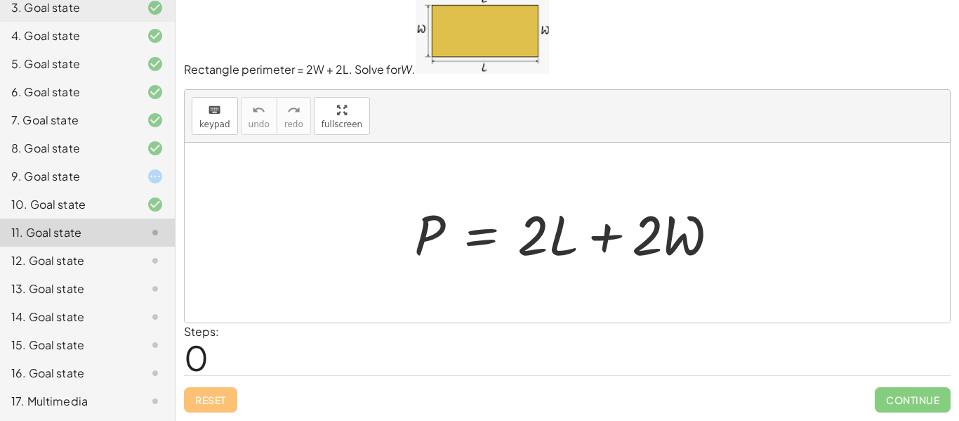
click at [616, 319] on div at bounding box center [567, 233] width 765 height 180
drag, startPoint x: 671, startPoint y: 232, endPoint x: 414, endPoint y: 283, distance: 261.9
click at [414, 283] on div "· W + · 2 P = + · 2 · L + · 2 · W" at bounding box center [567, 233] width 765 height 180
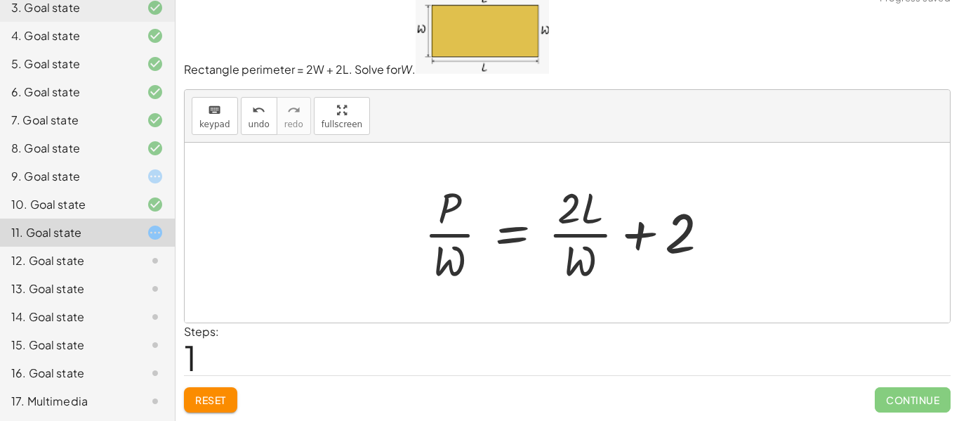
click at [583, 240] on div at bounding box center [572, 232] width 310 height 108
click at [432, 234] on div at bounding box center [572, 232] width 310 height 108
click at [666, 251] on div at bounding box center [572, 232] width 310 height 108
click at [655, 234] on div at bounding box center [572, 232] width 310 height 108
drag, startPoint x: 581, startPoint y: 219, endPoint x: 601, endPoint y: 243, distance: 30.9
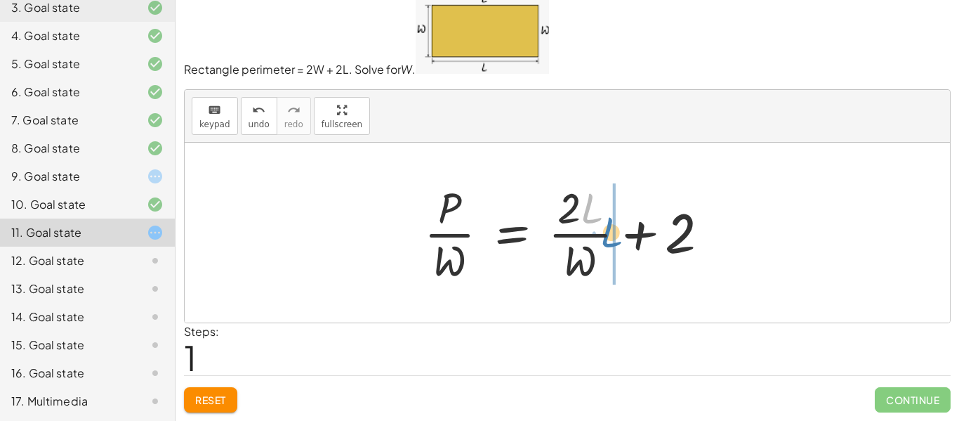
click at [601, 243] on div at bounding box center [572, 232] width 310 height 108
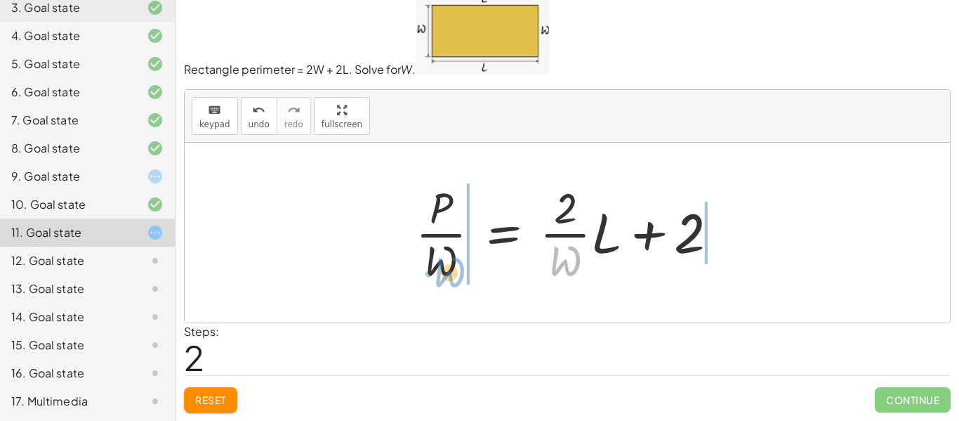
drag, startPoint x: 567, startPoint y: 257, endPoint x: 451, endPoint y: 268, distance: 116.4
click at [451, 268] on div at bounding box center [573, 232] width 328 height 108
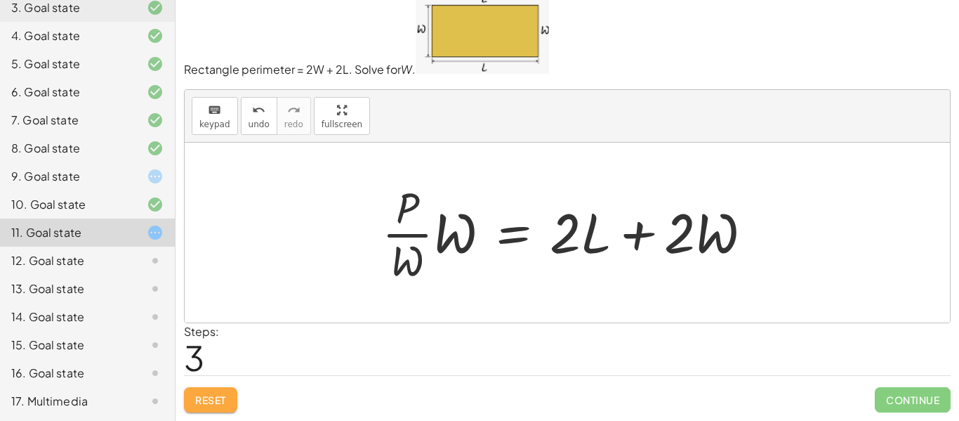
click at [230, 395] on button "Reset" at bounding box center [210, 399] width 53 height 25
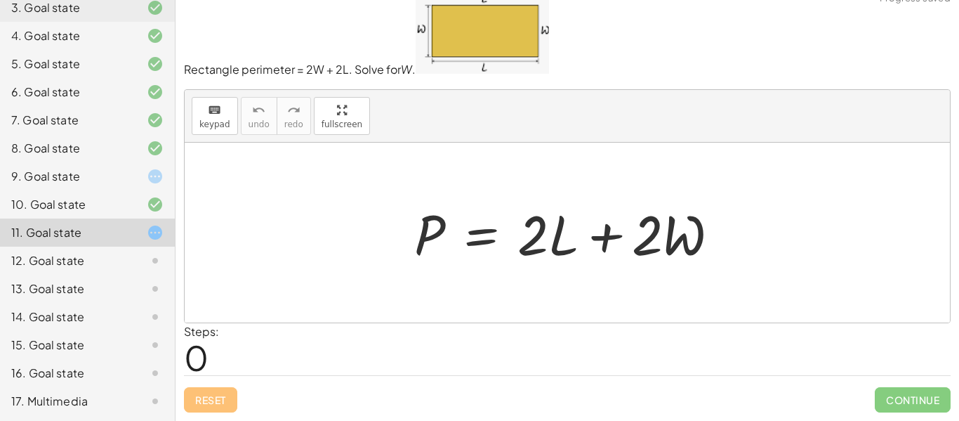
click at [493, 66] on img at bounding box center [482, 33] width 133 height 82
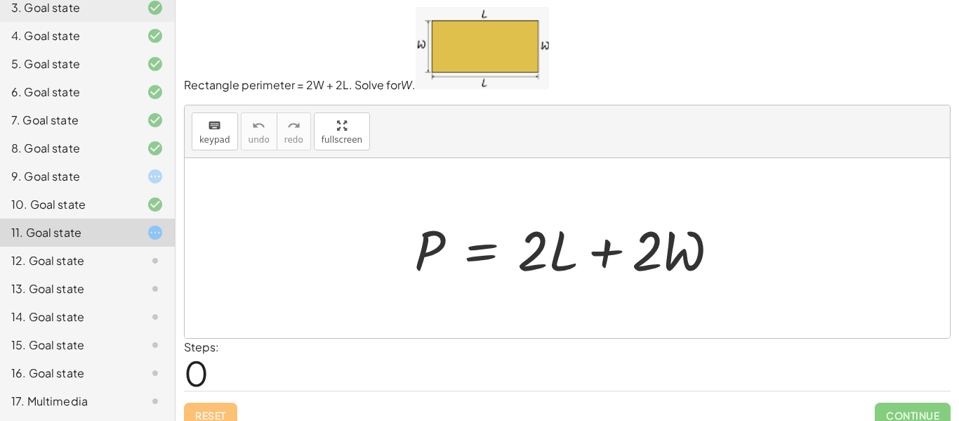
scroll to position [2, 0]
click at [16, 259] on div "12. Goal state" at bounding box center [67, 260] width 113 height 17
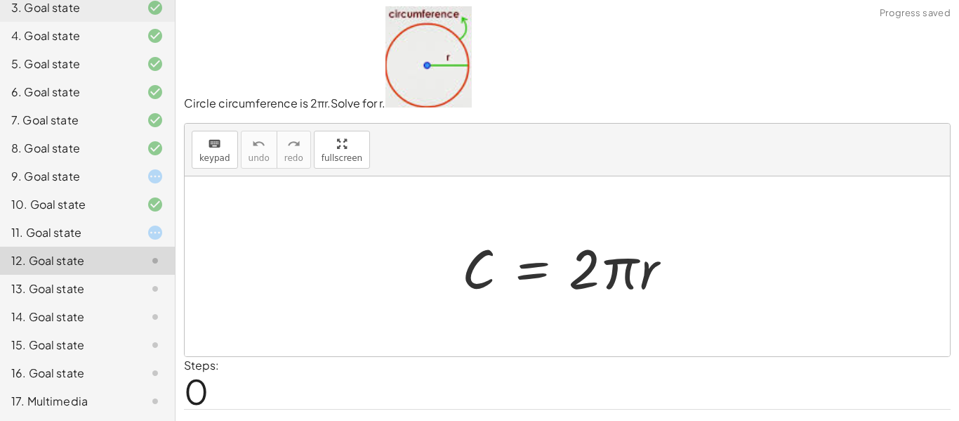
scroll to position [36, 0]
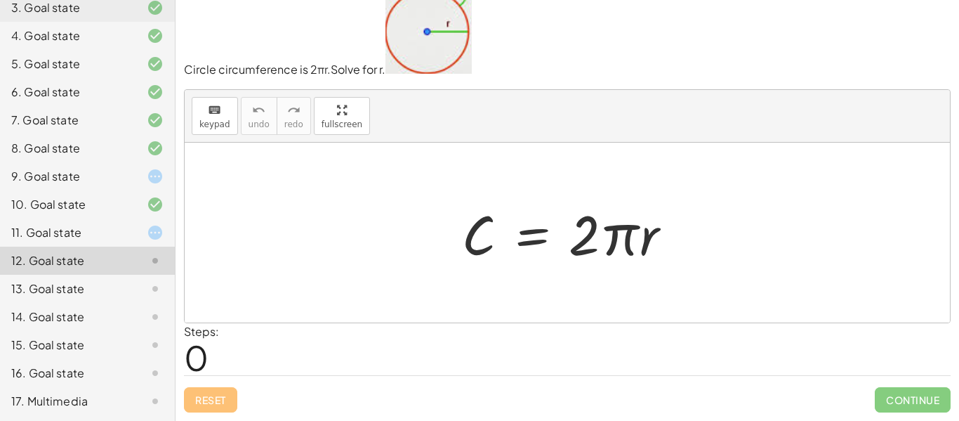
click at [66, 402] on div "17. Multimedia" at bounding box center [67, 400] width 113 height 17
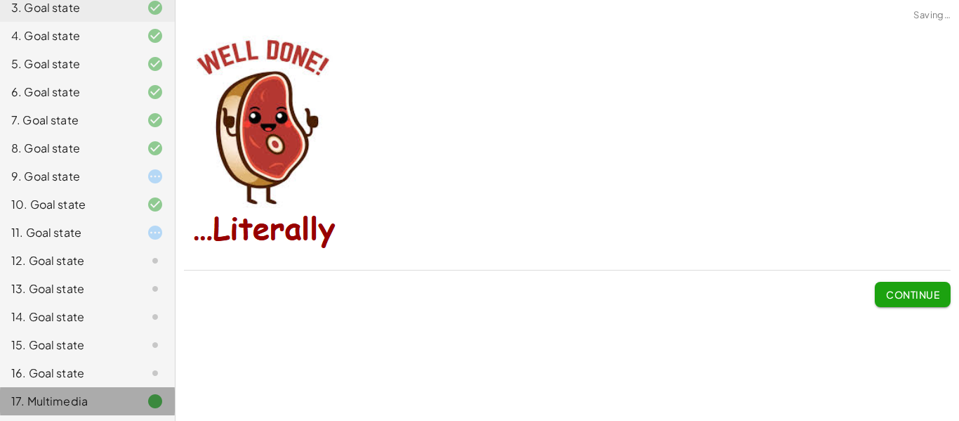
scroll to position [0, 0]
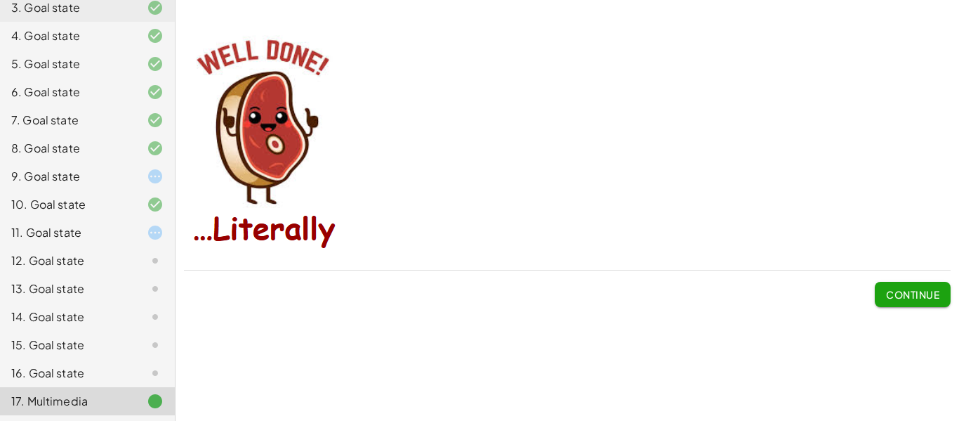
click at [120, 375] on div "16. Goal state" at bounding box center [67, 372] width 113 height 17
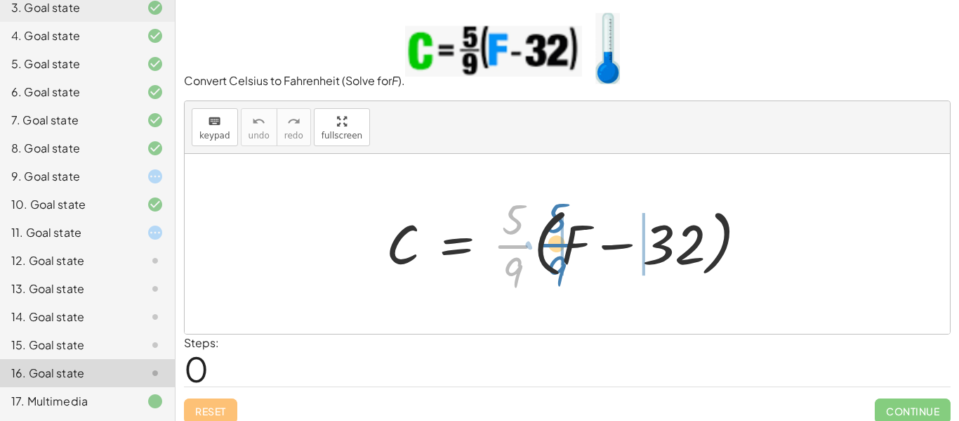
drag, startPoint x: 515, startPoint y: 243, endPoint x: 560, endPoint y: 242, distance: 44.9
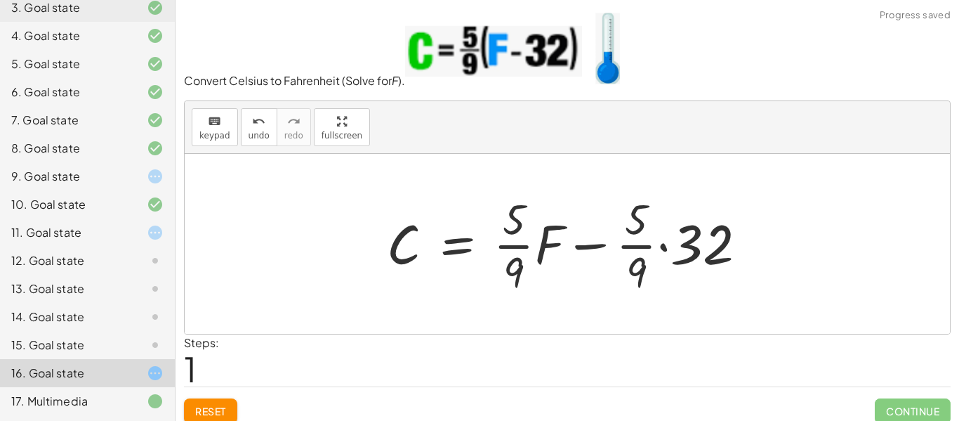
click at [663, 247] on div at bounding box center [572, 244] width 385 height 108
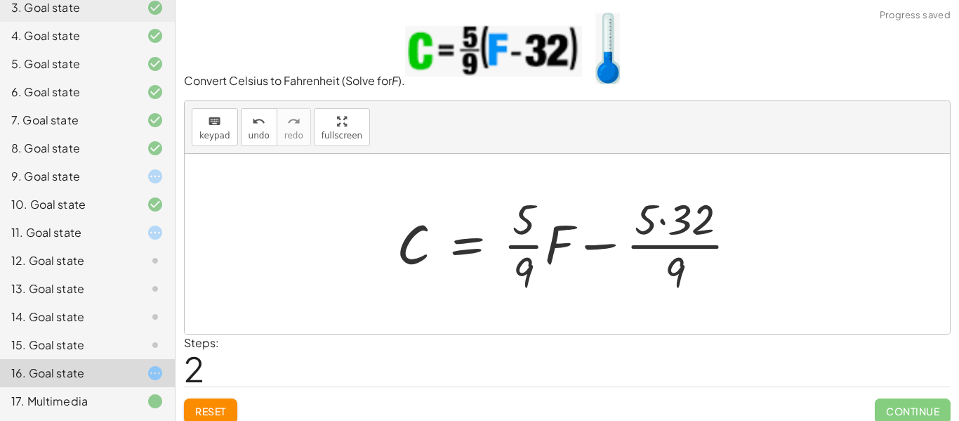
click at [651, 248] on div at bounding box center [573, 244] width 366 height 108
drag, startPoint x: 676, startPoint y: 267, endPoint x: 680, endPoint y: 227, distance: 40.2
click at [680, 227] on div at bounding box center [573, 244] width 366 height 108
click at [225, 415] on span "Reset" at bounding box center [210, 410] width 31 height 13
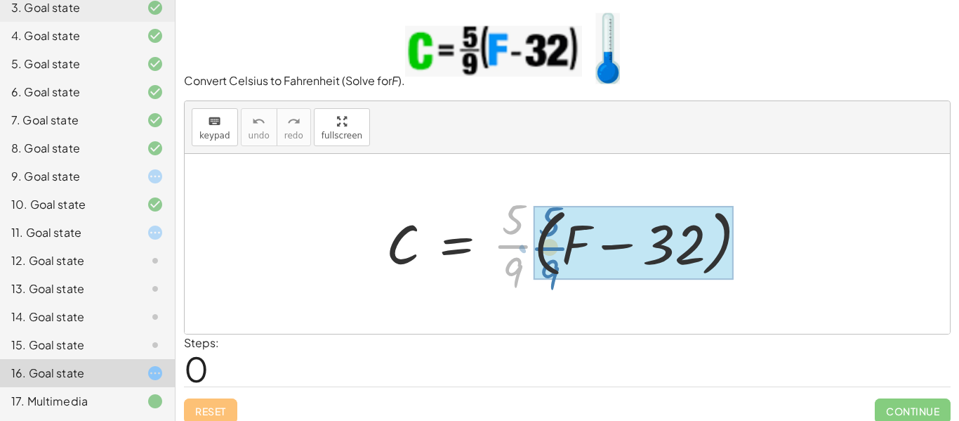
drag, startPoint x: 519, startPoint y: 248, endPoint x: 554, endPoint y: 250, distance: 35.2
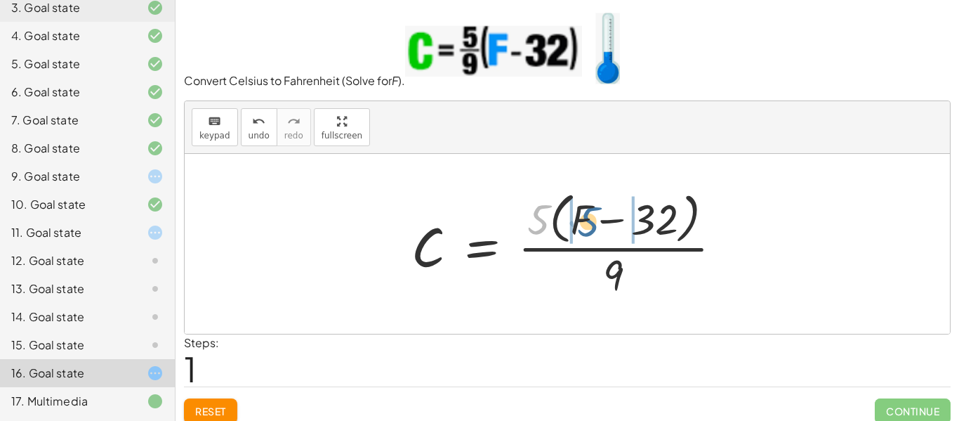
drag, startPoint x: 544, startPoint y: 216, endPoint x: 597, endPoint y: 219, distance: 53.4
click at [597, 219] on div at bounding box center [572, 243] width 336 height 114
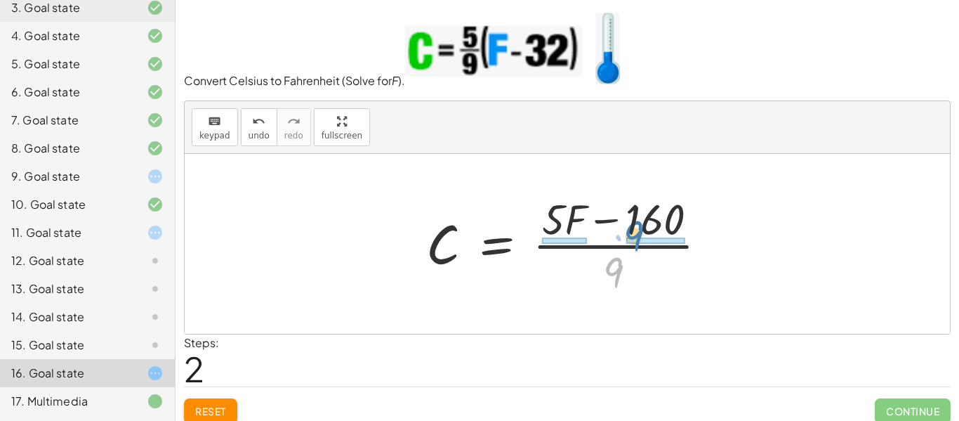
drag, startPoint x: 612, startPoint y: 272, endPoint x: 633, endPoint y: 237, distance: 40.6
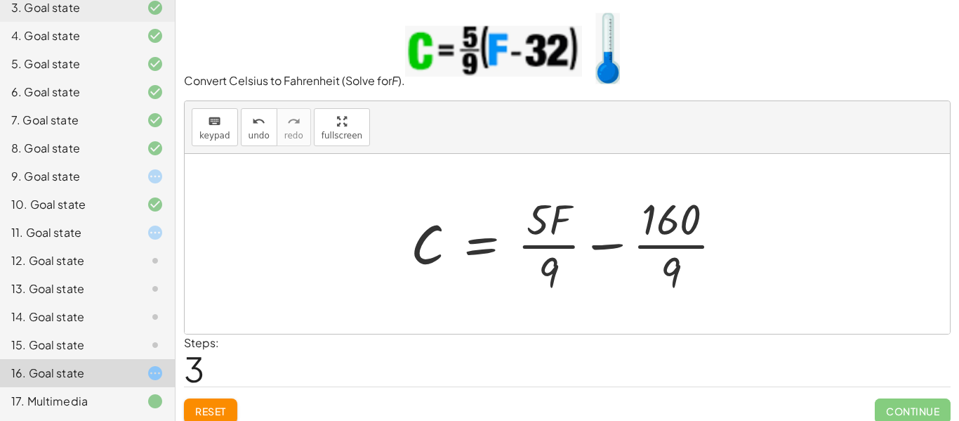
click at [643, 239] on div at bounding box center [573, 244] width 338 height 108
click at [648, 247] on div at bounding box center [573, 244] width 338 height 108
click at [621, 244] on div at bounding box center [573, 244] width 338 height 108
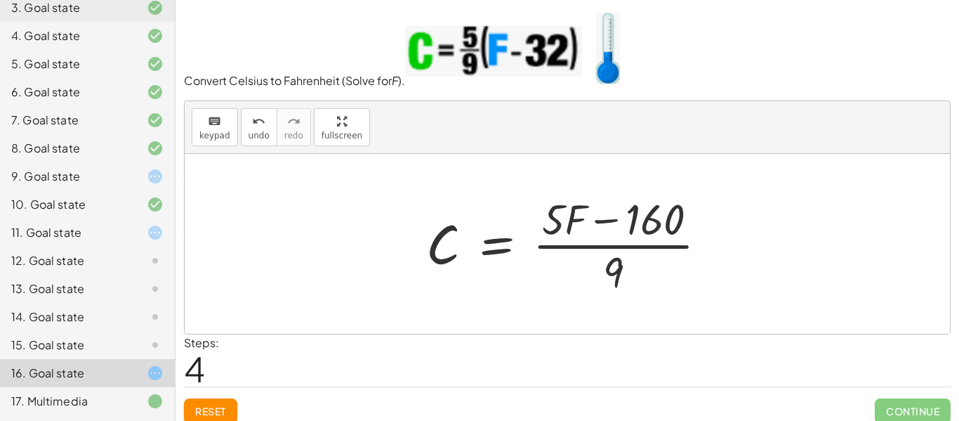
click at [229, 403] on button "Reset" at bounding box center [210, 410] width 53 height 25
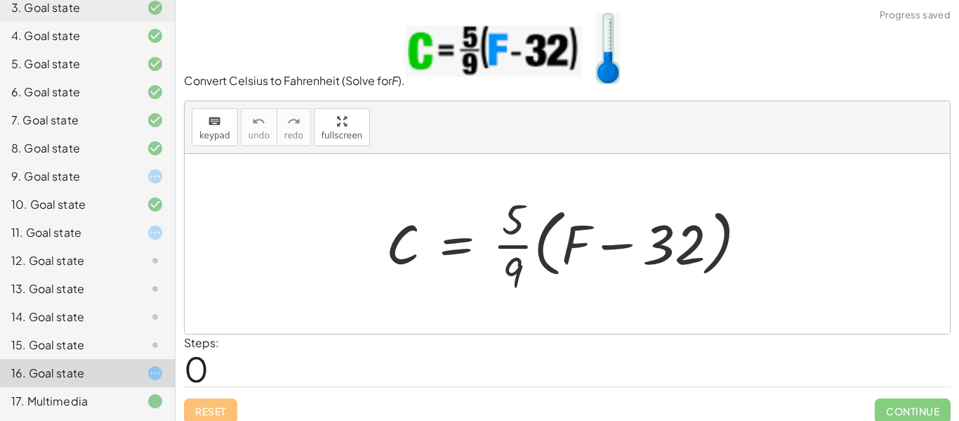
click at [560, 70] on img at bounding box center [513, 46] width 216 height 77
drag, startPoint x: 567, startPoint y: 250, endPoint x: 774, endPoint y: 253, distance: 207.8
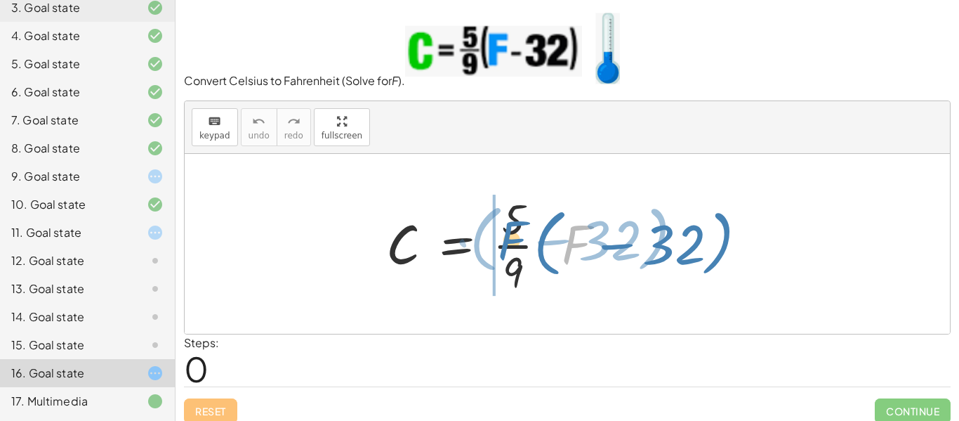
drag, startPoint x: 578, startPoint y: 251, endPoint x: 515, endPoint y: 246, distance: 63.3
click at [515, 246] on div at bounding box center [572, 244] width 386 height 108
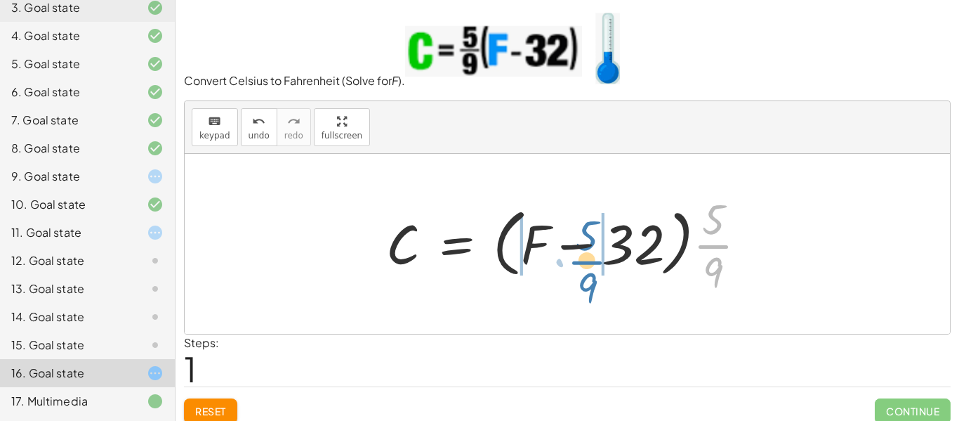
drag, startPoint x: 706, startPoint y: 251, endPoint x: 580, endPoint y: 267, distance: 127.3
click at [580, 267] on div at bounding box center [572, 244] width 386 height 108
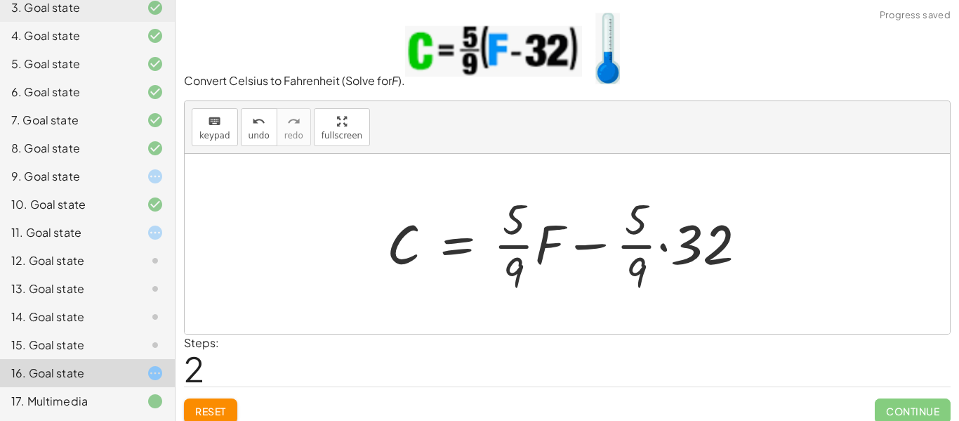
click at [662, 243] on div at bounding box center [572, 244] width 385 height 108
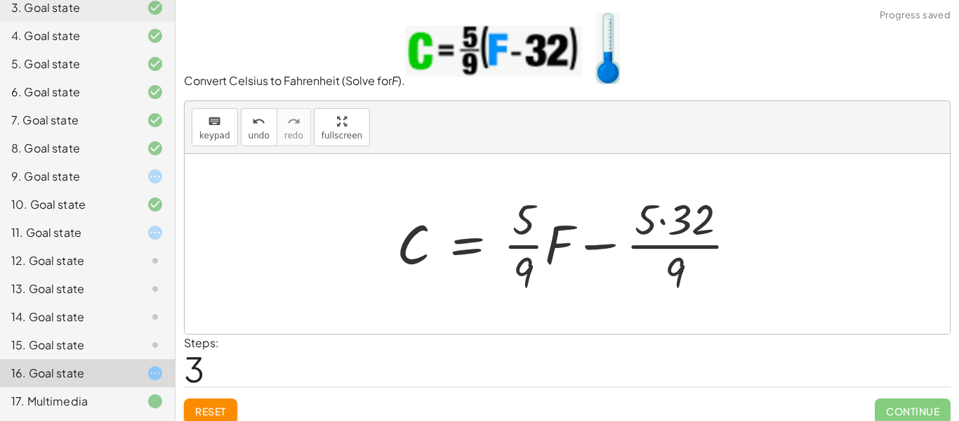
click at [672, 264] on div at bounding box center [573, 244] width 366 height 108
click at [664, 244] on div at bounding box center [573, 244] width 366 height 108
drag, startPoint x: 536, startPoint y: 242, endPoint x: 606, endPoint y: 227, distance: 71.7
click at [606, 227] on div at bounding box center [573, 244] width 366 height 108
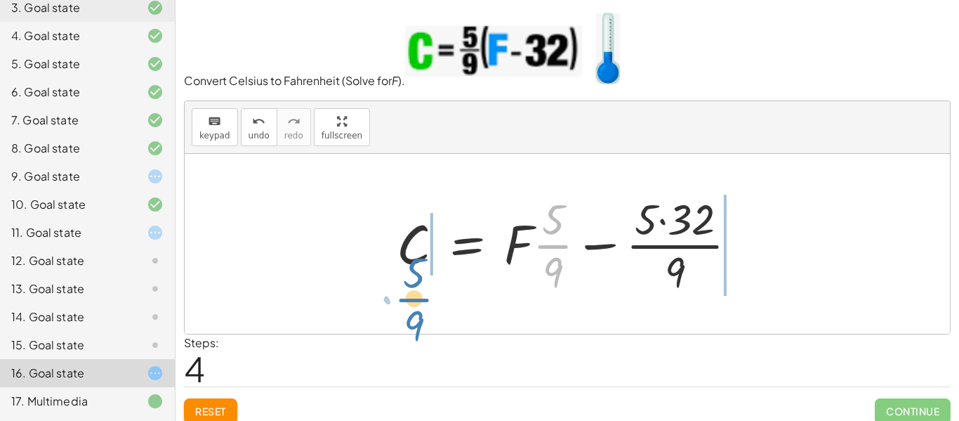
drag, startPoint x: 550, startPoint y: 249, endPoint x: 414, endPoint y: 302, distance: 145.4
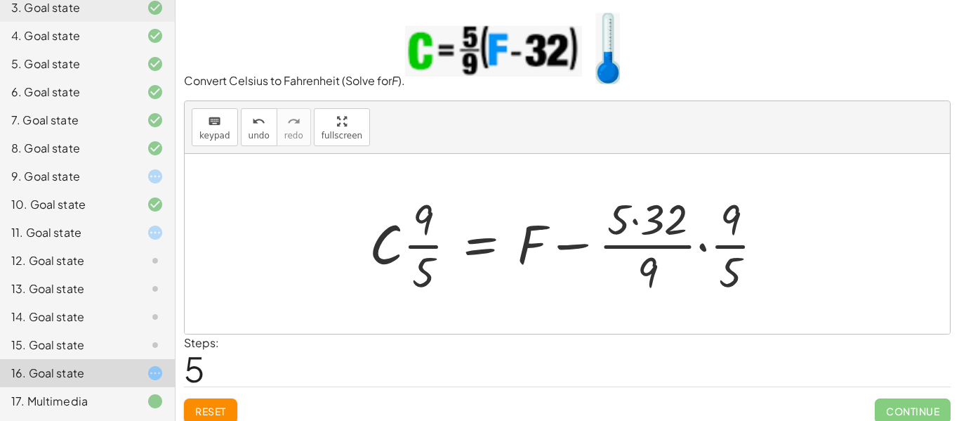
click at [432, 246] on div at bounding box center [572, 244] width 420 height 108
click at [701, 247] on div at bounding box center [572, 244] width 420 height 108
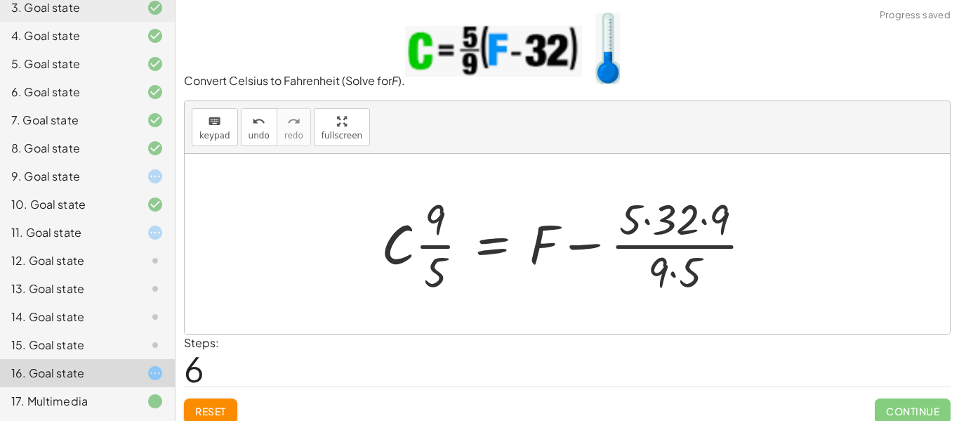
click at [702, 226] on div at bounding box center [572, 244] width 397 height 108
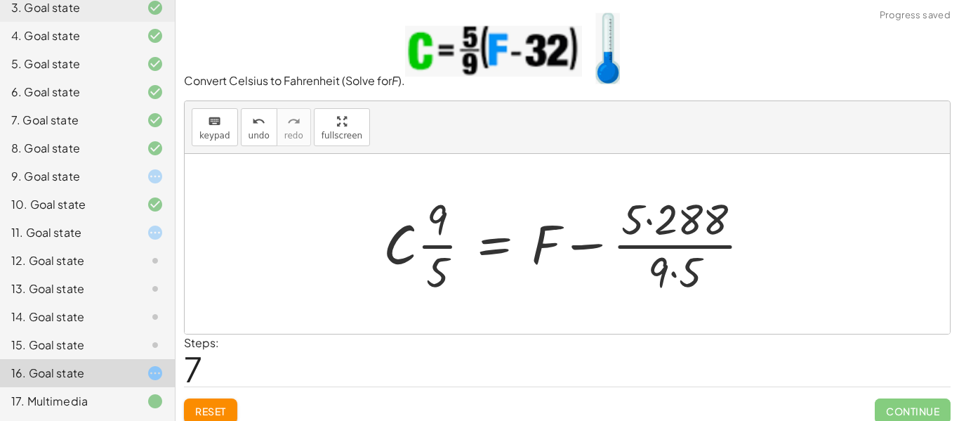
click at [651, 219] on div at bounding box center [572, 244] width 392 height 108
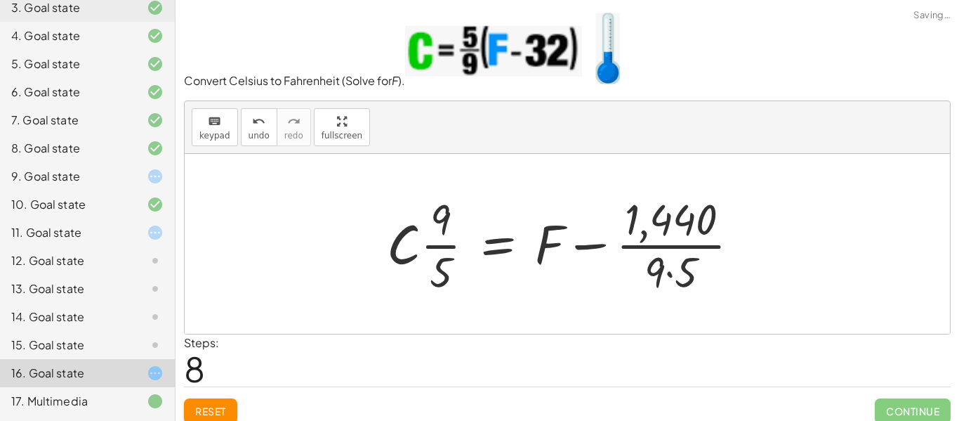
scroll to position [11, 0]
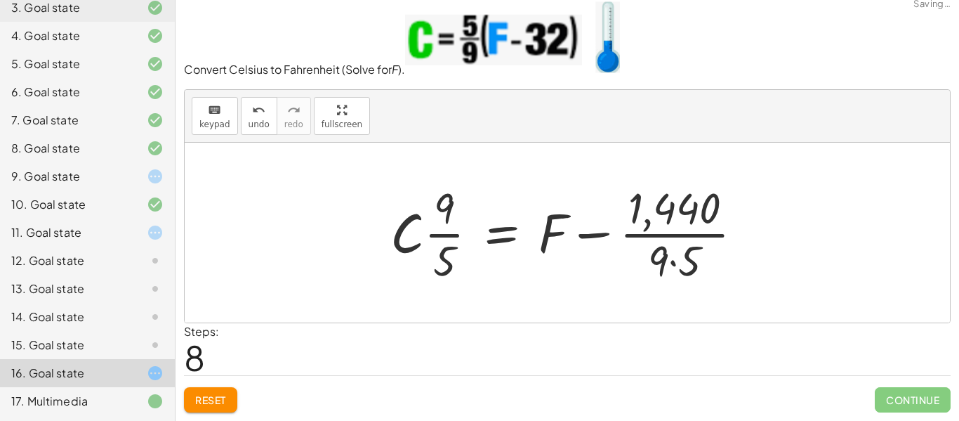
click at [651, 234] on div at bounding box center [572, 232] width 378 height 108
drag, startPoint x: 558, startPoint y: 228, endPoint x: 396, endPoint y: 228, distance: 162.2
click at [396, 228] on div at bounding box center [572, 232] width 378 height 108
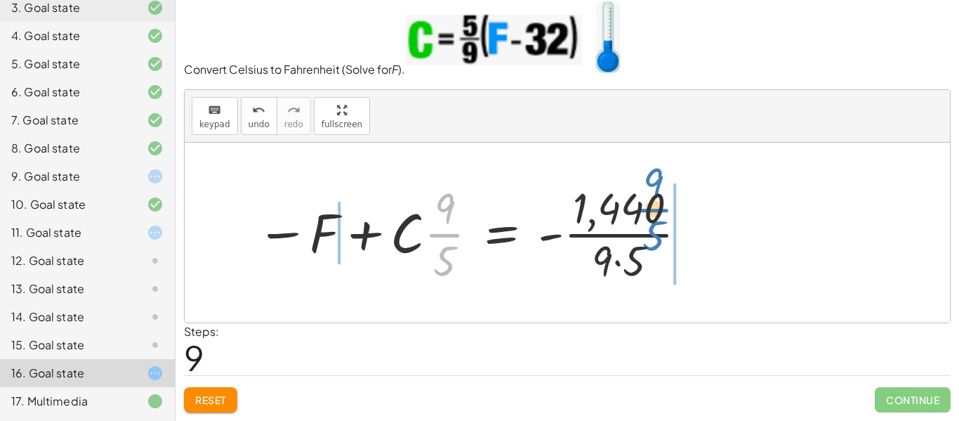
drag, startPoint x: 447, startPoint y: 237, endPoint x: 656, endPoint y: 211, distance: 210.7
click at [656, 211] on div at bounding box center [472, 232] width 447 height 108
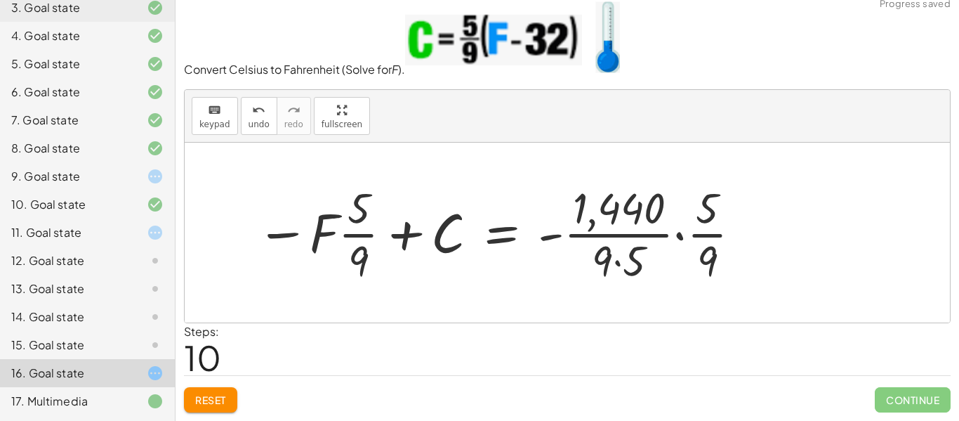
click at [679, 232] on div at bounding box center [499, 232] width 501 height 108
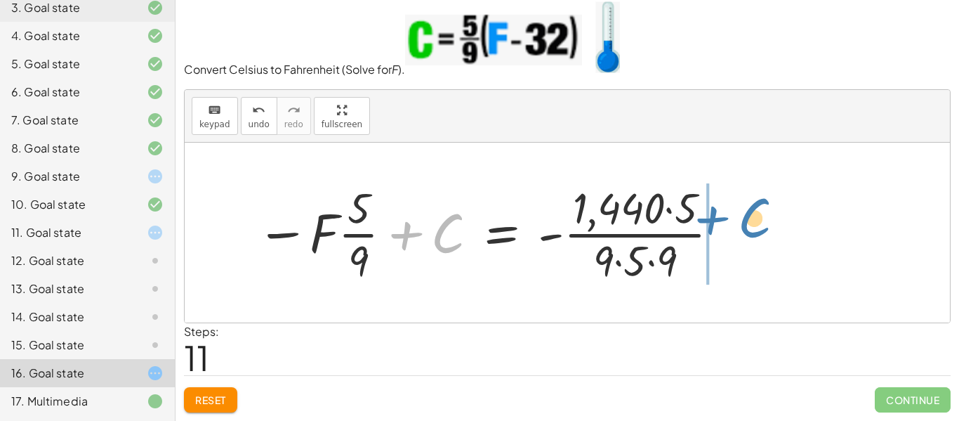
drag, startPoint x: 437, startPoint y: 242, endPoint x: 764, endPoint y: 228, distance: 327.5
click at [764, 228] on div "C = · · 5 · 9 · ( + F − 32 ) C = · ( + F − 32 ) · · 5 · 9 C = + · · 5 · 9 · F −…" at bounding box center [567, 233] width 765 height 180
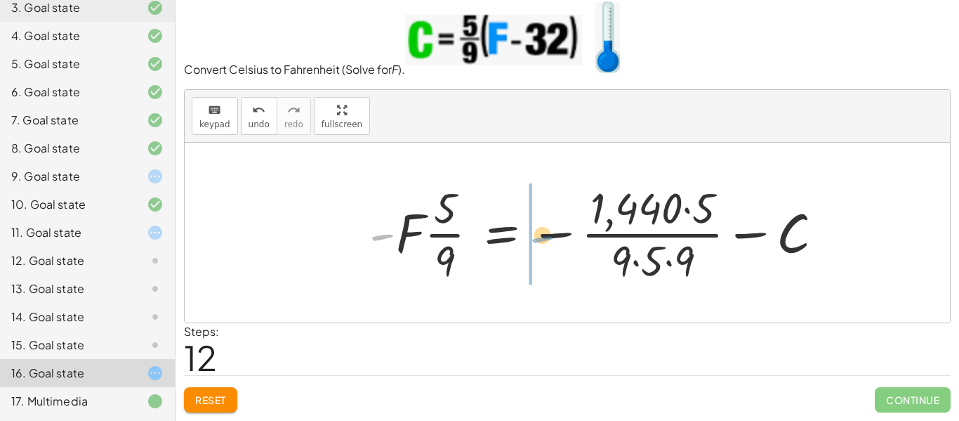
drag, startPoint x: 381, startPoint y: 236, endPoint x: 538, endPoint y: 239, distance: 157.3
click at [538, 239] on div at bounding box center [601, 232] width 479 height 108
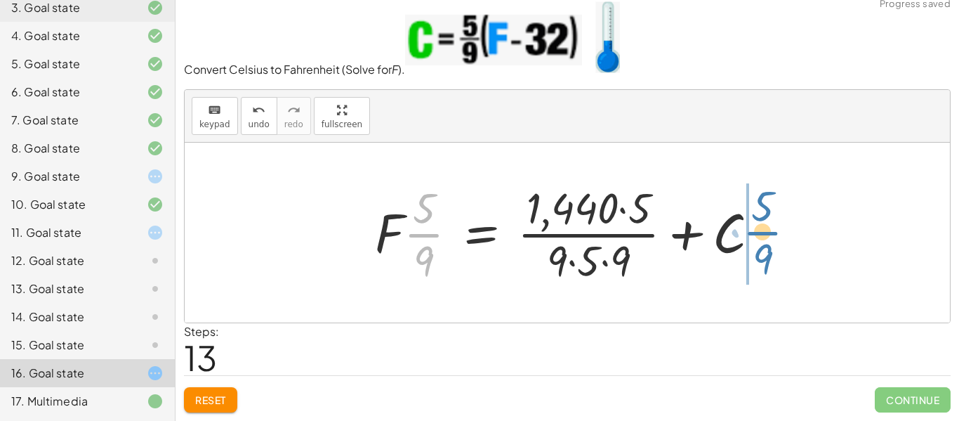
drag, startPoint x: 438, startPoint y: 232, endPoint x: 782, endPoint y: 230, distance: 344.0
click at [782, 230] on div "C = · · 5 · 9 · ( + F − 32 ) C = · ( + F − 32 ) · · 5 · 9 C = + · · 5 · 9 · F −…" at bounding box center [567, 233] width 765 height 180
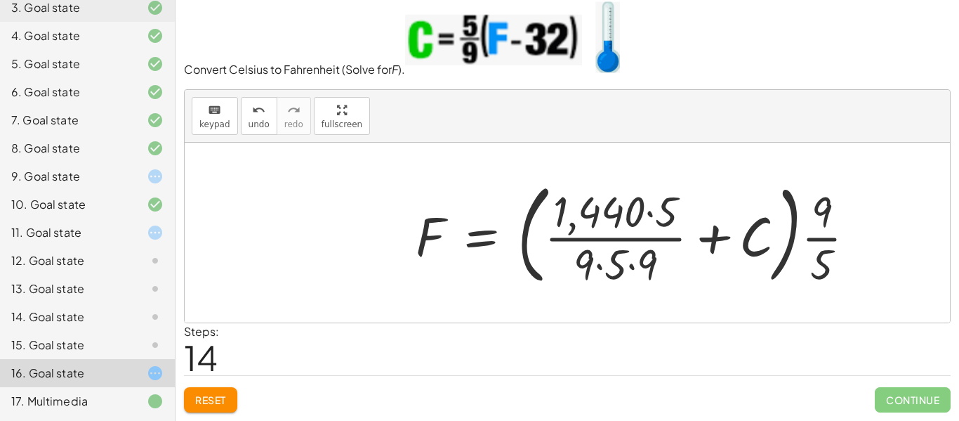
click at [816, 231] on div at bounding box center [641, 232] width 466 height 117
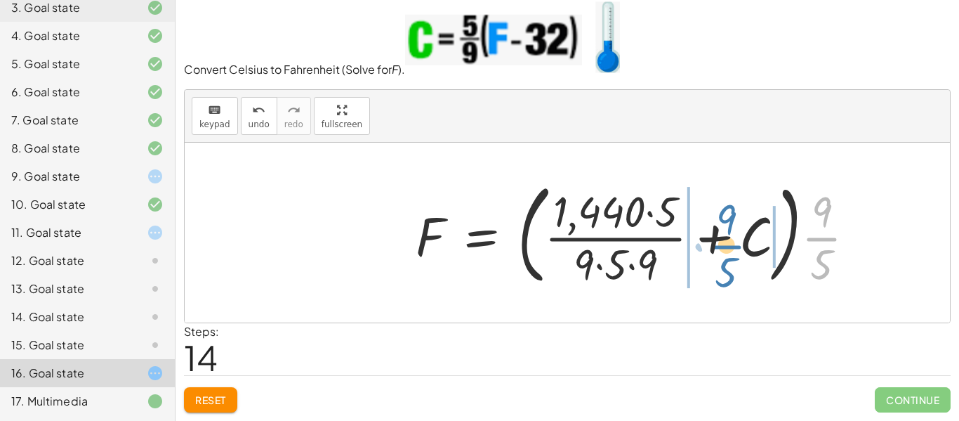
drag, startPoint x: 816, startPoint y: 231, endPoint x: 721, endPoint y: 239, distance: 95.8
click at [721, 239] on div at bounding box center [641, 232] width 466 height 117
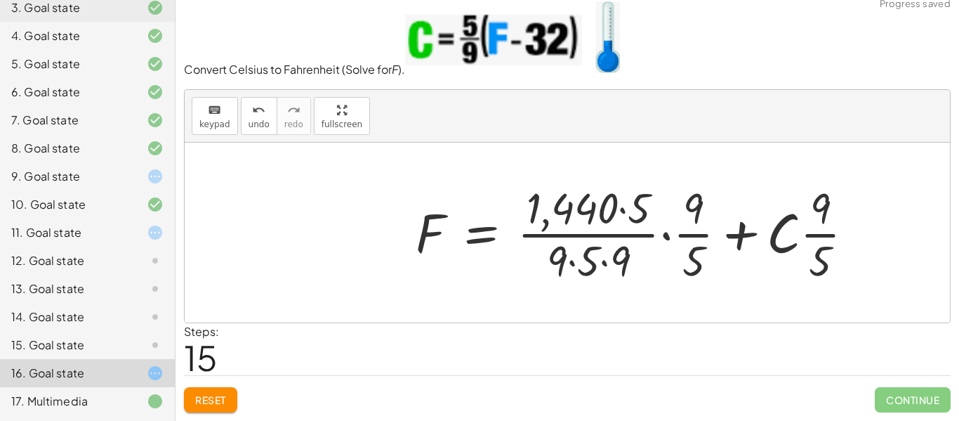
click at [667, 236] on div at bounding box center [640, 232] width 465 height 108
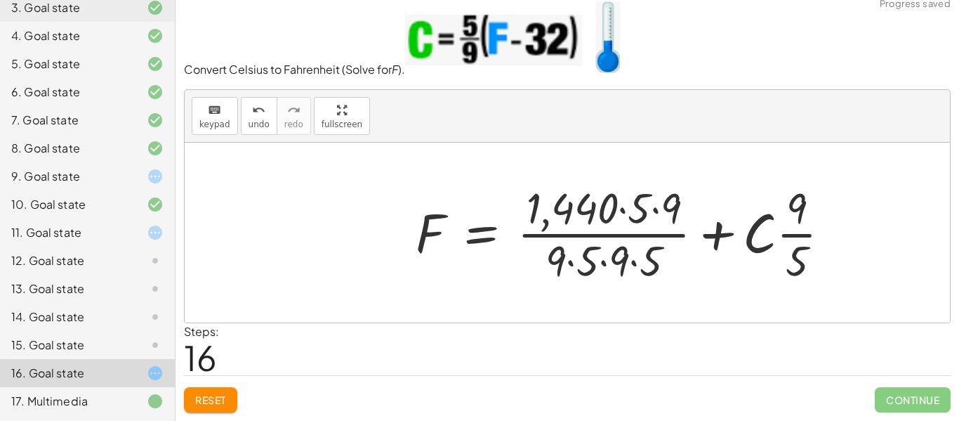
click at [720, 235] on div at bounding box center [628, 232] width 441 height 108
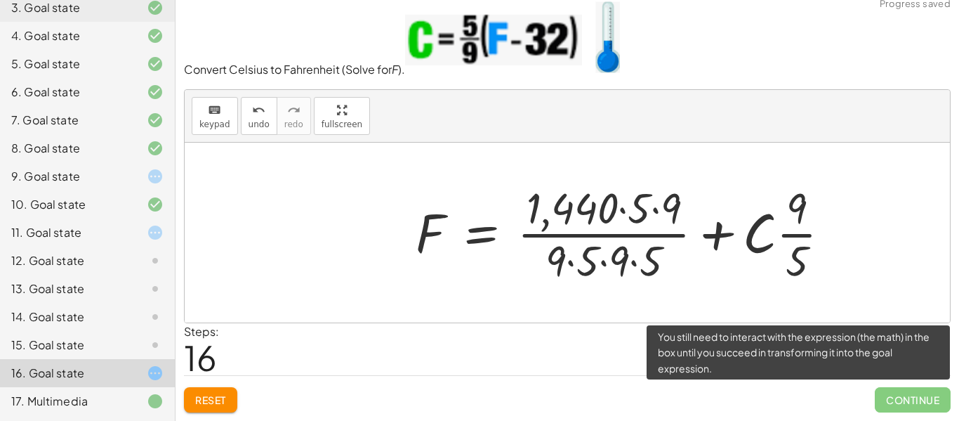
click at [894, 390] on span "Continue" at bounding box center [913, 399] width 76 height 25
